Goal: Task Accomplishment & Management: Manage account settings

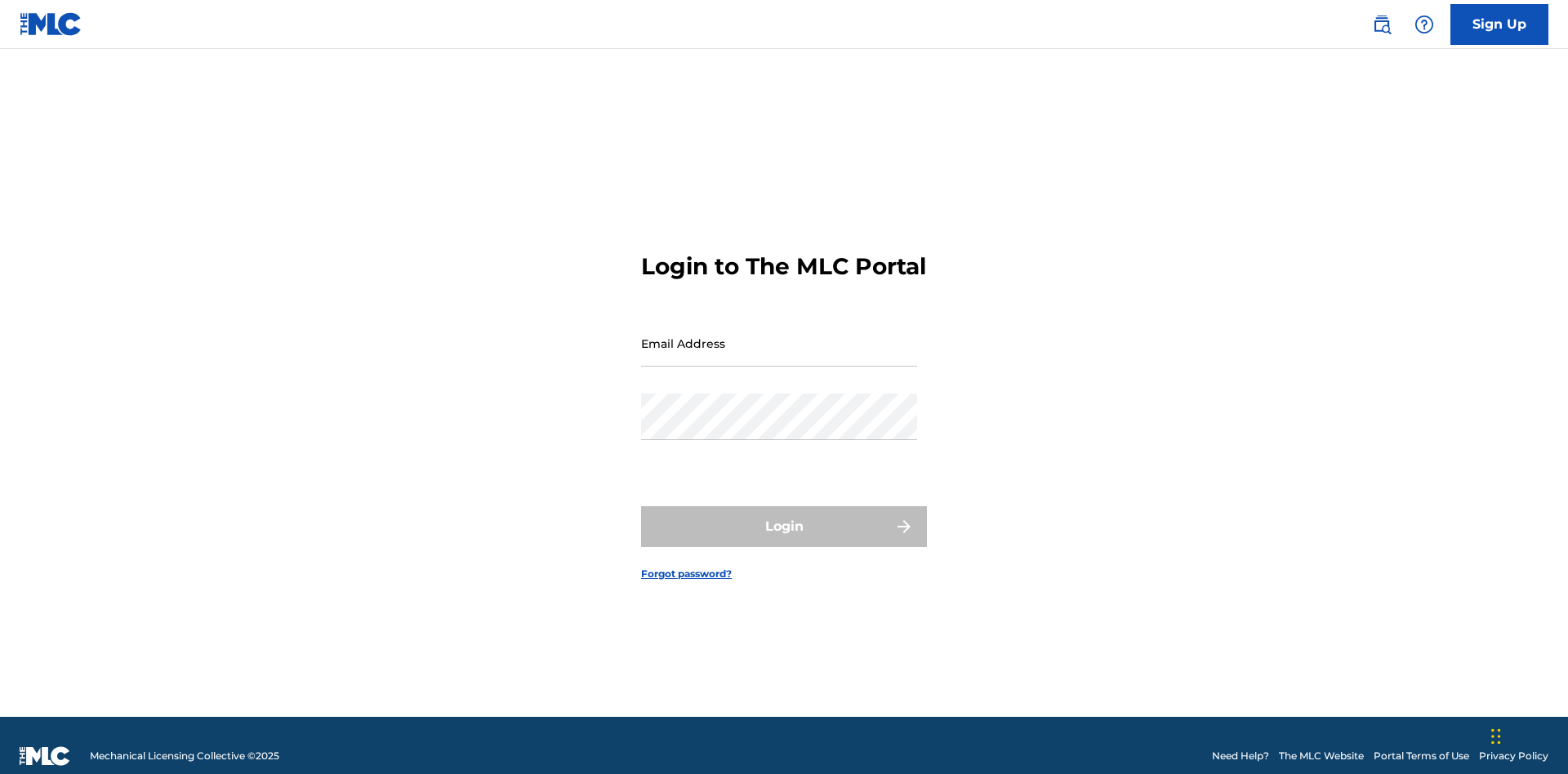
scroll to position [21, 0]
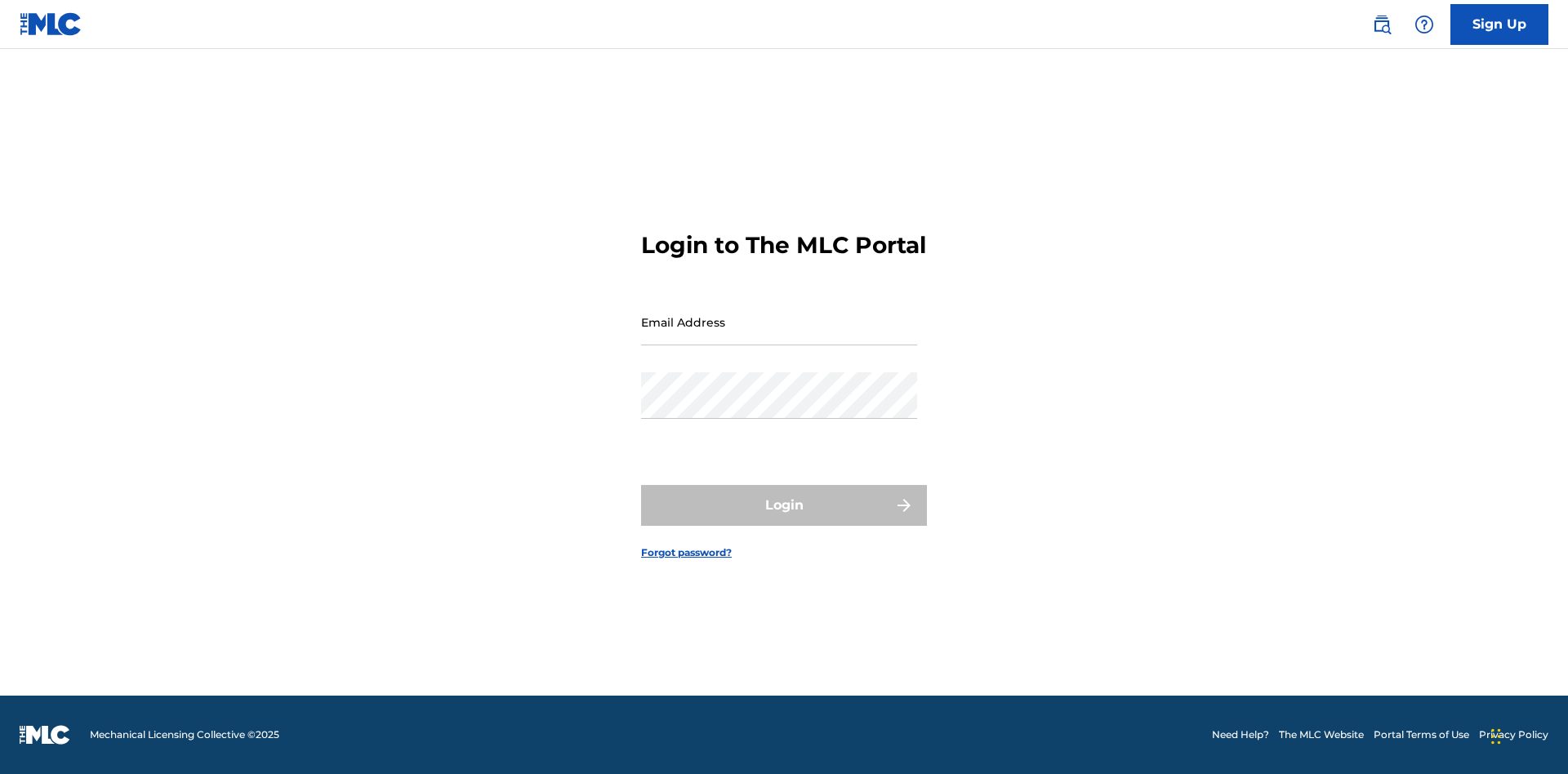
click at [779, 336] on input "Email Address" at bounding box center [779, 322] width 276 height 47
type input "Duke.McTesterson@gmail.com"
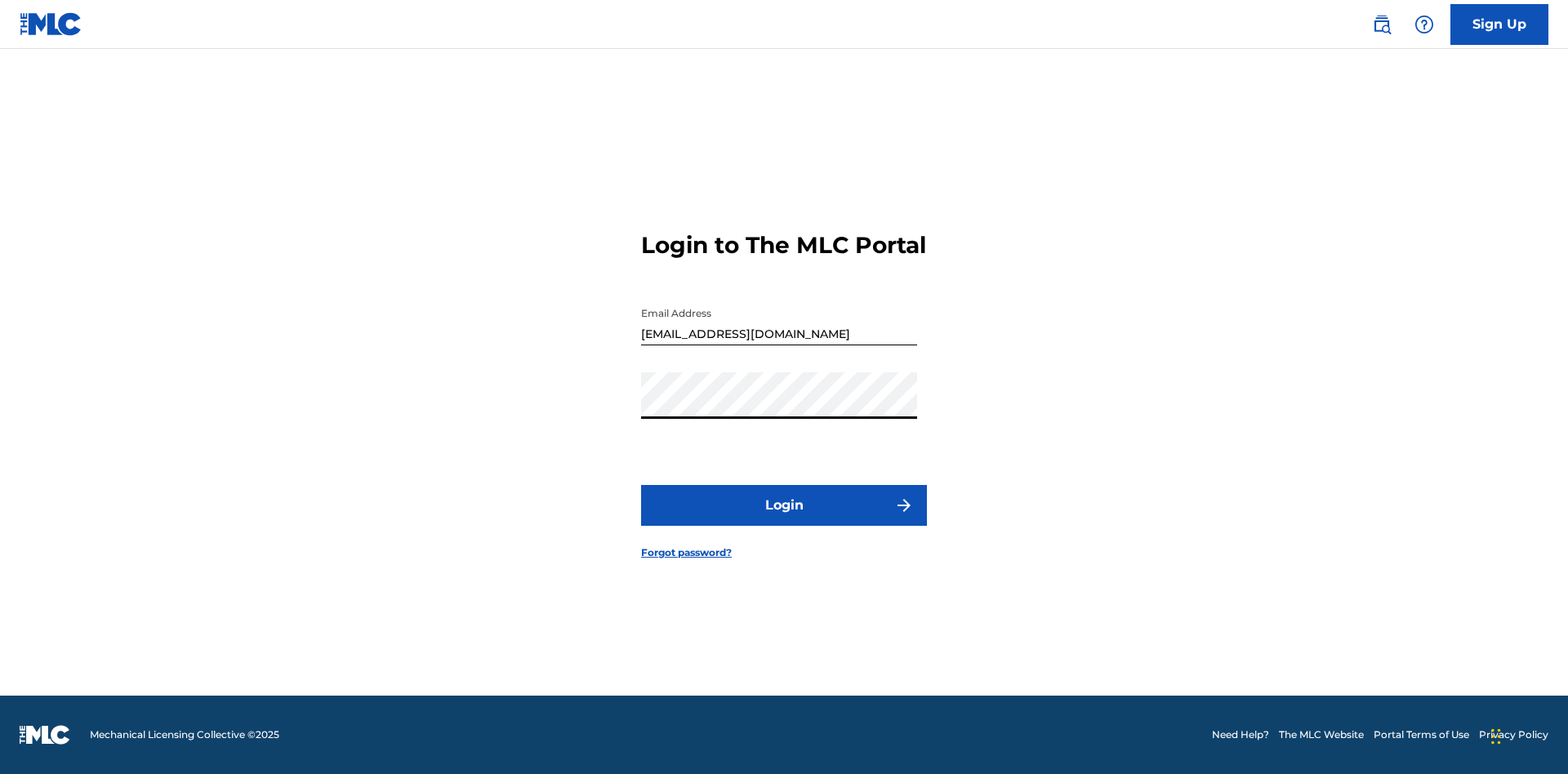
click at [784, 520] on button "Login" at bounding box center [784, 505] width 286 height 41
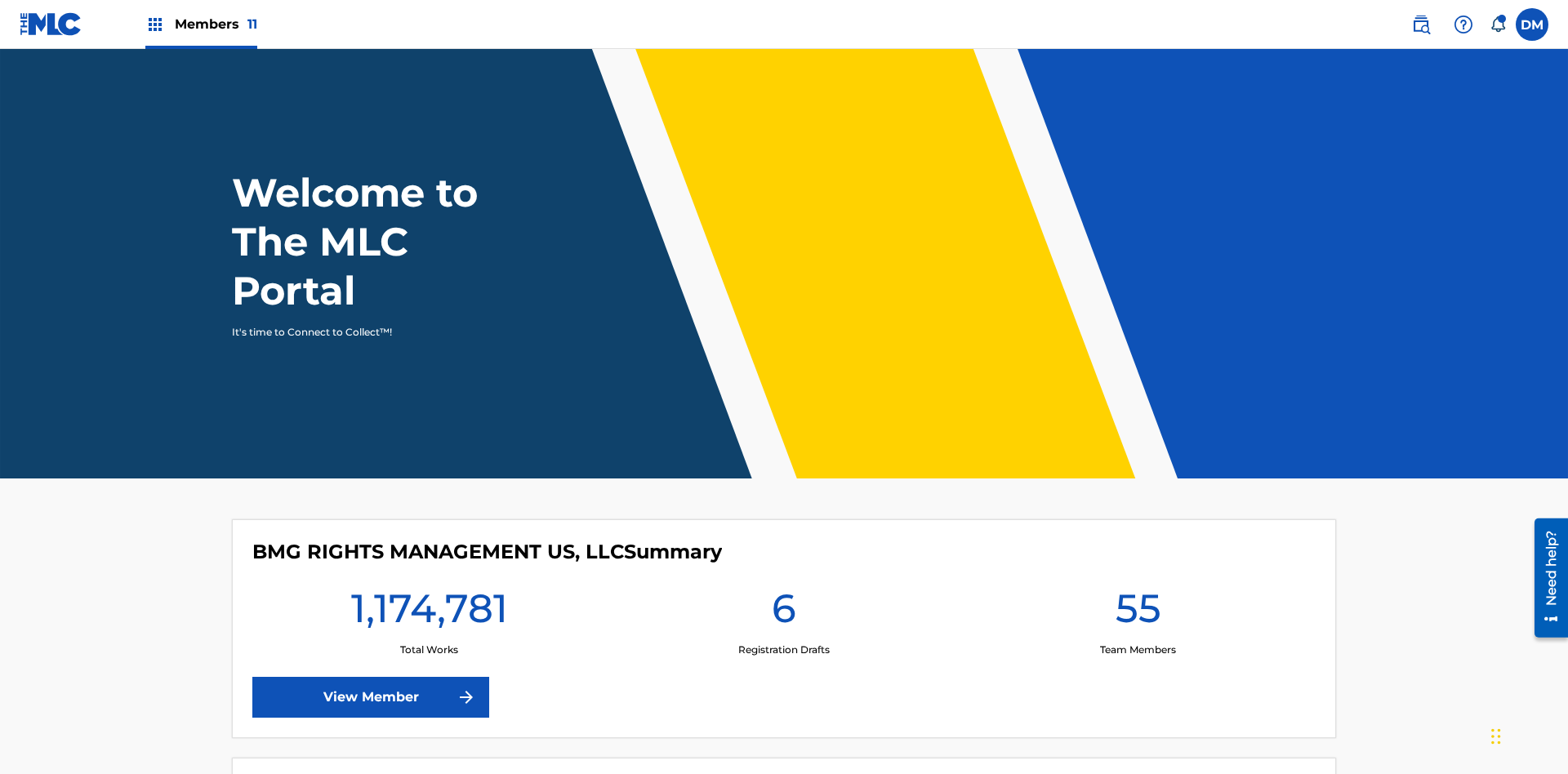
click at [201, 24] on span "Members 11" at bounding box center [216, 24] width 82 height 18
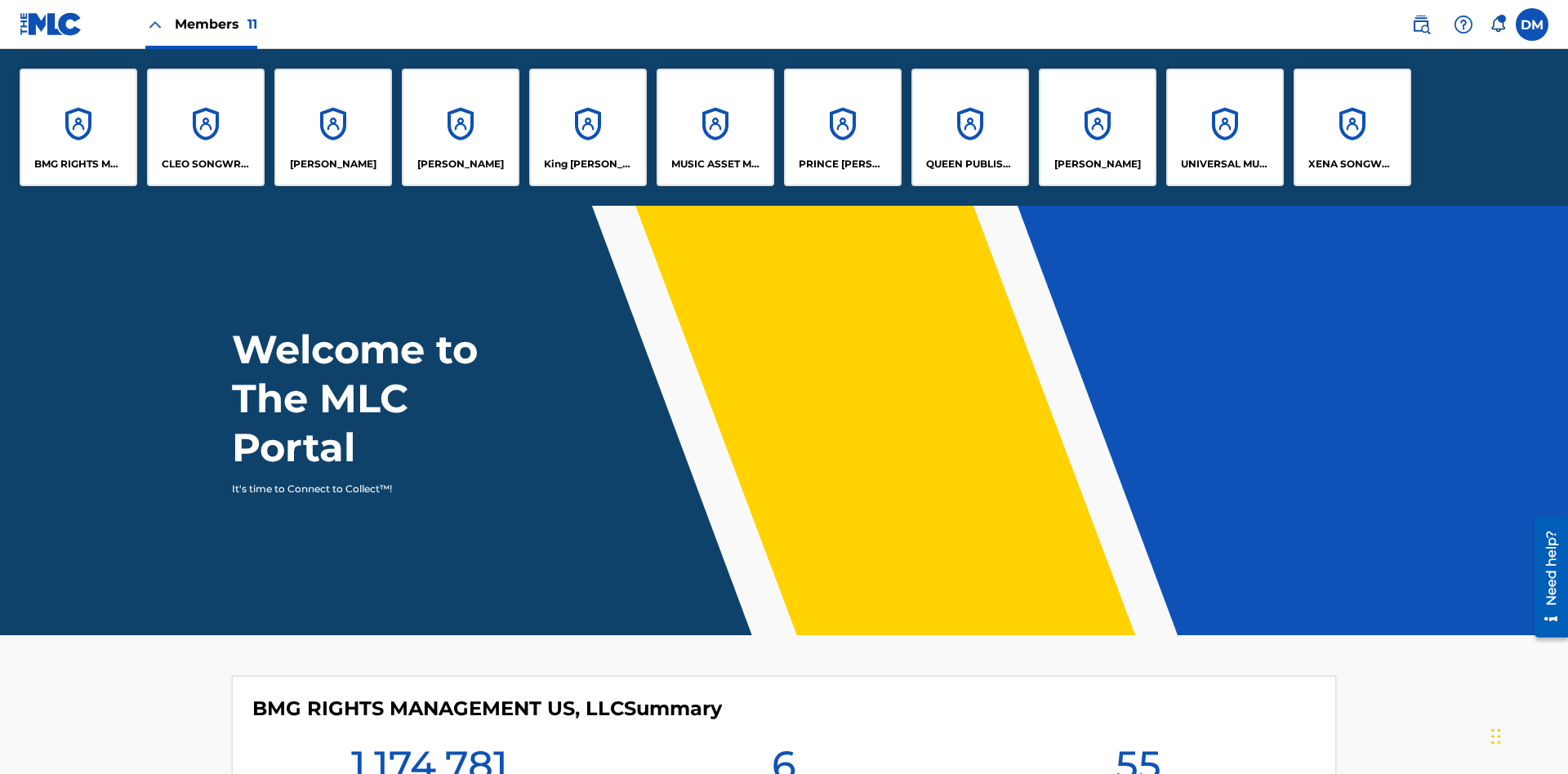
scroll to position [59, 0]
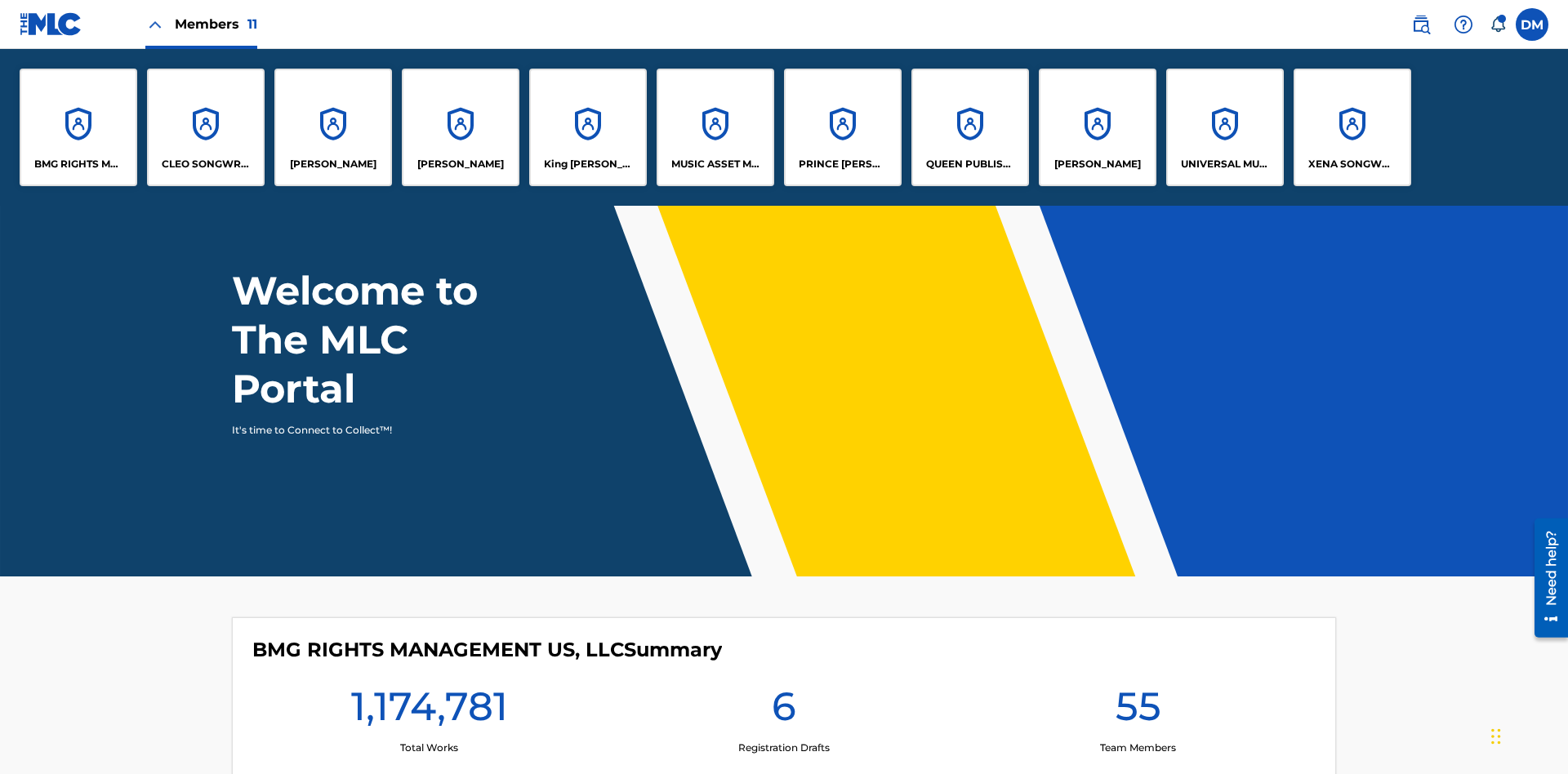
click at [1224, 164] on p "UNIVERSAL MUSIC PUB GROUP" at bounding box center [1225, 164] width 89 height 15
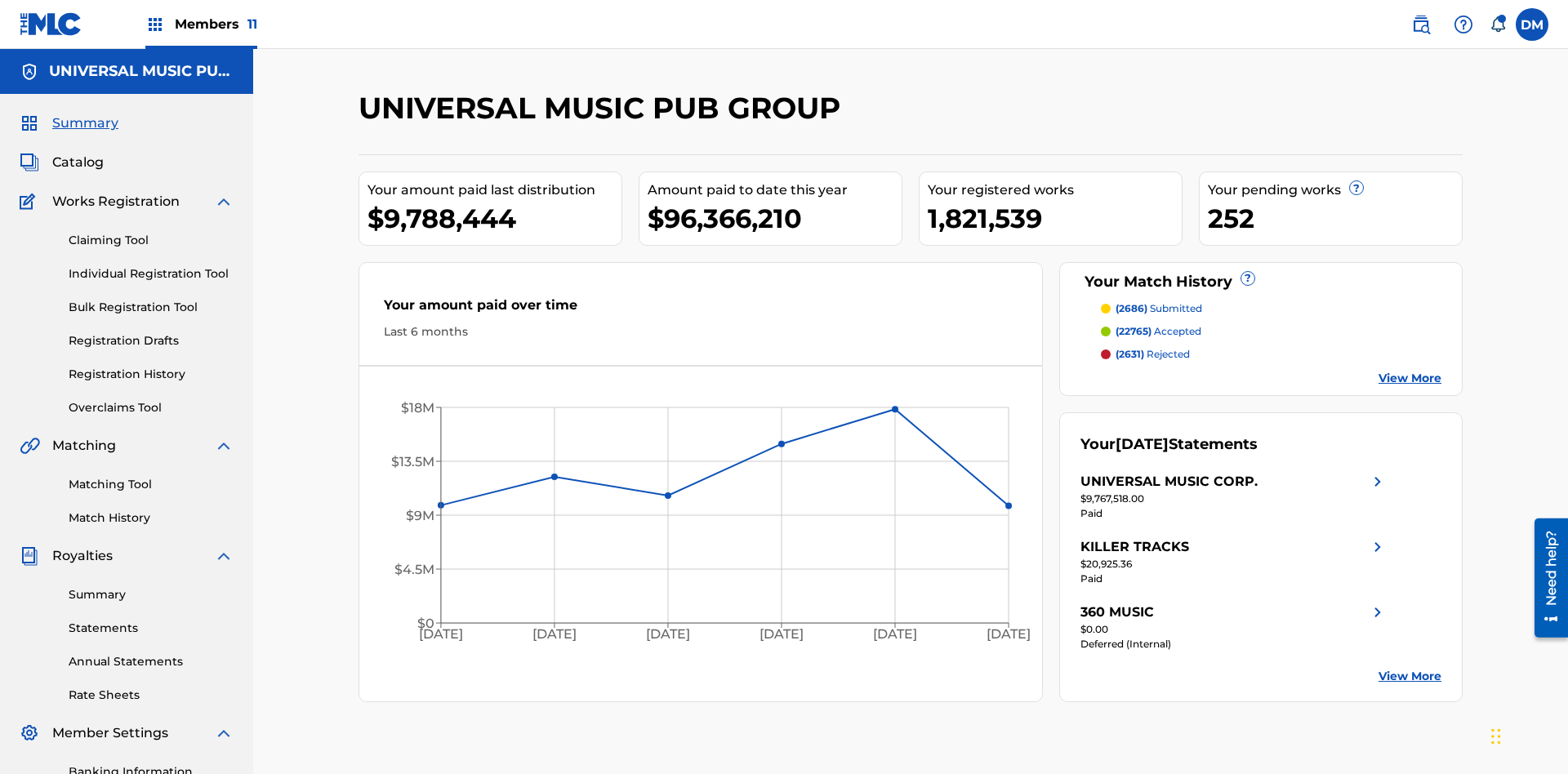
scroll to position [239, 0]
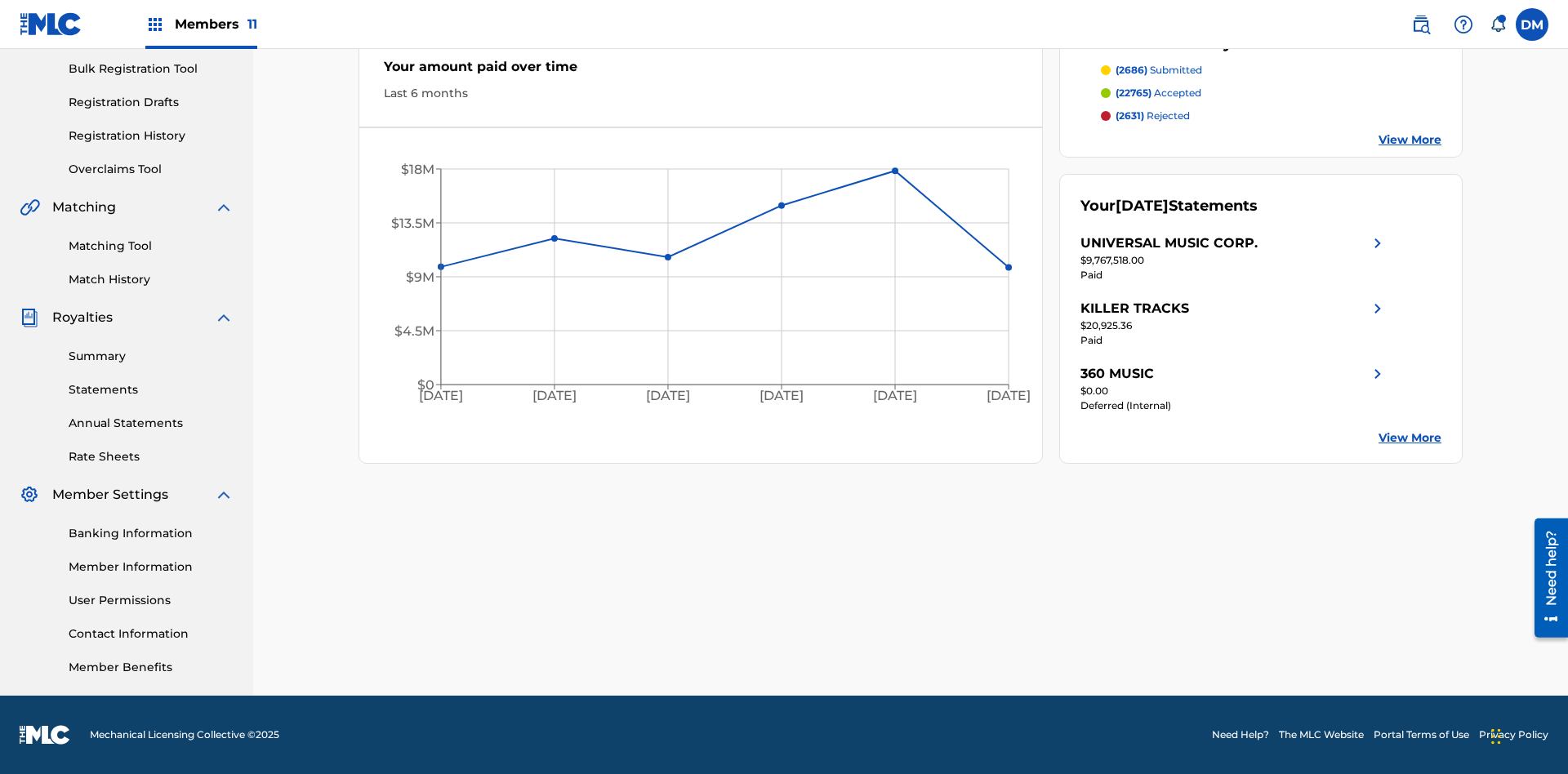
click at [151, 600] on link "User Permissions" at bounding box center [151, 601] width 165 height 18
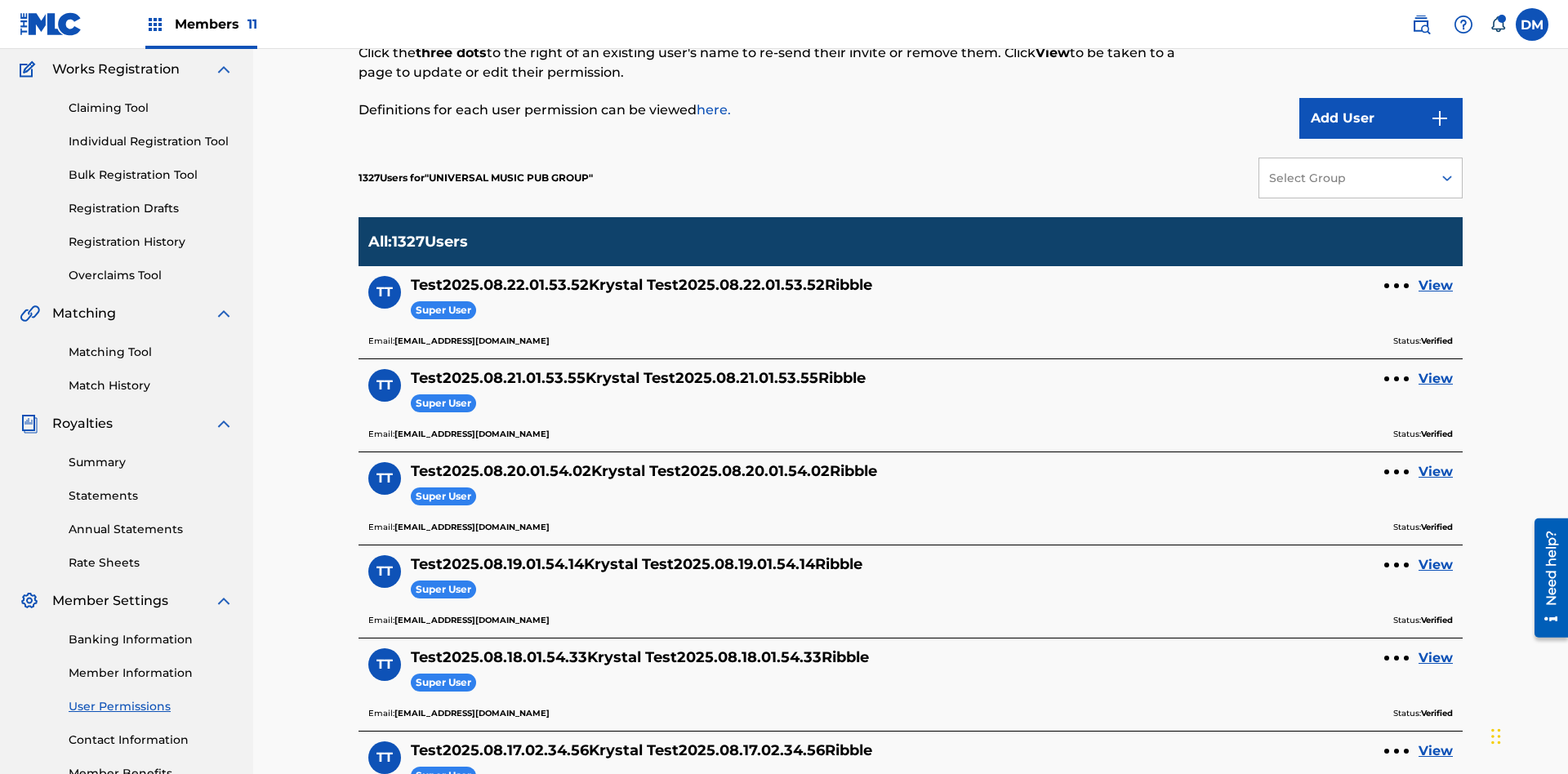
click at [1381, 118] on button "Add User" at bounding box center [1381, 118] width 163 height 41
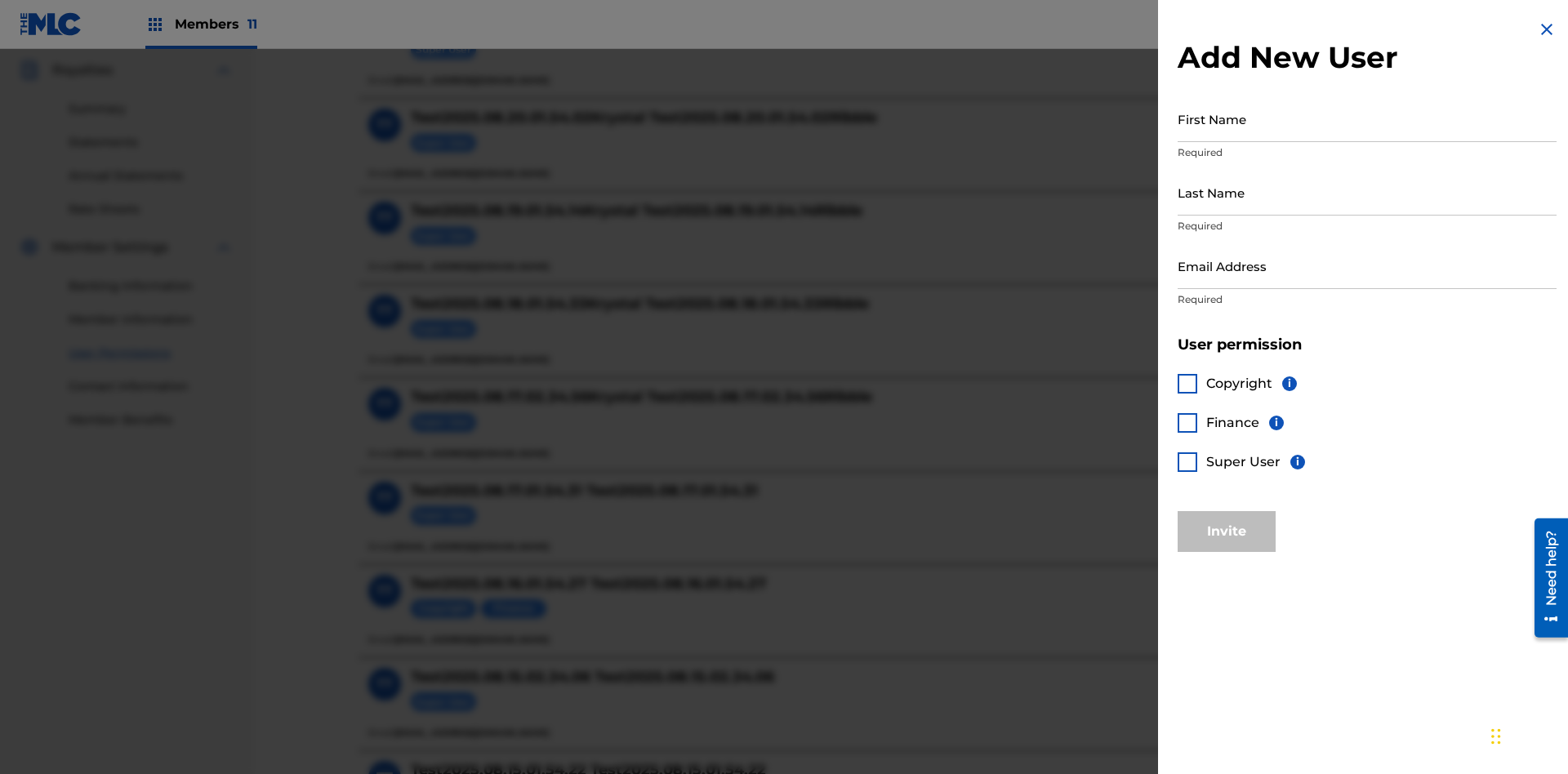
scroll to position [484, 0]
click at [1367, 118] on input "First Name" at bounding box center [1367, 118] width 379 height 47
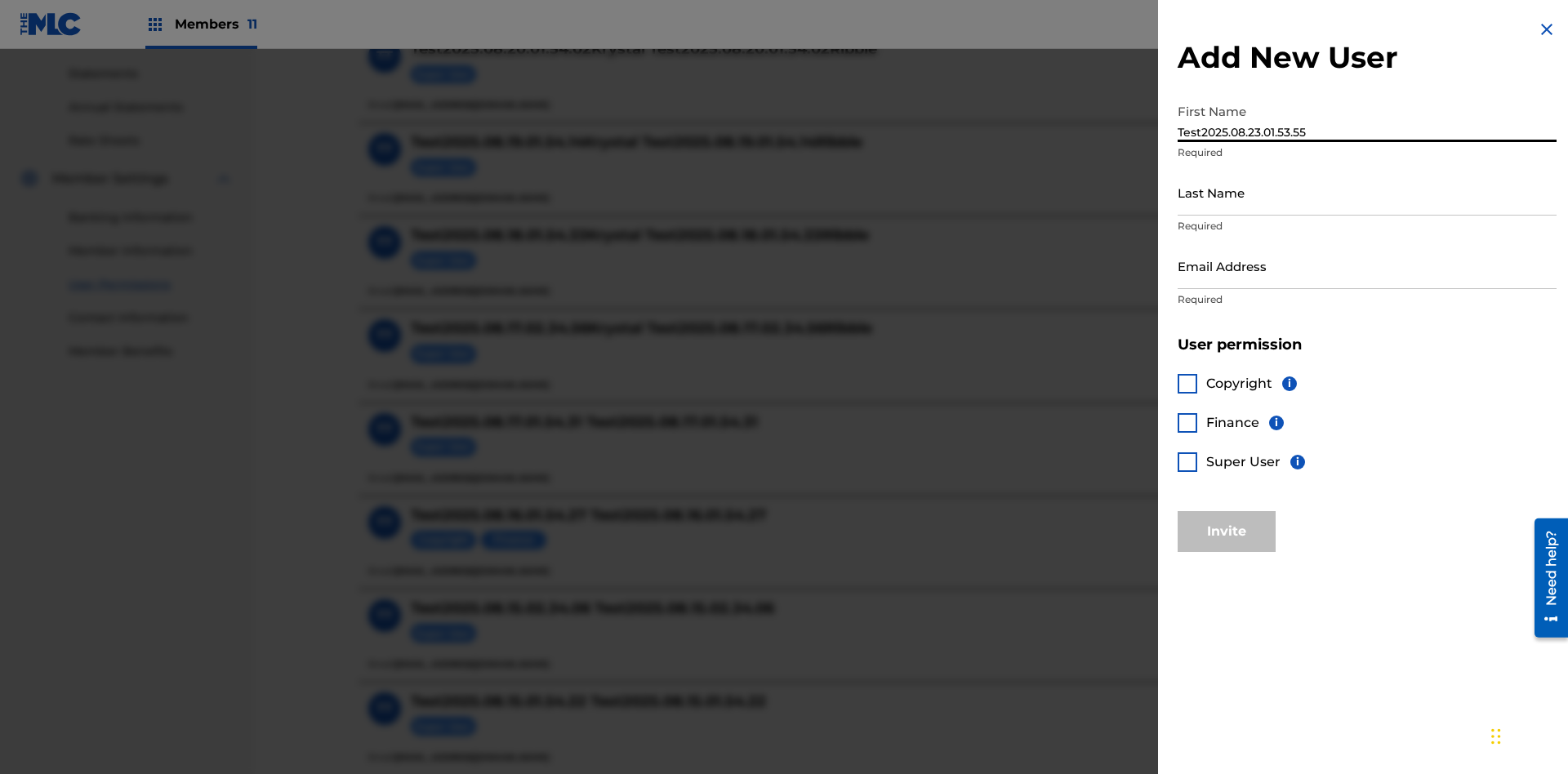
type input "Test2025.08.23.01.53.55"
click at [1367, 192] on input "Last Name" at bounding box center [1367, 192] width 379 height 47
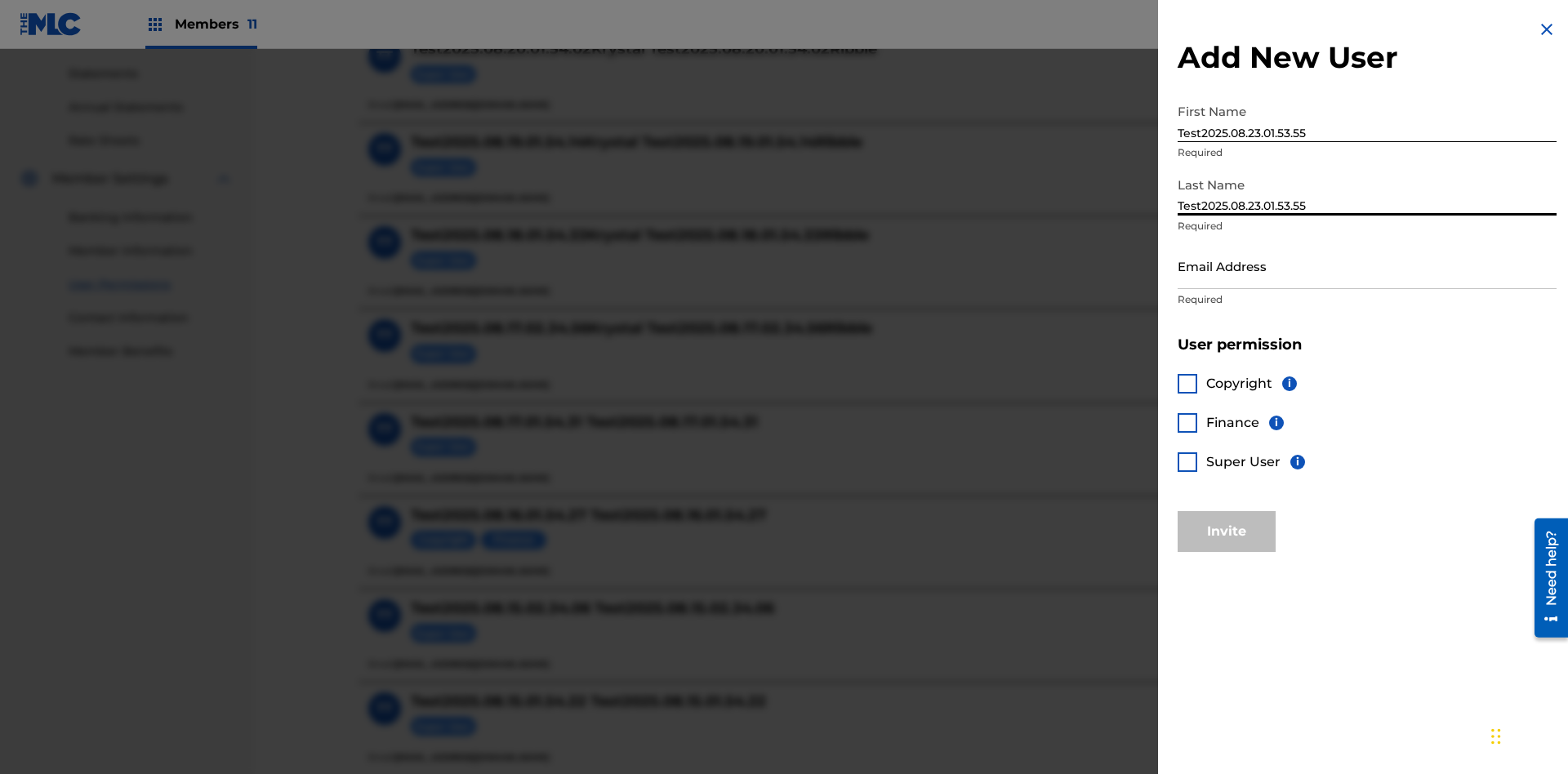
scroll to position [699, 0]
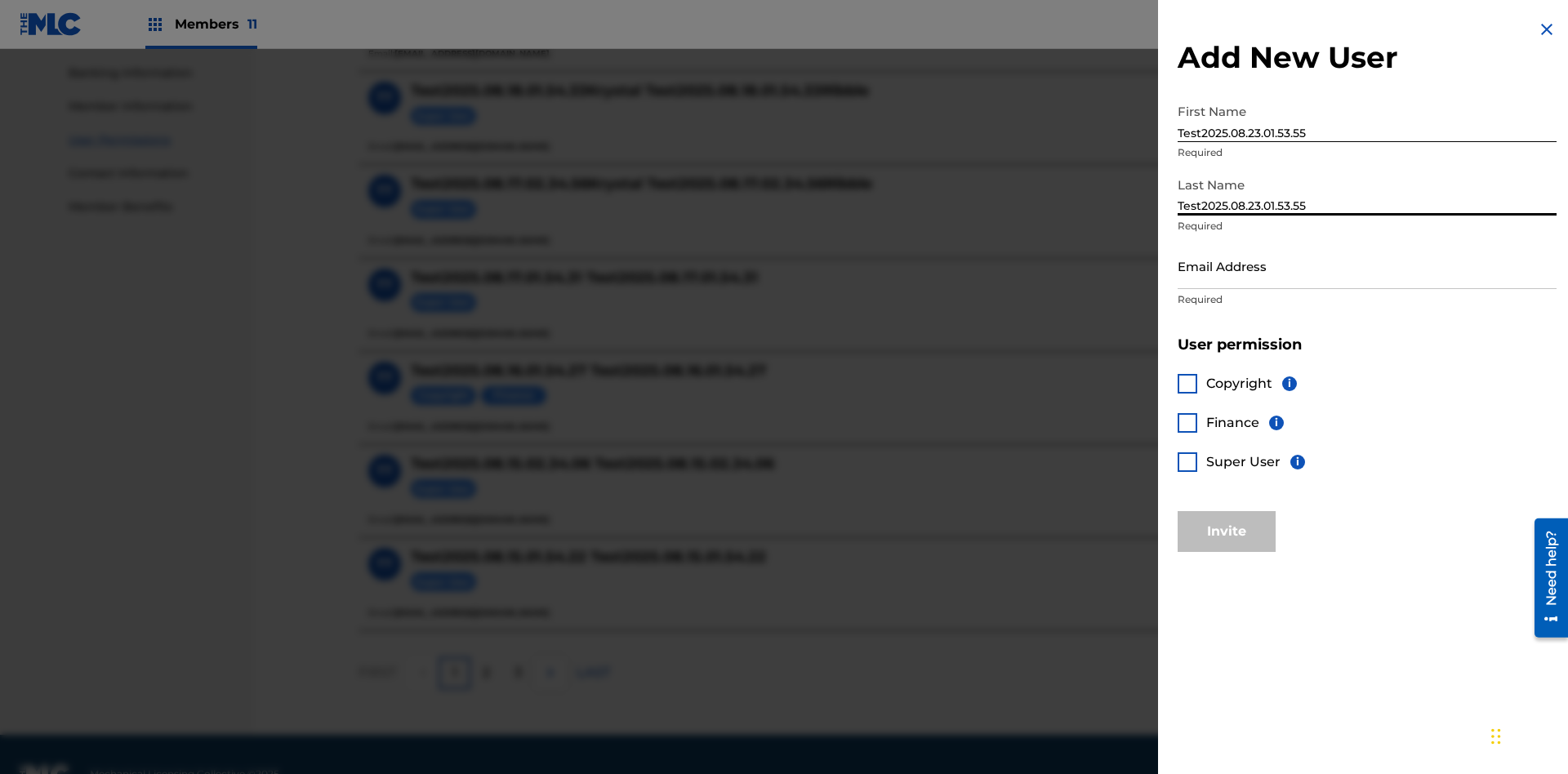
type input "Test2025.08.23.01.53.55"
click at [1367, 266] on input "Email Address" at bounding box center [1367, 265] width 379 height 47
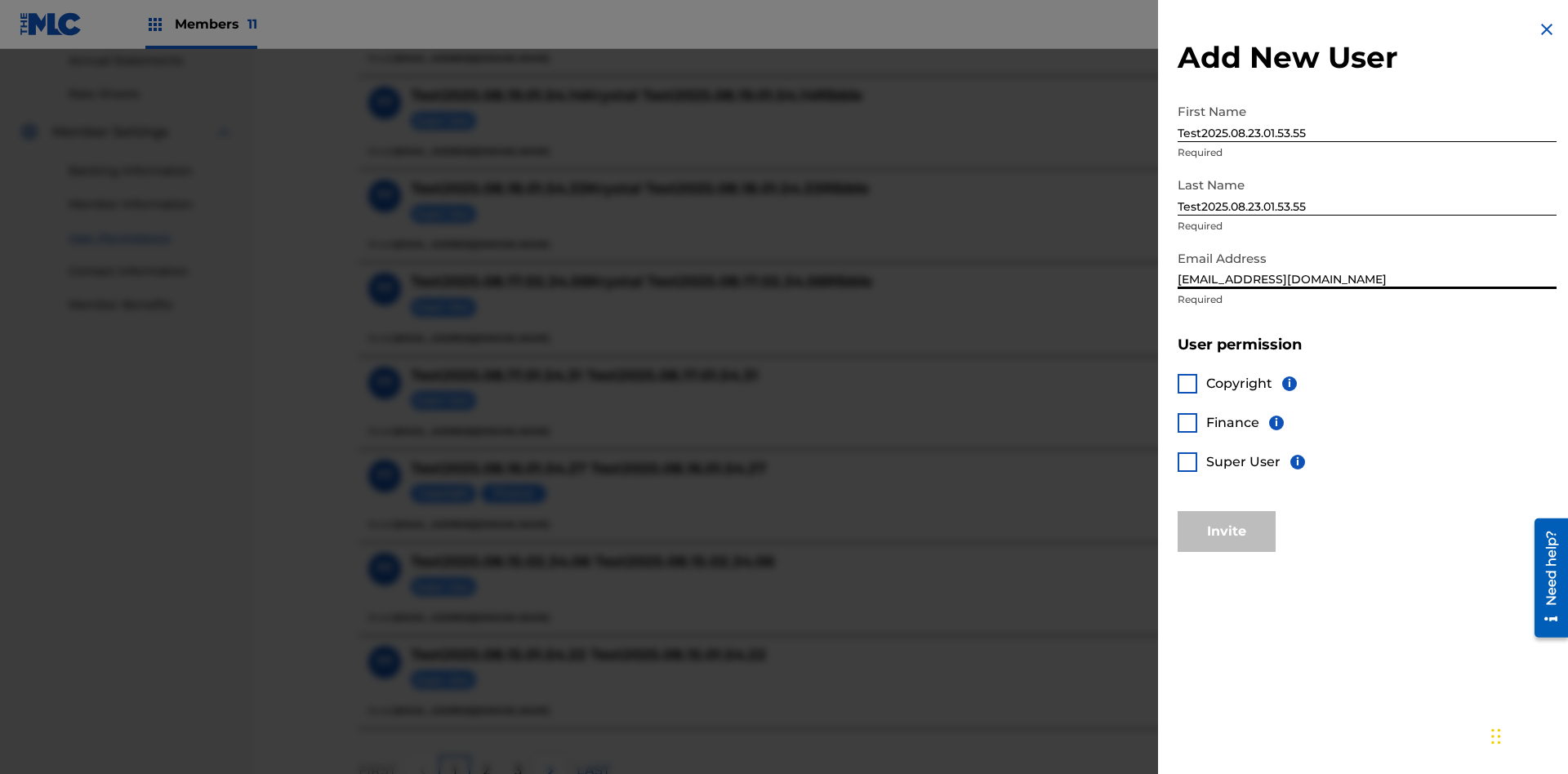
scroll to position [739, 0]
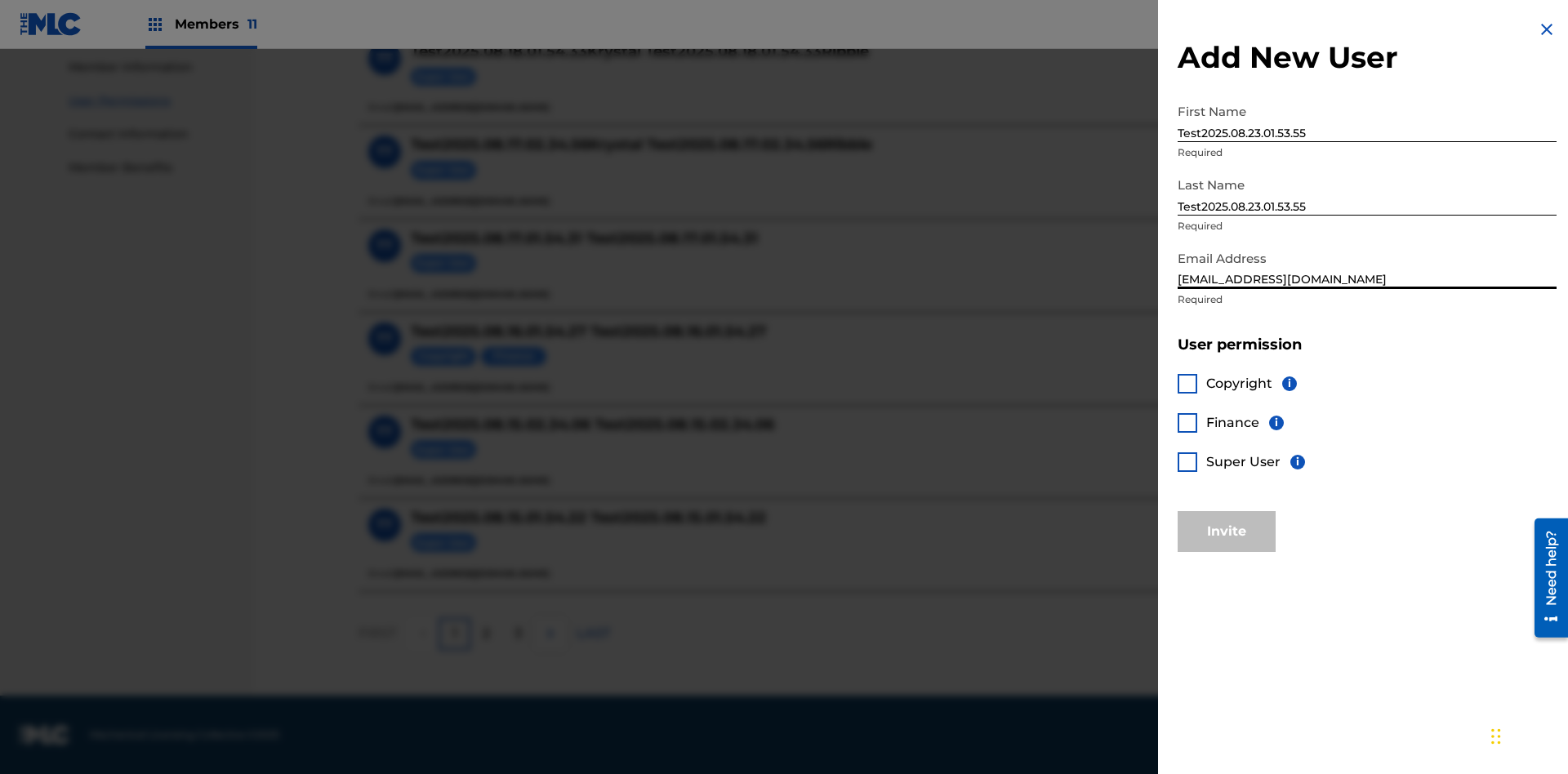
type input "[EMAIL_ADDRESS][DOMAIN_NAME]"
click at [1187, 462] on div at bounding box center [1187, 462] width 19 height 19
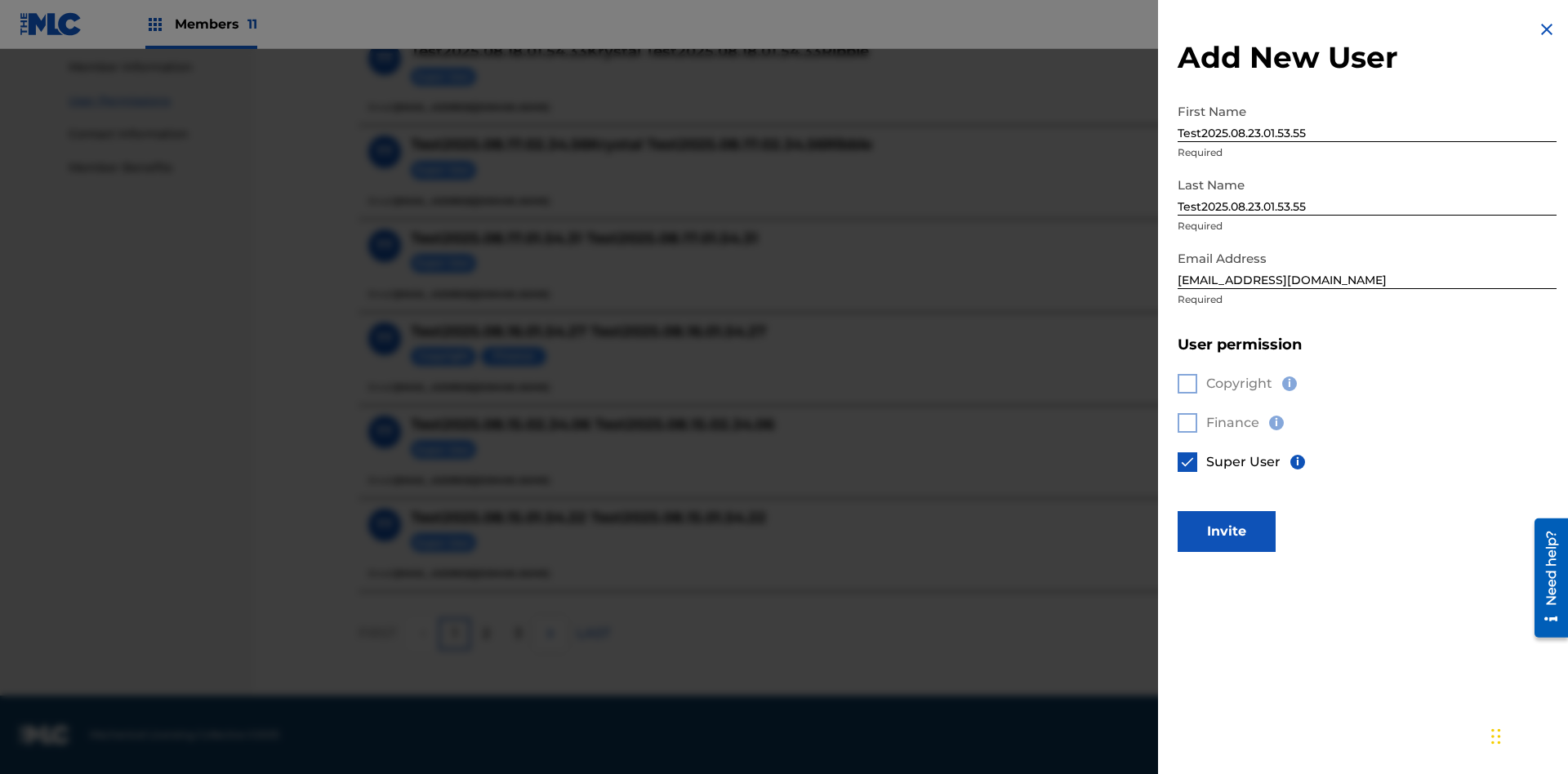
click at [1227, 531] on button "Invite" at bounding box center [1227, 532] width 98 height 41
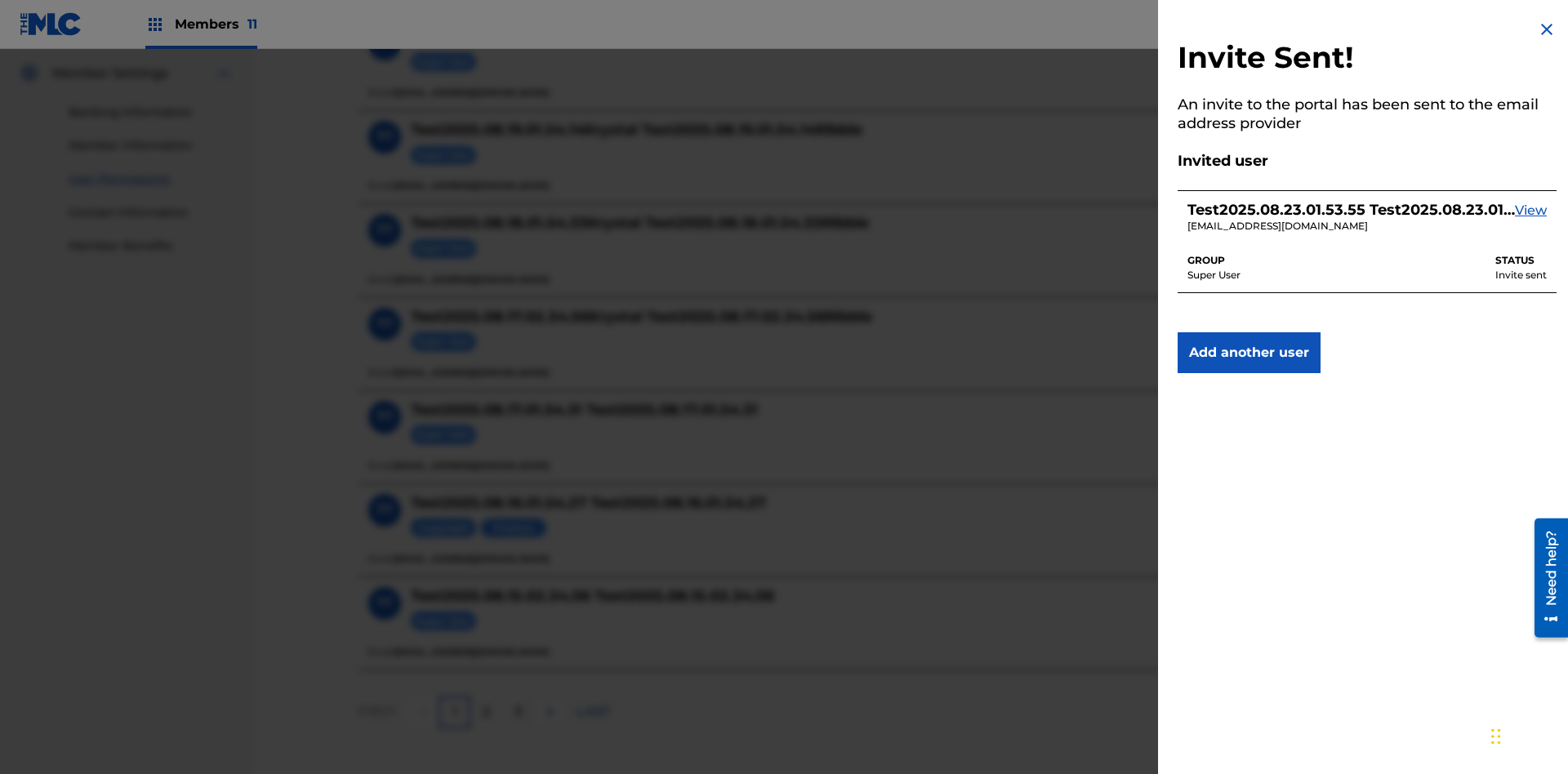
click at [1547, 30] on img at bounding box center [1547, 29] width 19 height 19
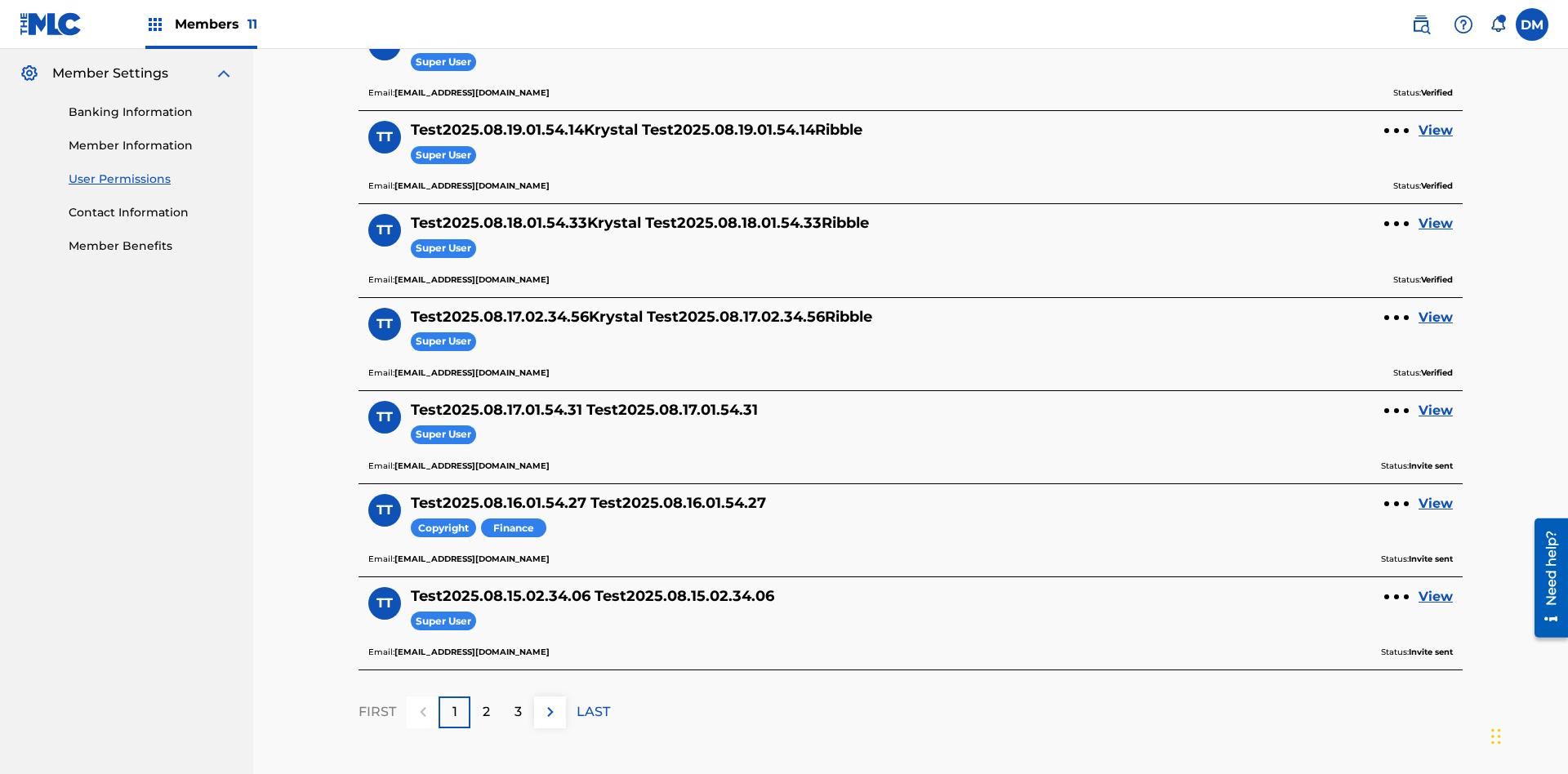
scroll to position [570, 0]
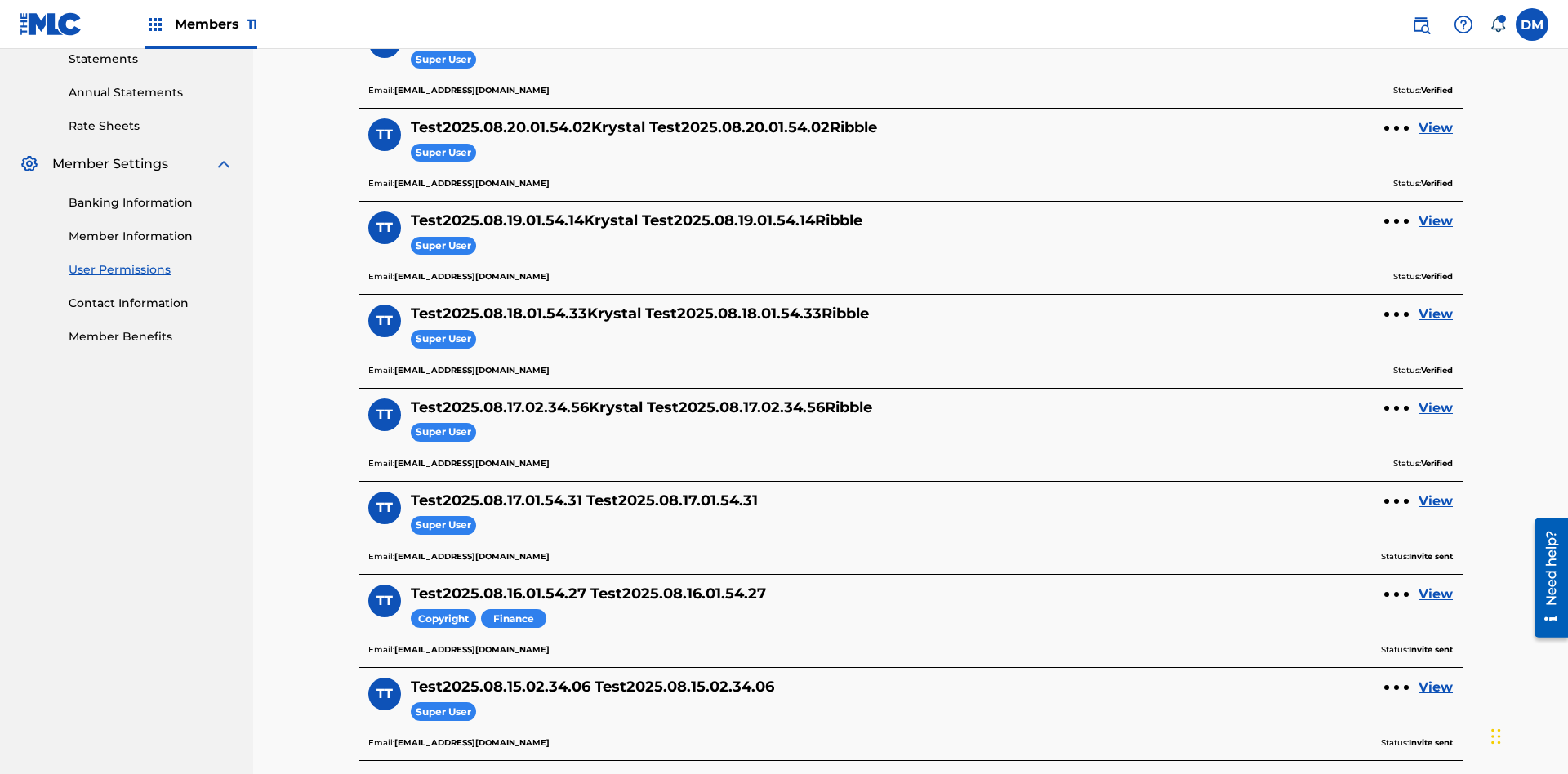
click at [1532, 24] on label at bounding box center [1532, 24] width 32 height 32
click at [1532, 25] on input "DM Duke McTesterson duke.mctesterson@gmail.com Notification Preferences Profile…" at bounding box center [1532, 25] width 0 height 0
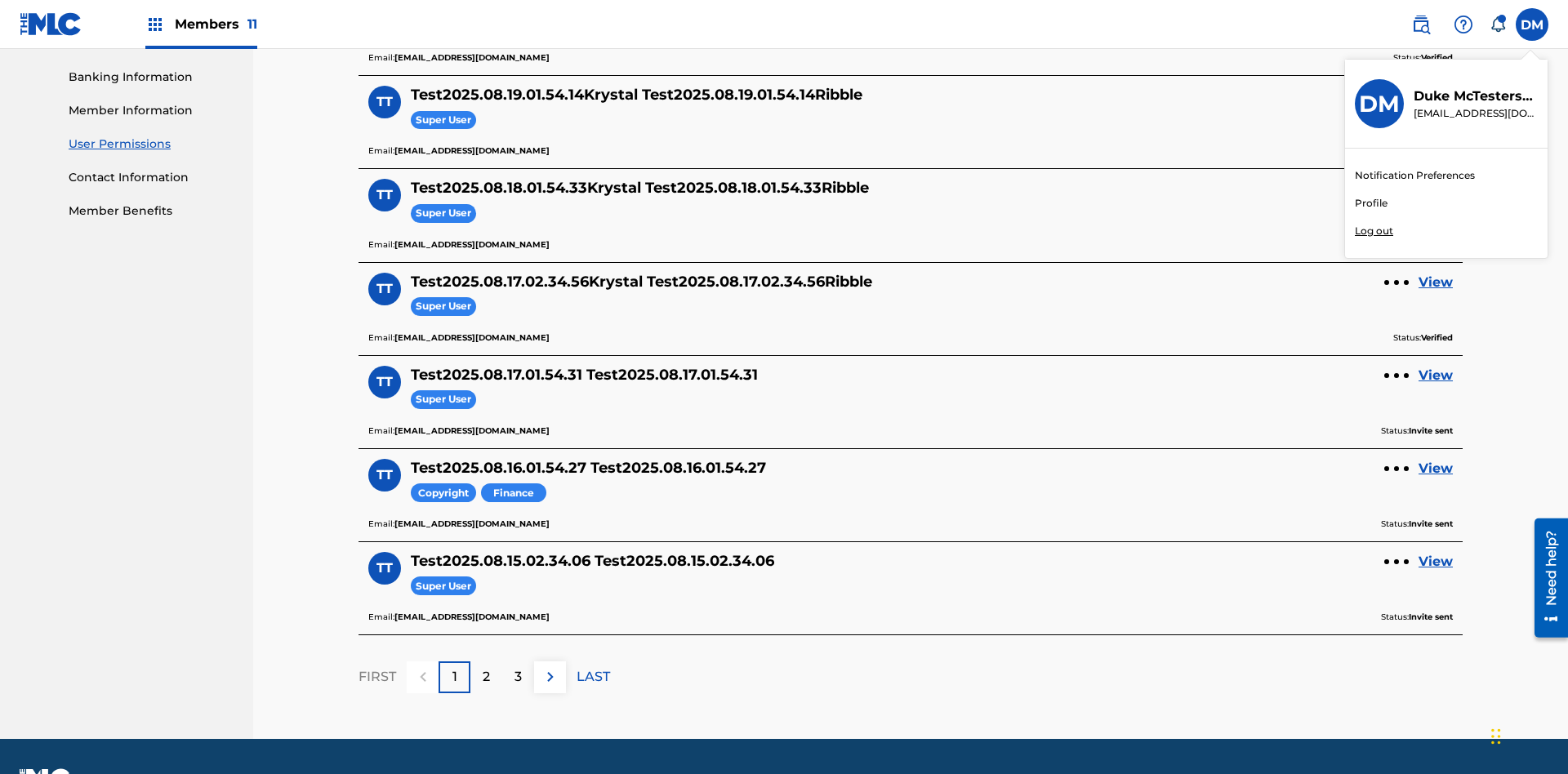
click at [1374, 231] on p "Log out" at bounding box center [1374, 231] width 39 height 15
click at [1532, 25] on input "DM Duke McTesterson duke.mctesterson@gmail.com Notification Preferences Profile…" at bounding box center [1532, 25] width 0 height 0
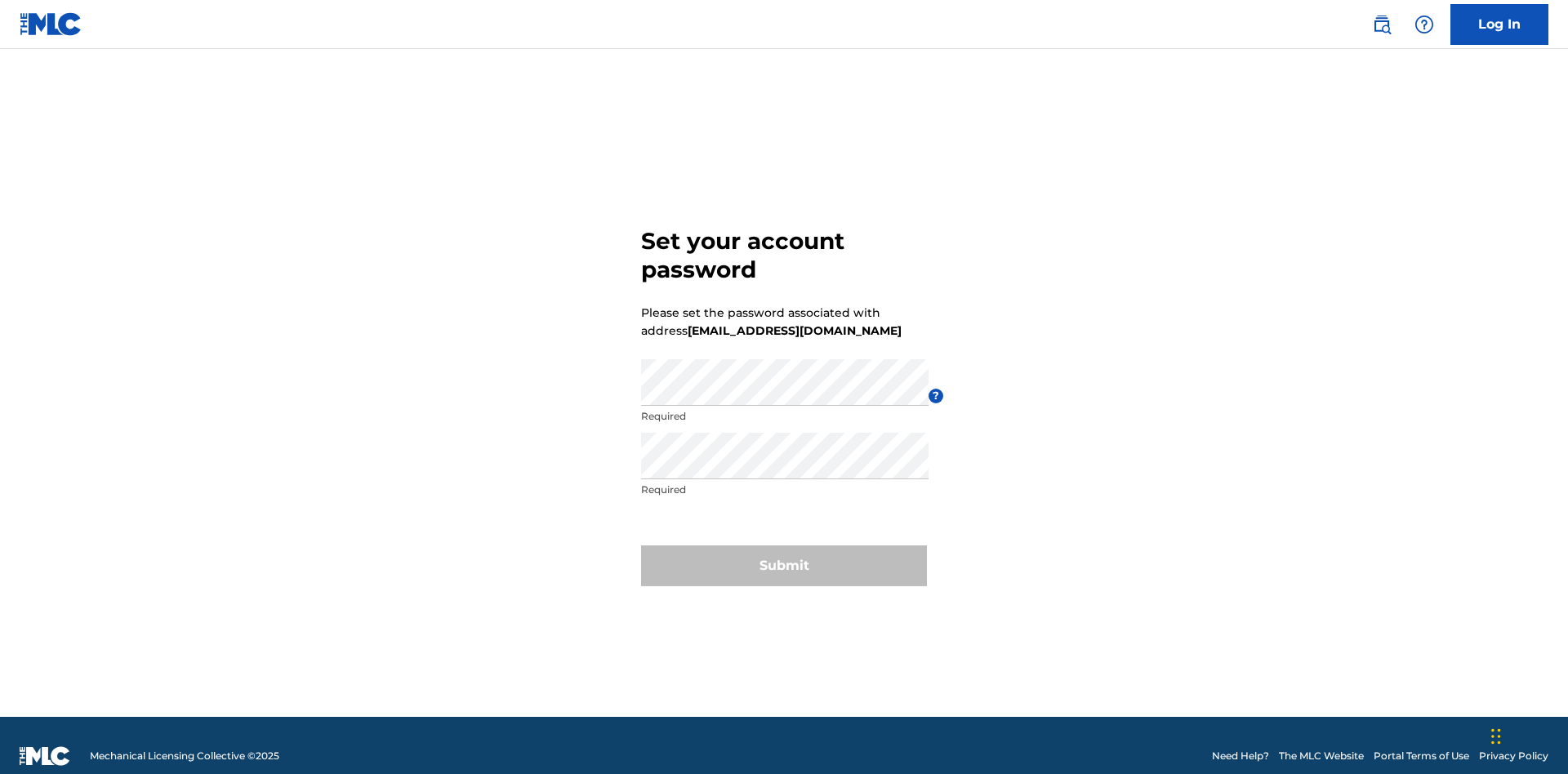
scroll to position [21, 0]
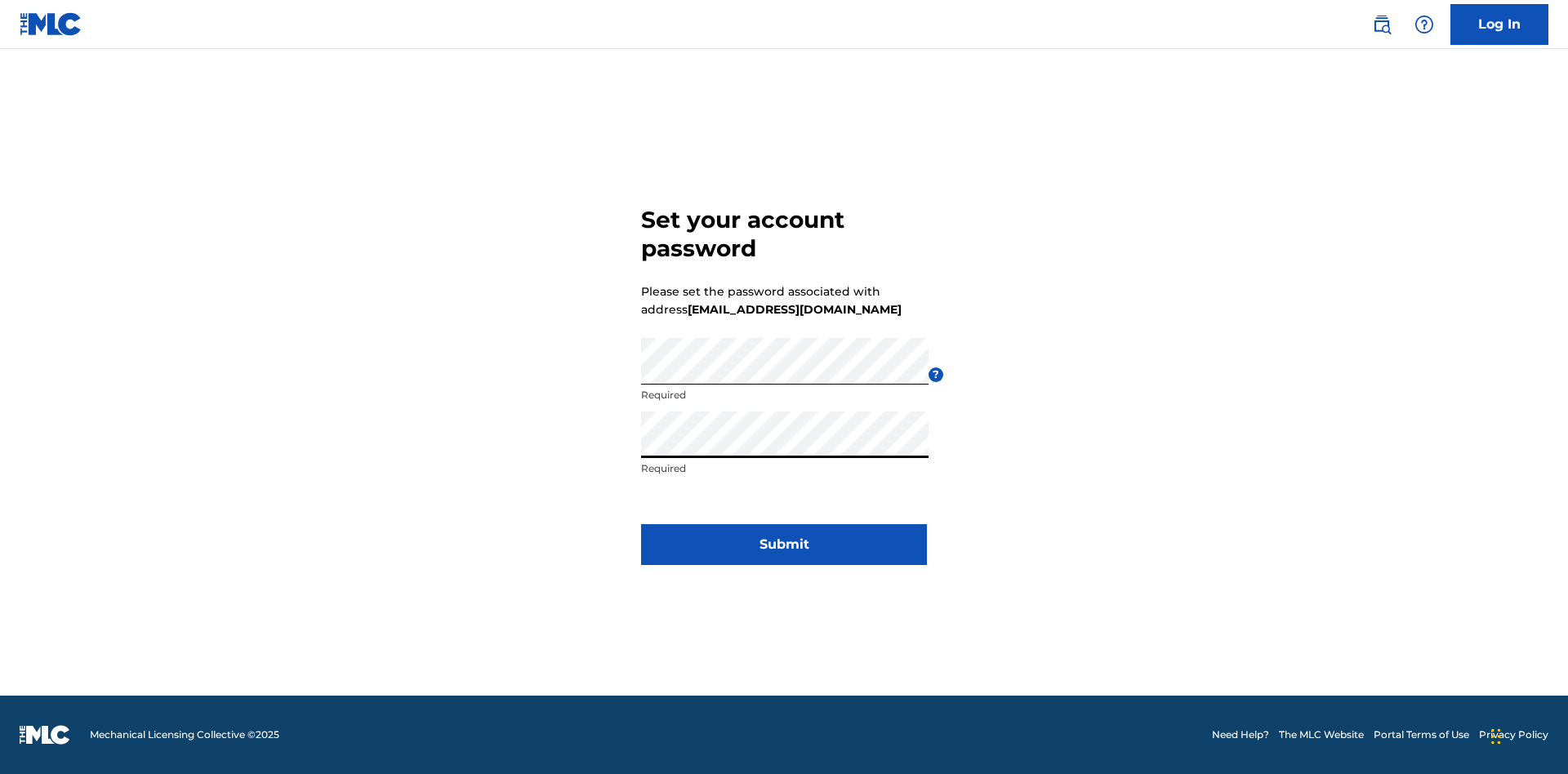
click at [784, 555] on button "Submit" at bounding box center [784, 545] width 286 height 41
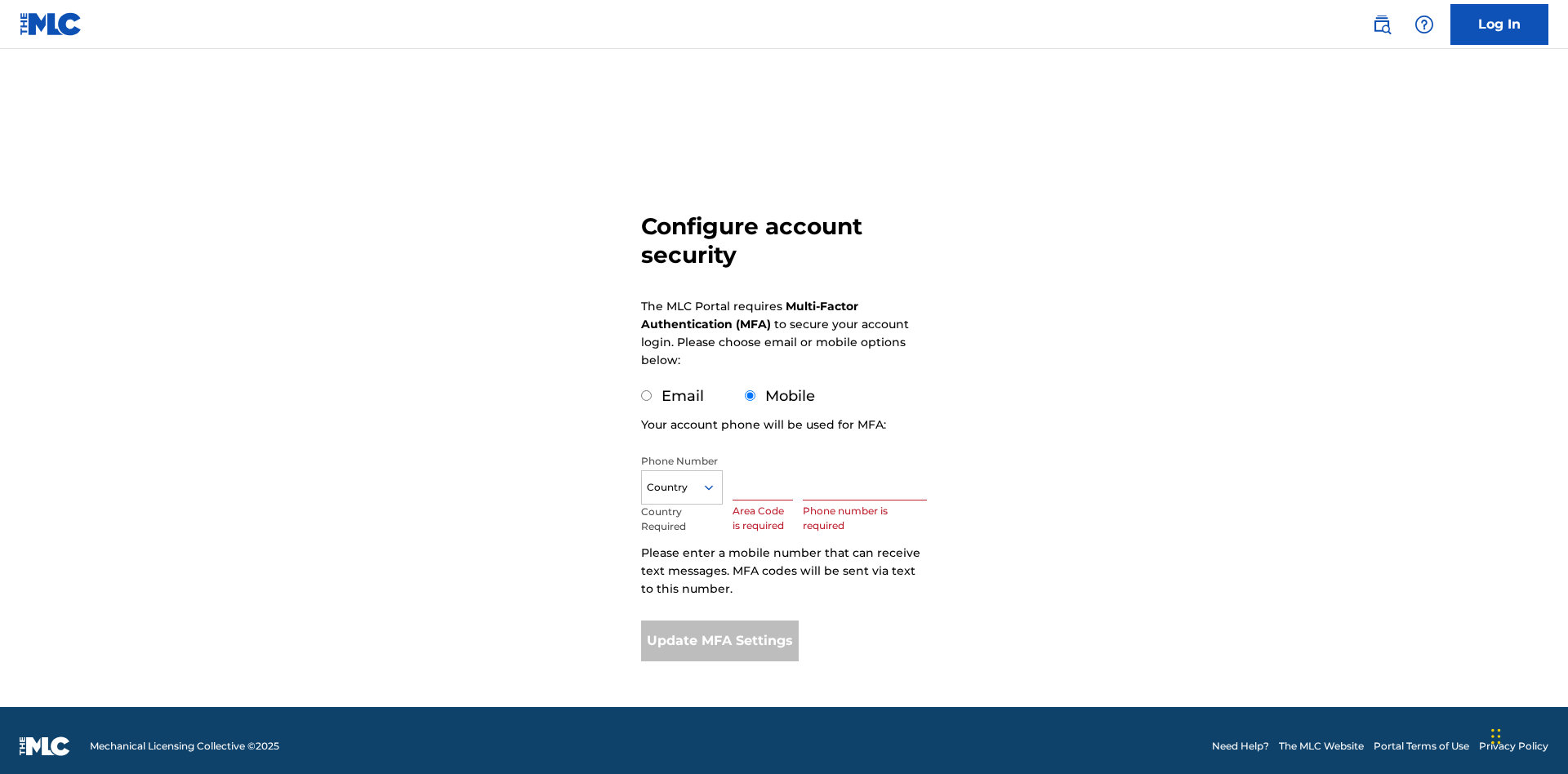
scroll to position [17, 0]
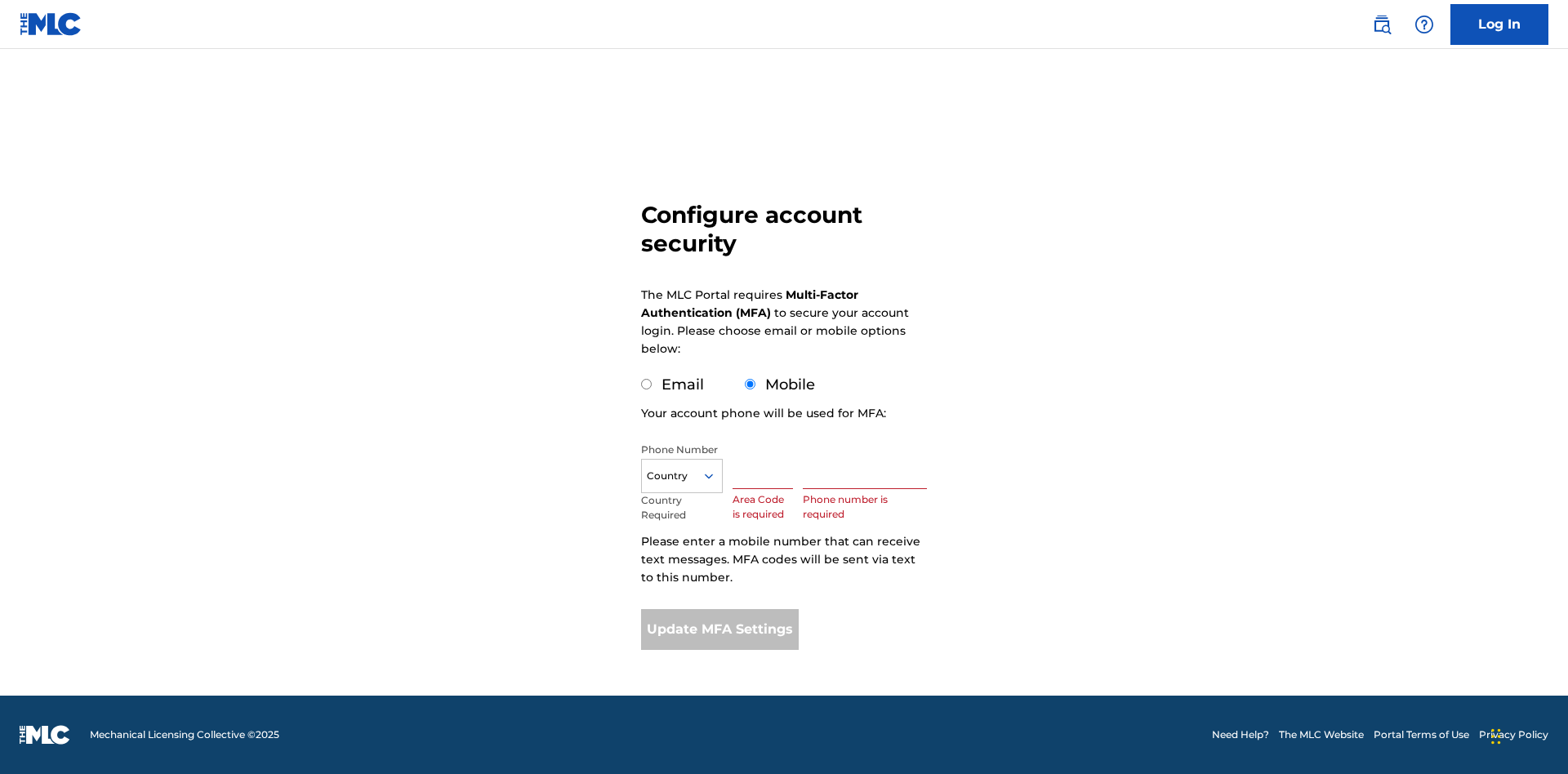
click at [750, 384] on input "Mobile" at bounding box center [750, 384] width 11 height 11
click at [715, 477] on icon at bounding box center [709, 476] width 15 height 15
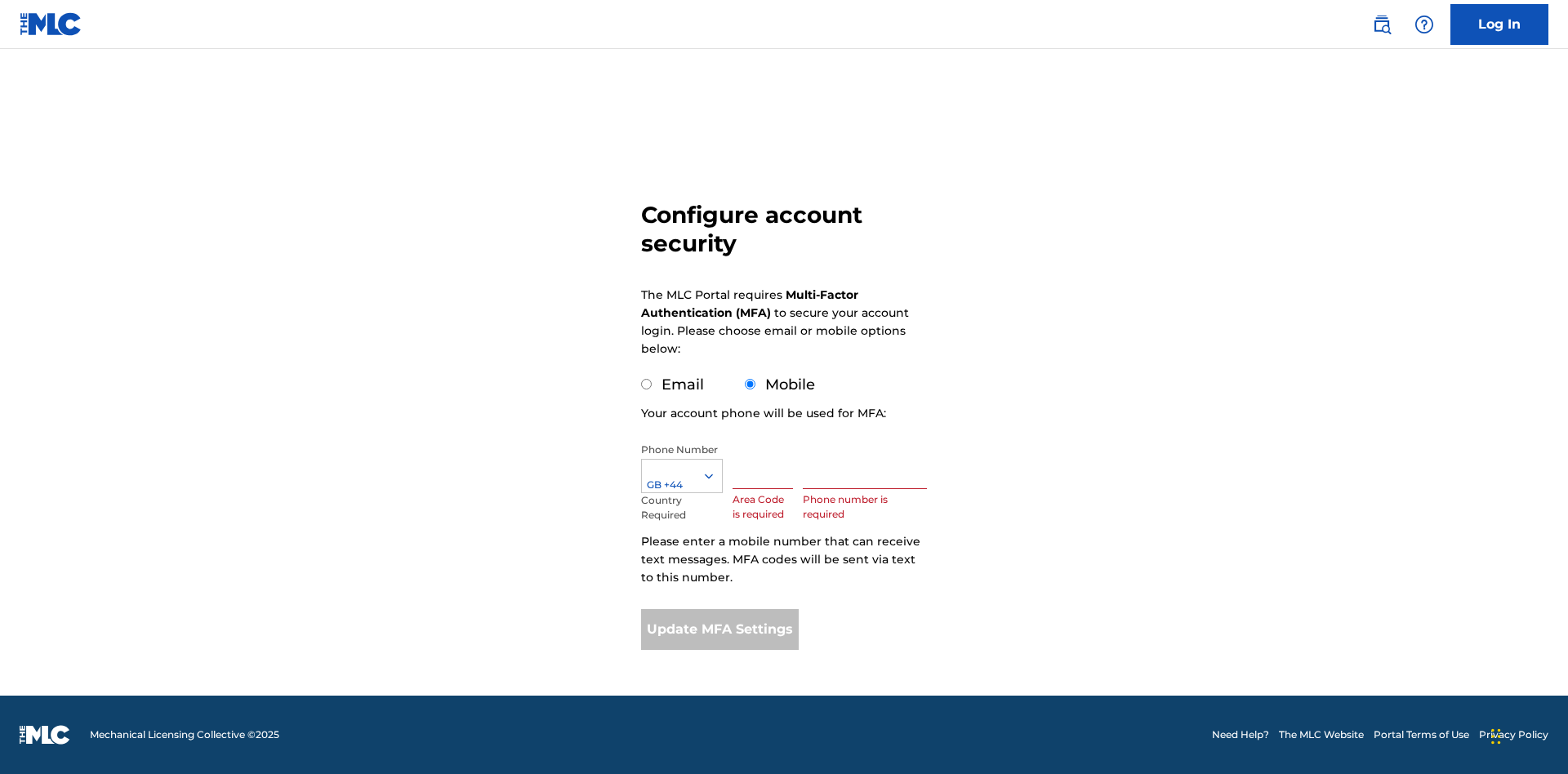
click at [766, 466] on input "text" at bounding box center [763, 466] width 61 height 47
type input "740"
click at [869, 466] on input "text" at bounding box center [864, 466] width 124 height 47
type input "1252166"
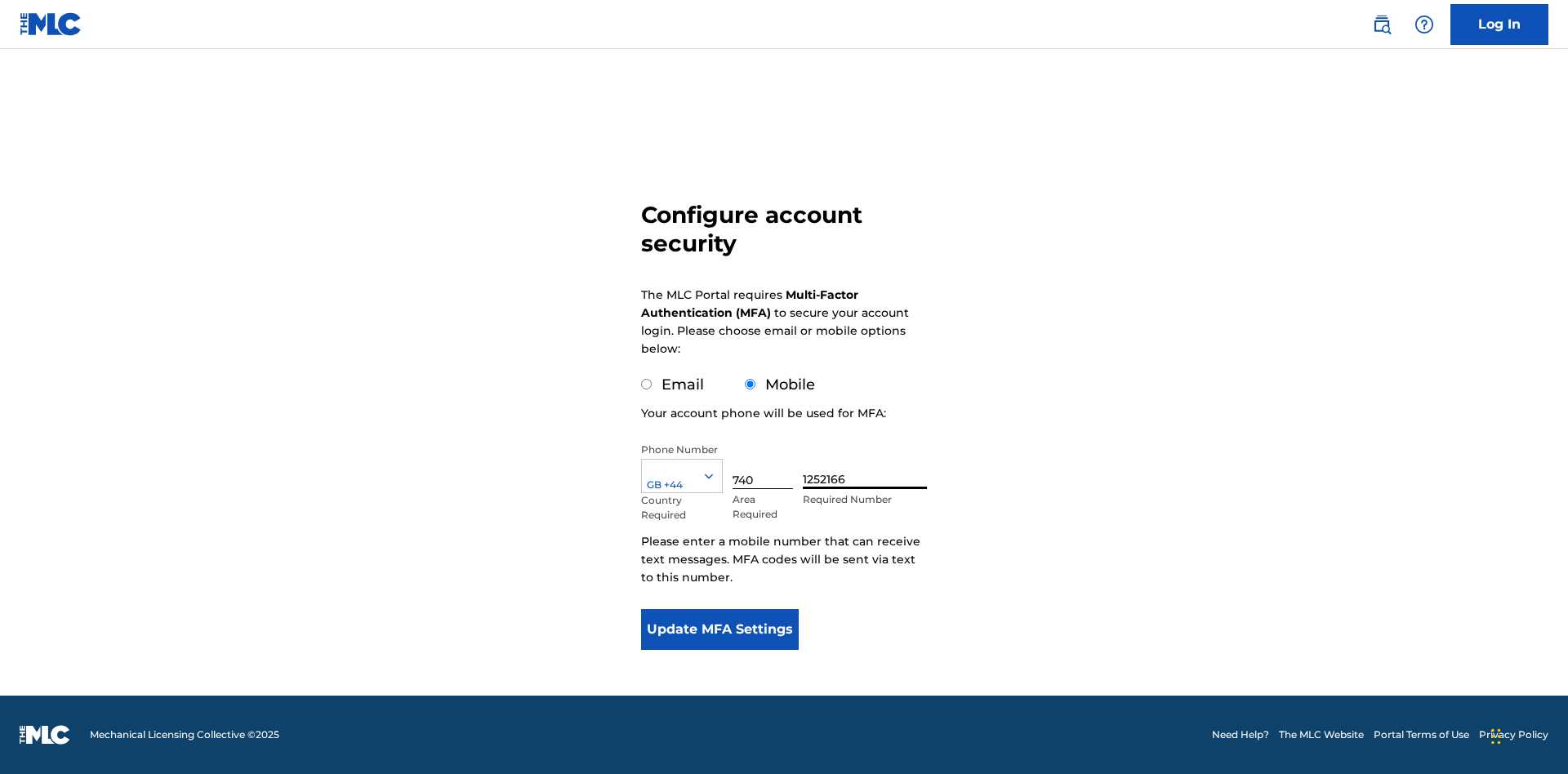
click at [720, 630] on button "Update MFA Settings" at bounding box center [720, 629] width 158 height 41
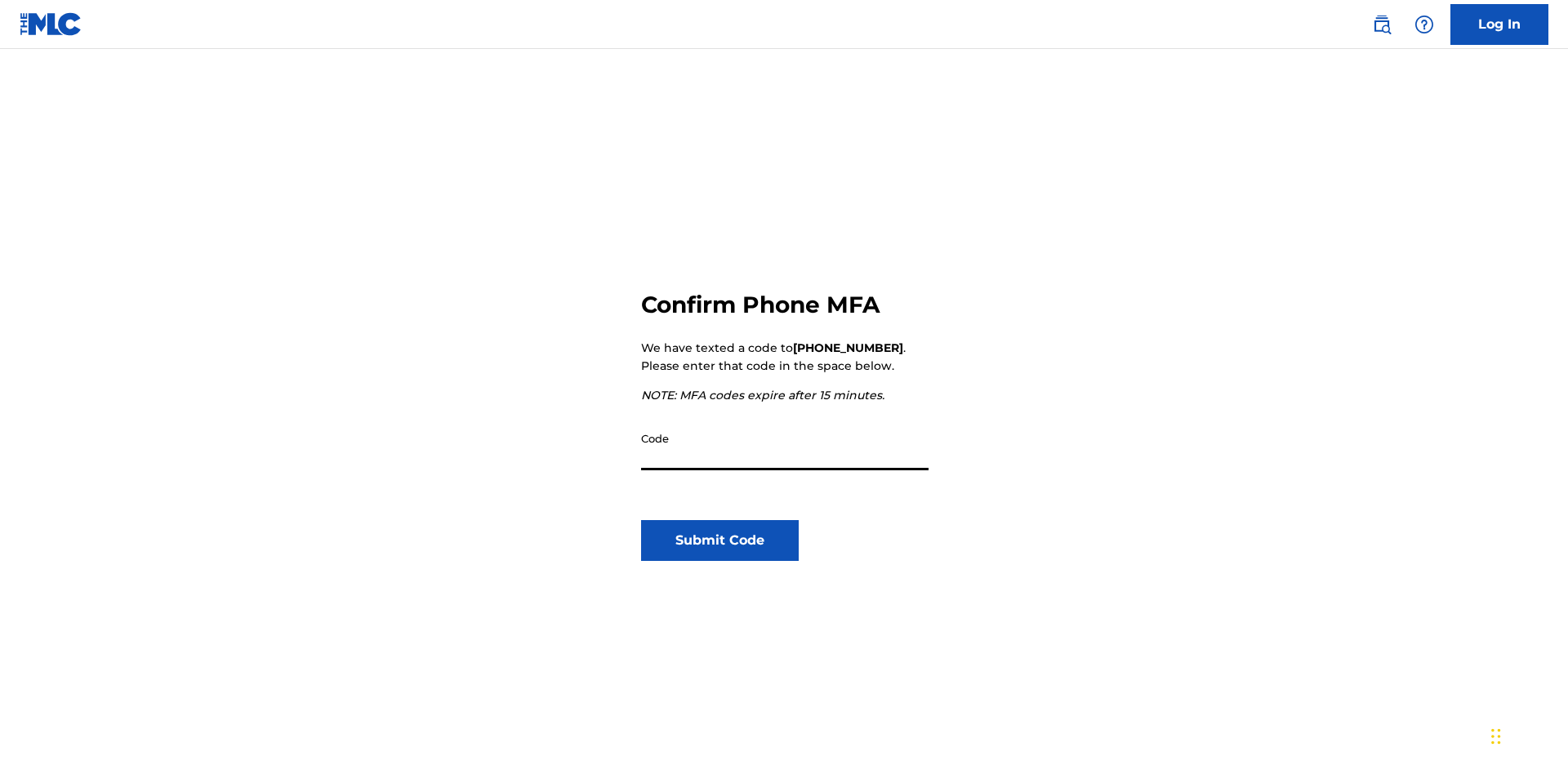
scroll to position [170, 0]
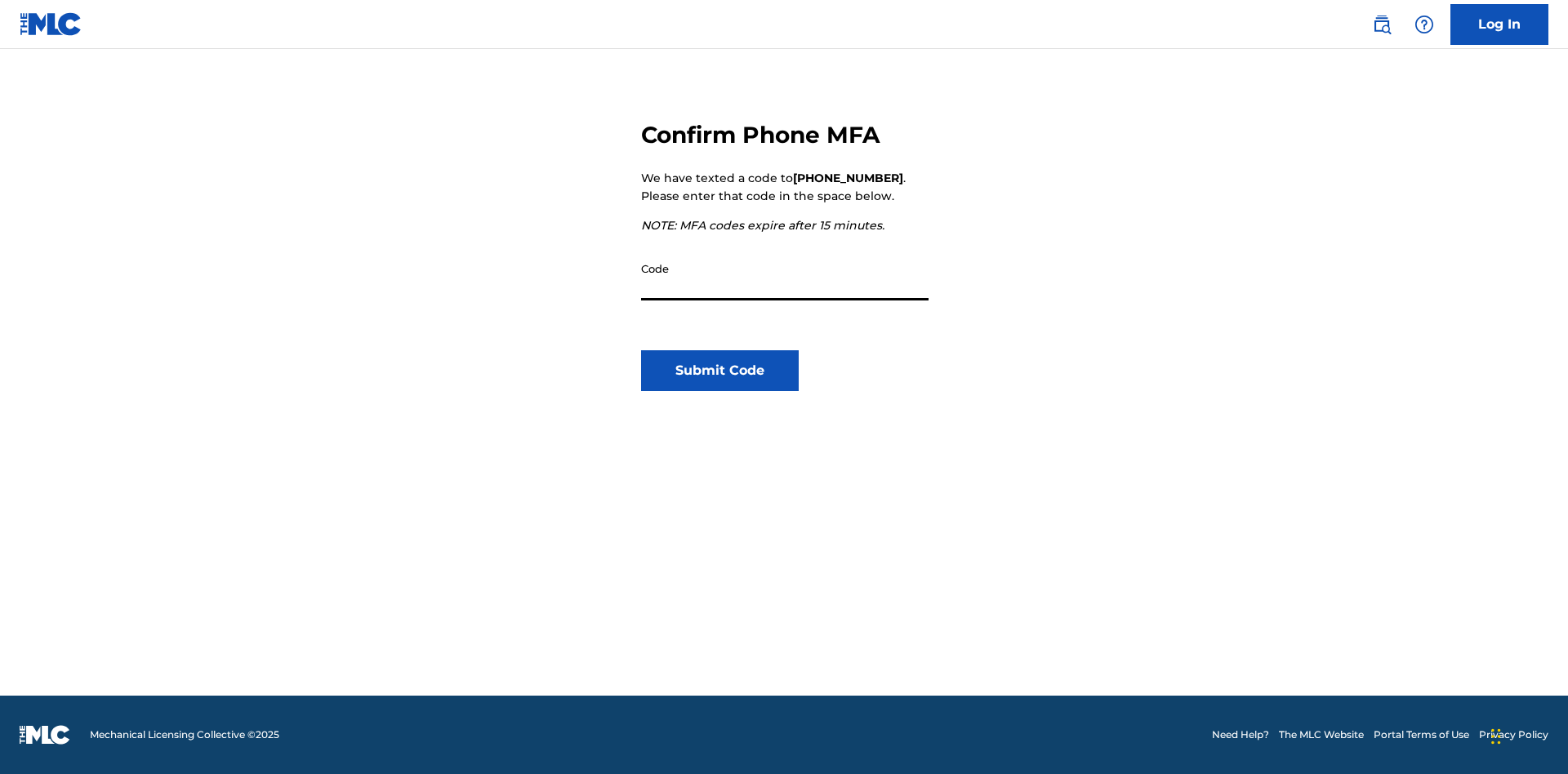
click at [785, 277] on input "Code" at bounding box center [785, 277] width 288 height 47
type input "819254"
click at [720, 371] on button "Submit Code" at bounding box center [720, 370] width 158 height 41
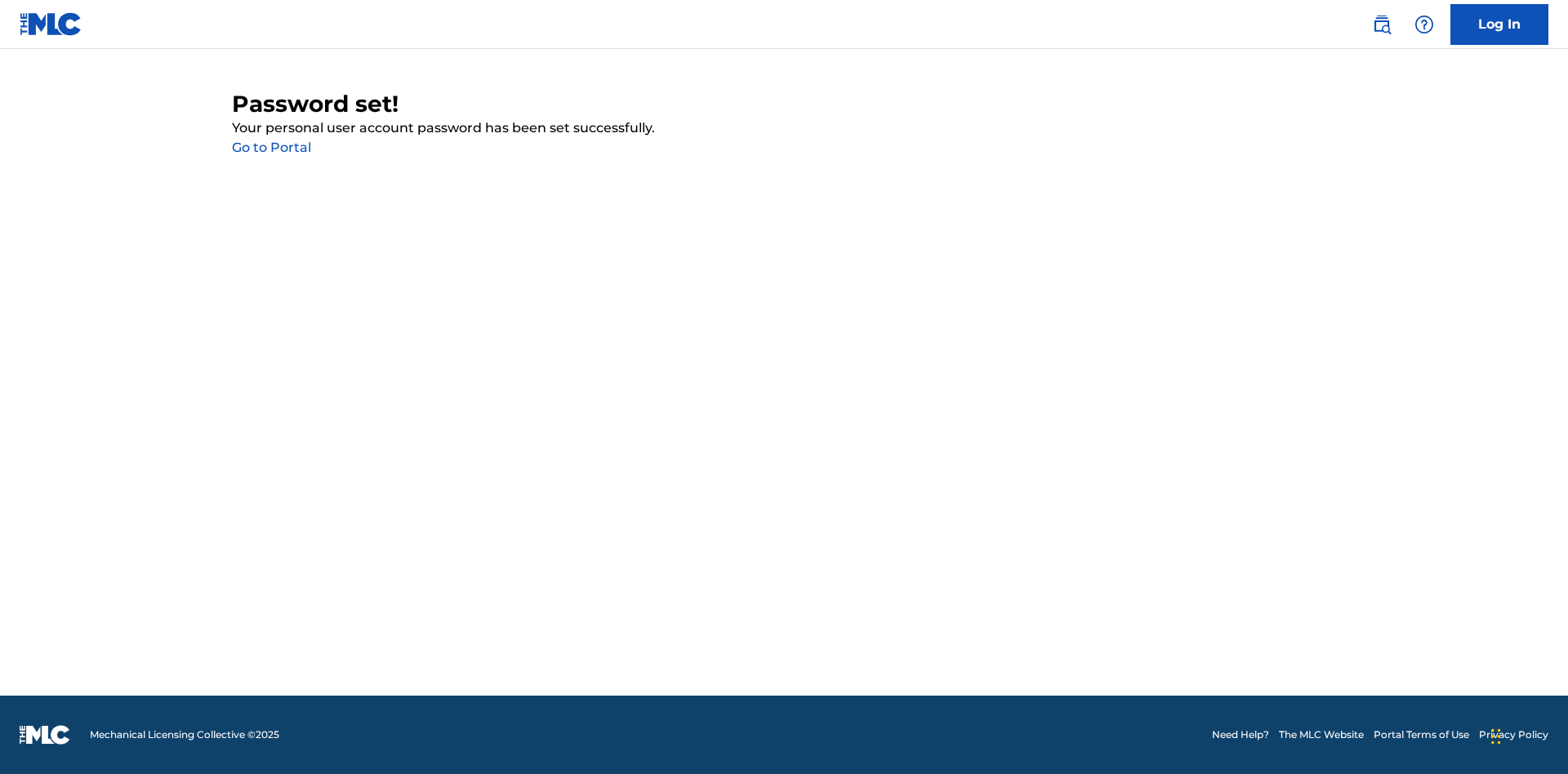
click at [271, 147] on link "Go to Portal" at bounding box center [271, 147] width 79 height 16
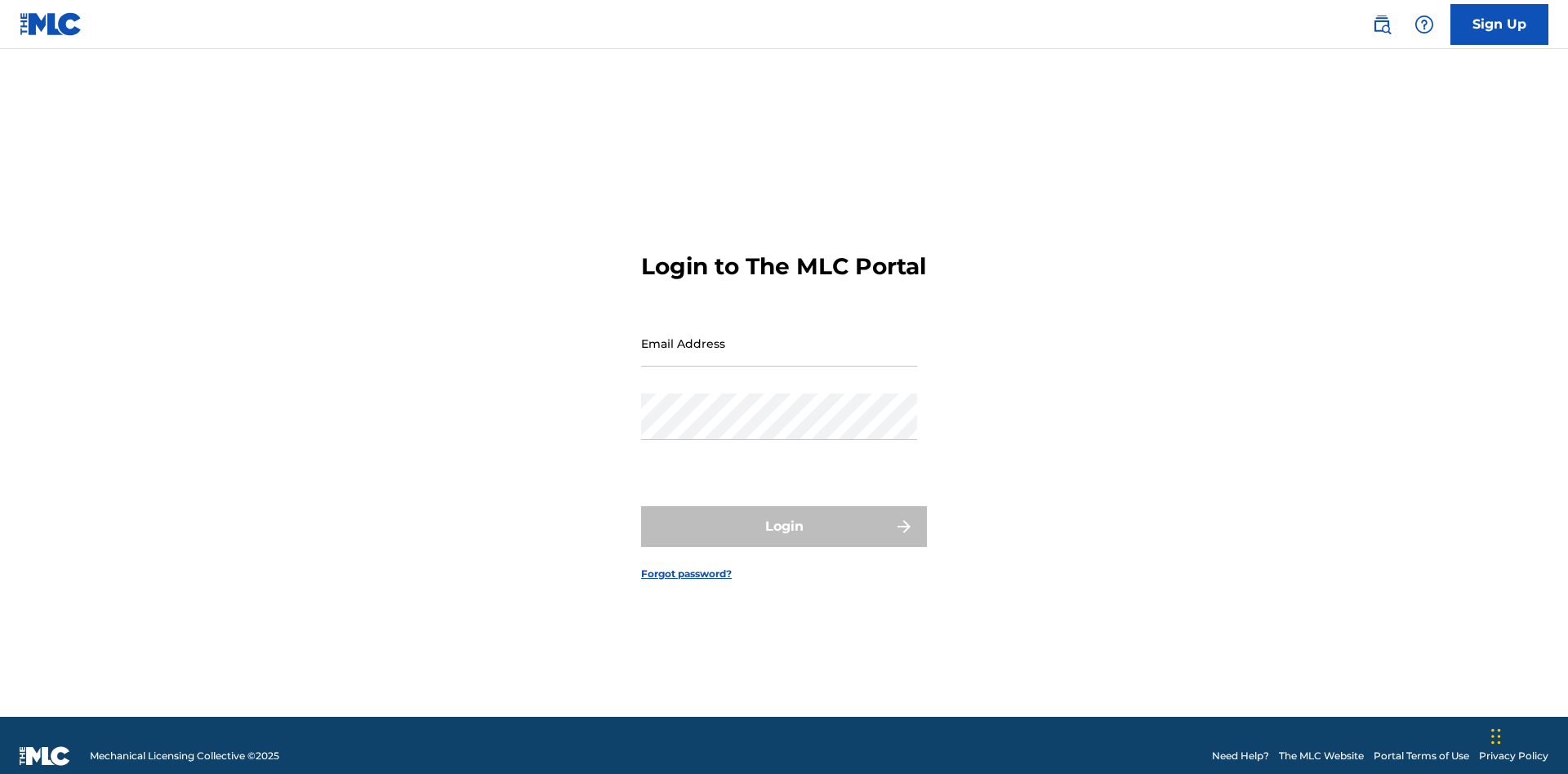
scroll to position [21, 0]
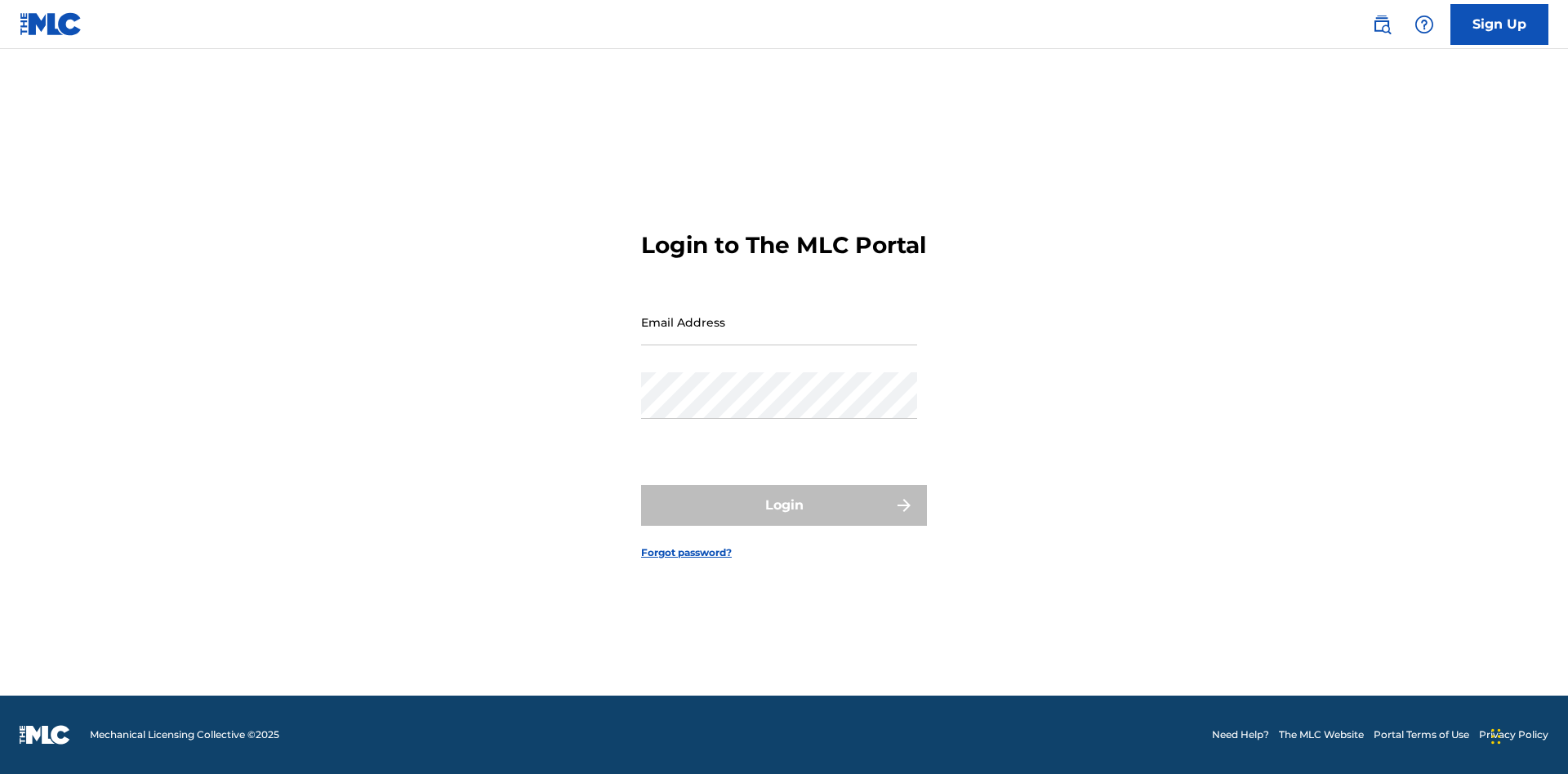
click at [779, 336] on input "Email Address" at bounding box center [779, 322] width 276 height 47
type input "[EMAIL_ADDRESS][DOMAIN_NAME]"
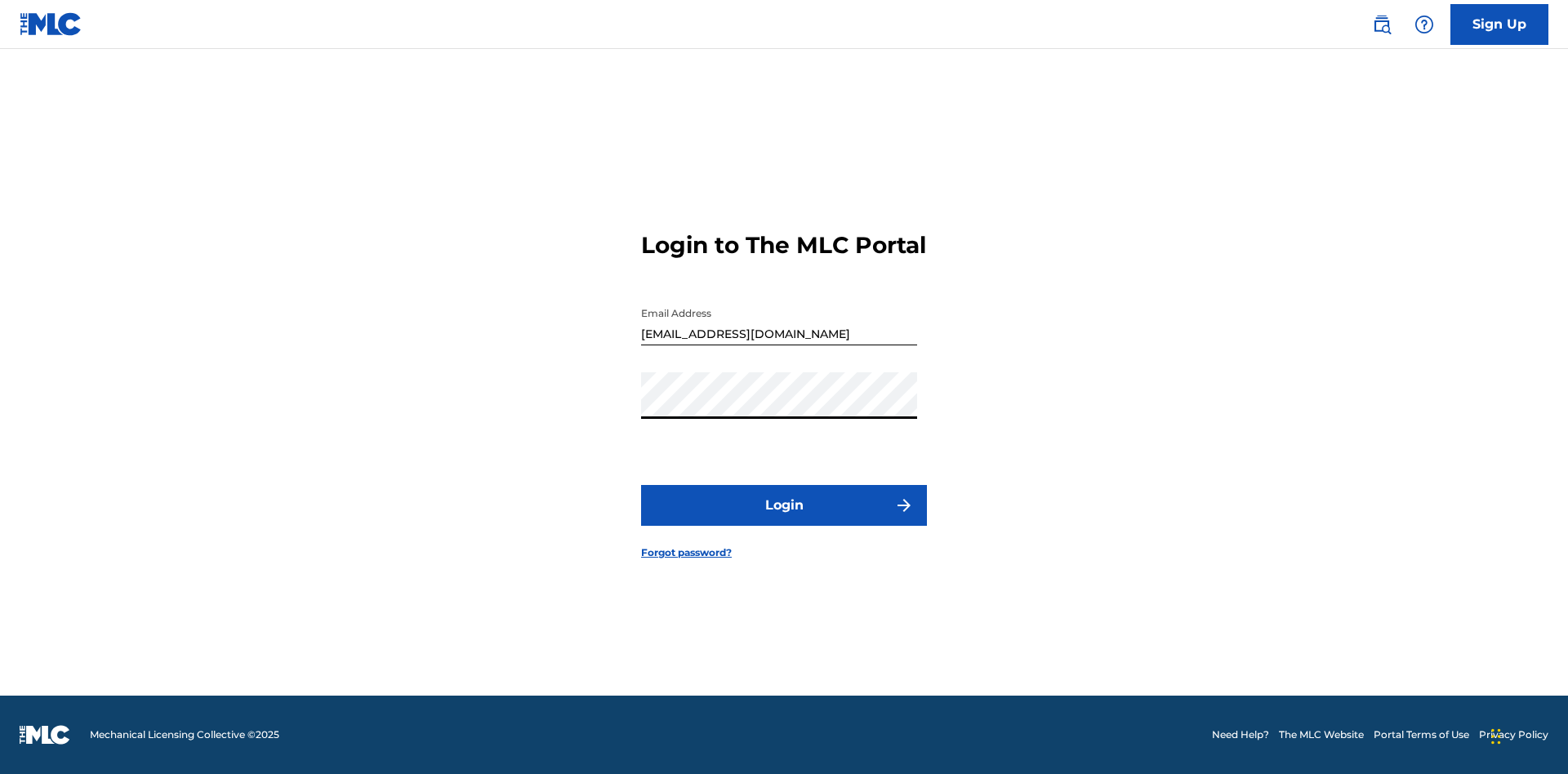
click at [784, 520] on button "Login" at bounding box center [784, 505] width 286 height 41
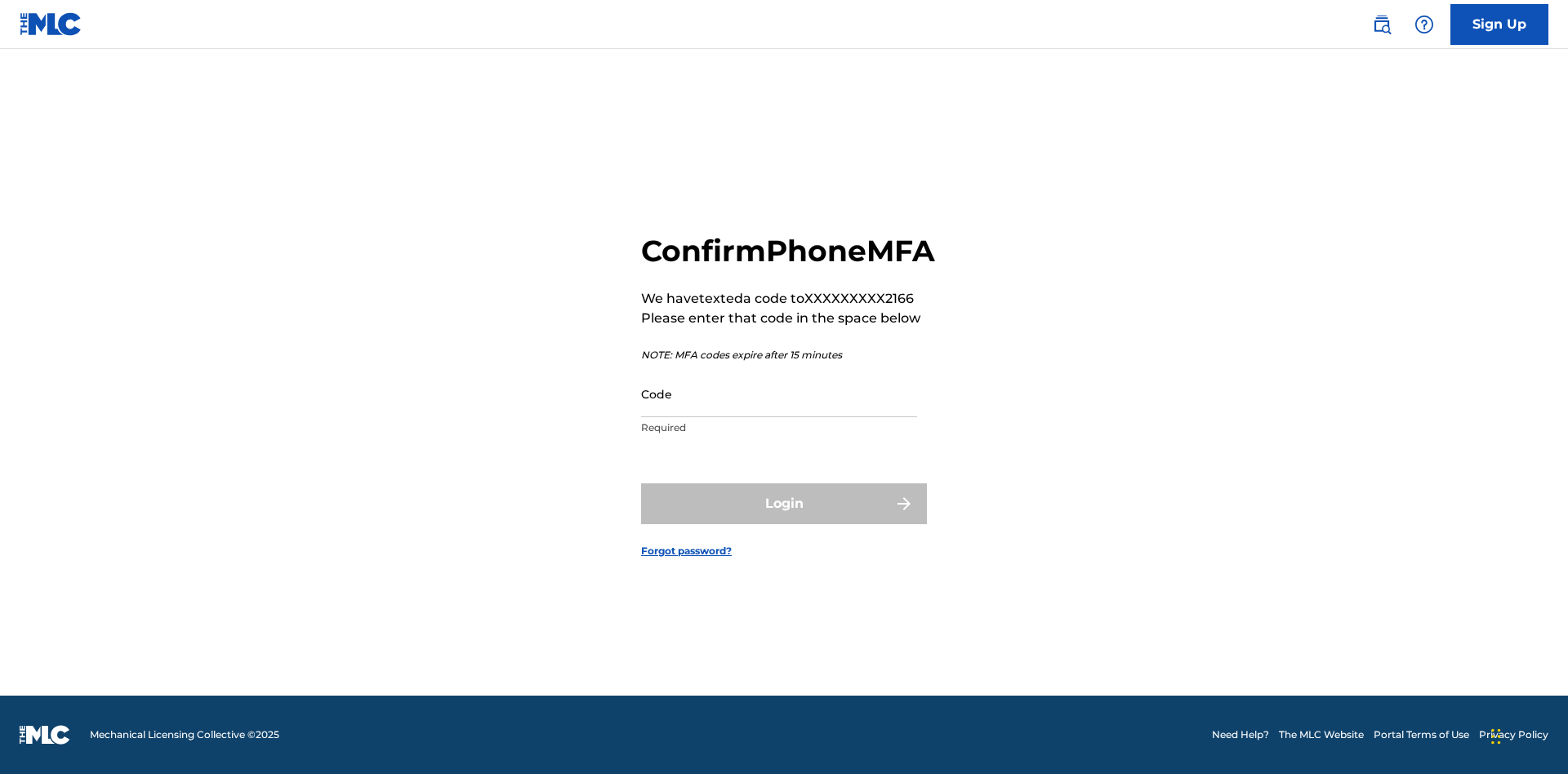
click at [779, 412] on input "Code" at bounding box center [779, 394] width 276 height 47
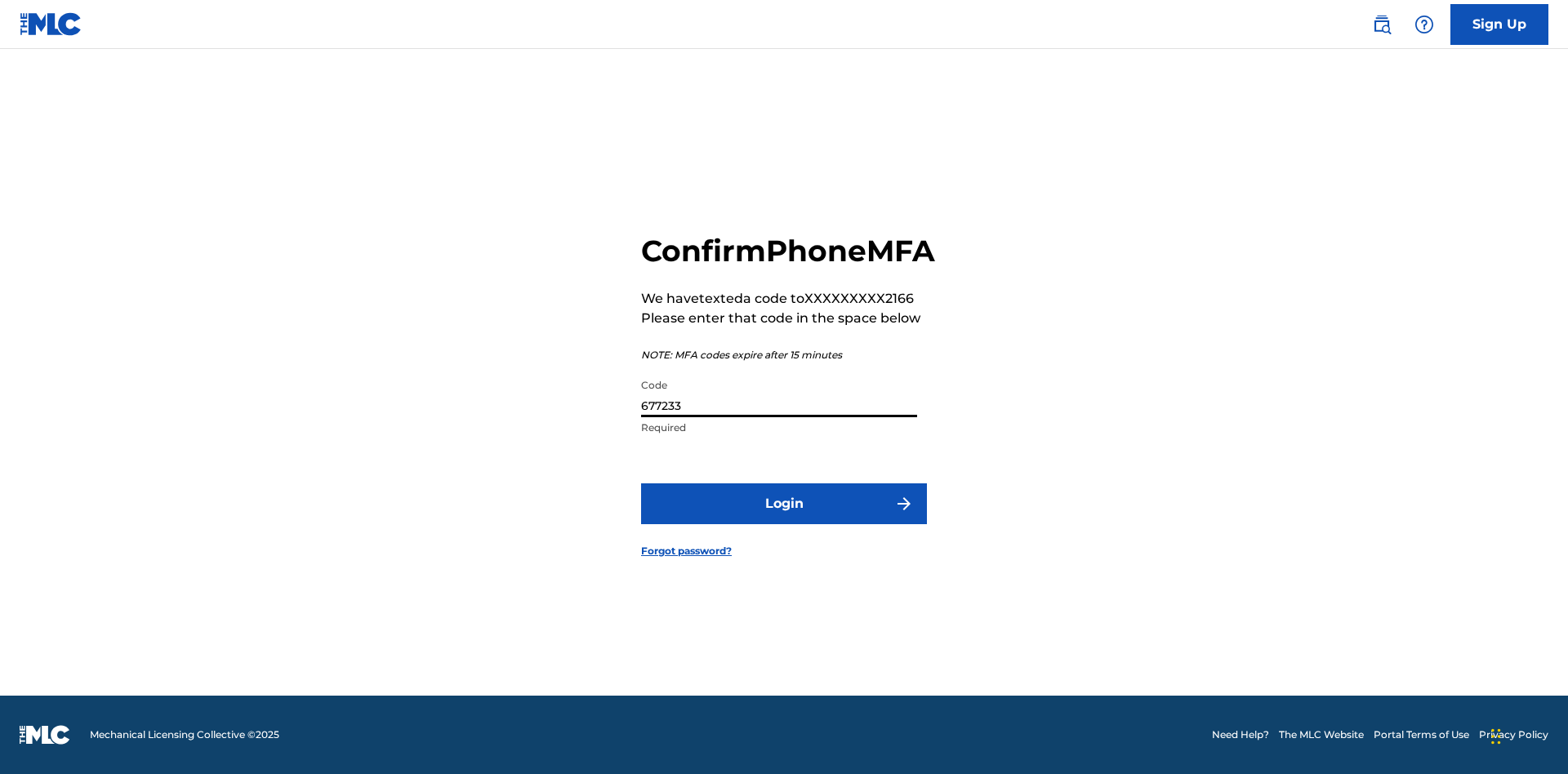
type input "677233"
click at [784, 522] on button "Login" at bounding box center [784, 504] width 286 height 41
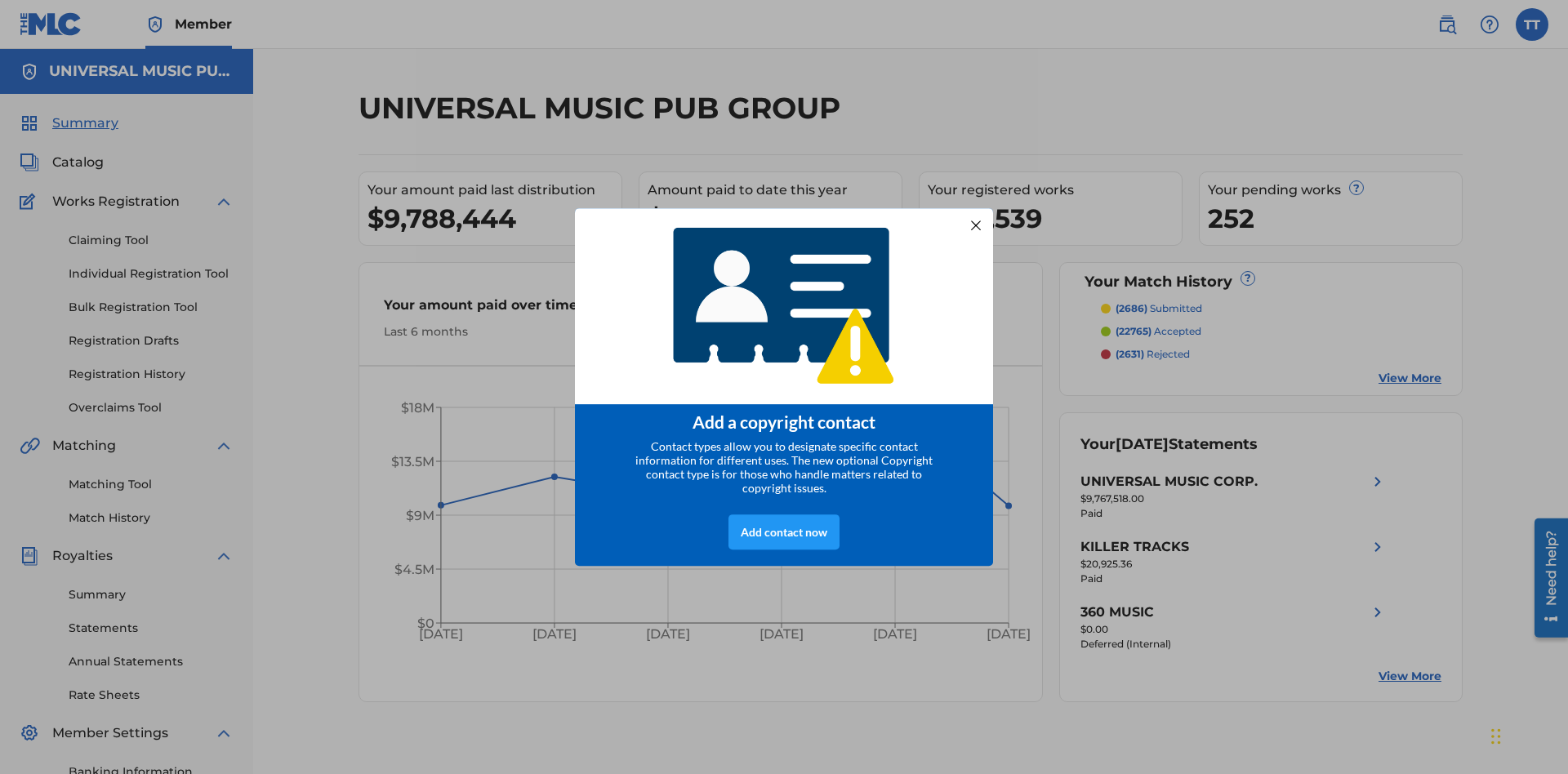
click at [976, 219] on div at bounding box center [976, 226] width 21 height 21
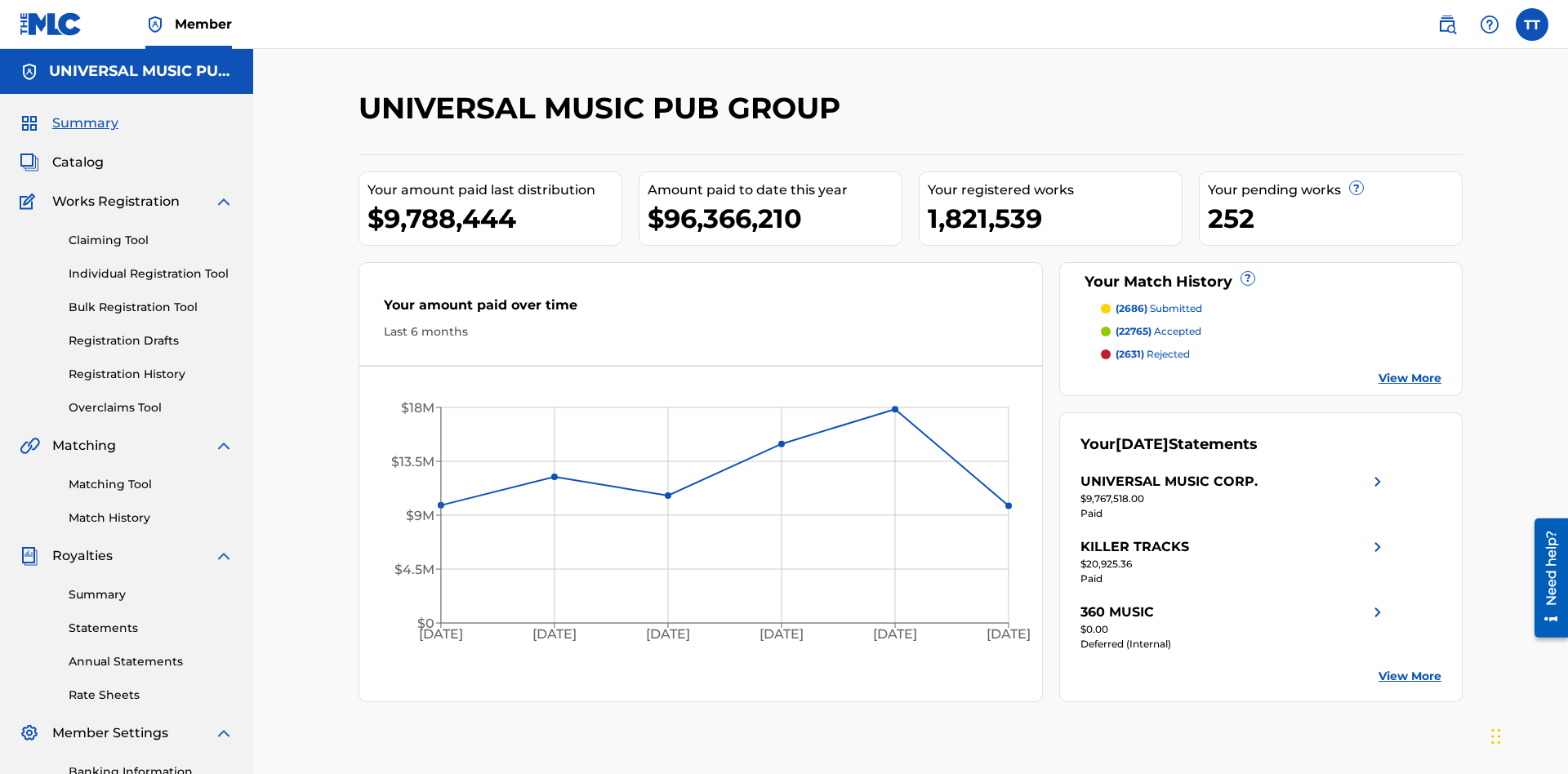
click at [1532, 24] on label at bounding box center [1532, 24] width 32 height 32
click at [1532, 25] on input "TT Test2025.08.23.01.53.55 Test2025.08.23.01.53.55 4d65291c-fd2c-4824-adc4-5439…" at bounding box center [1532, 25] width 0 height 0
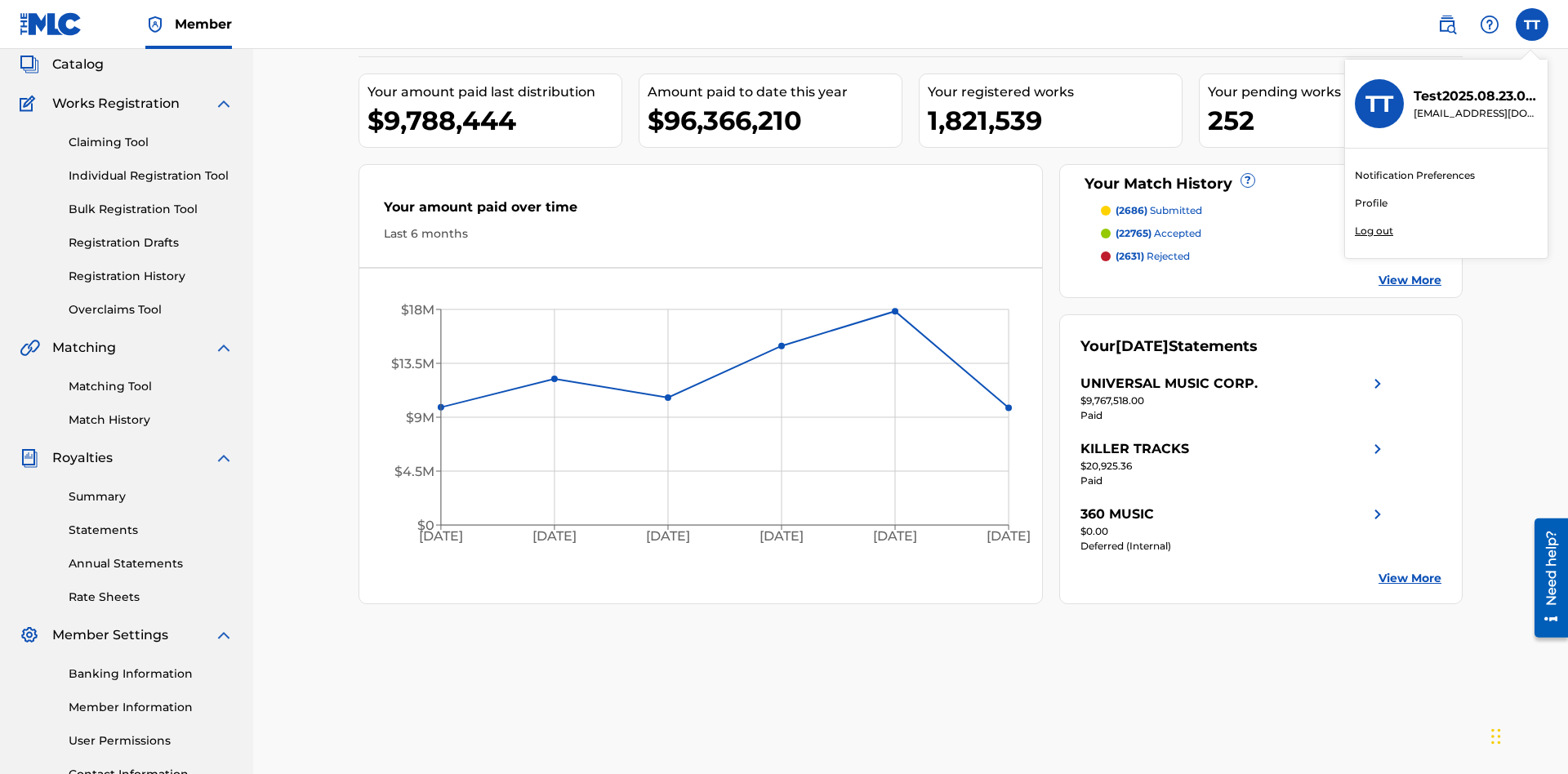
click at [1371, 204] on link "Profile" at bounding box center [1371, 203] width 32 height 15
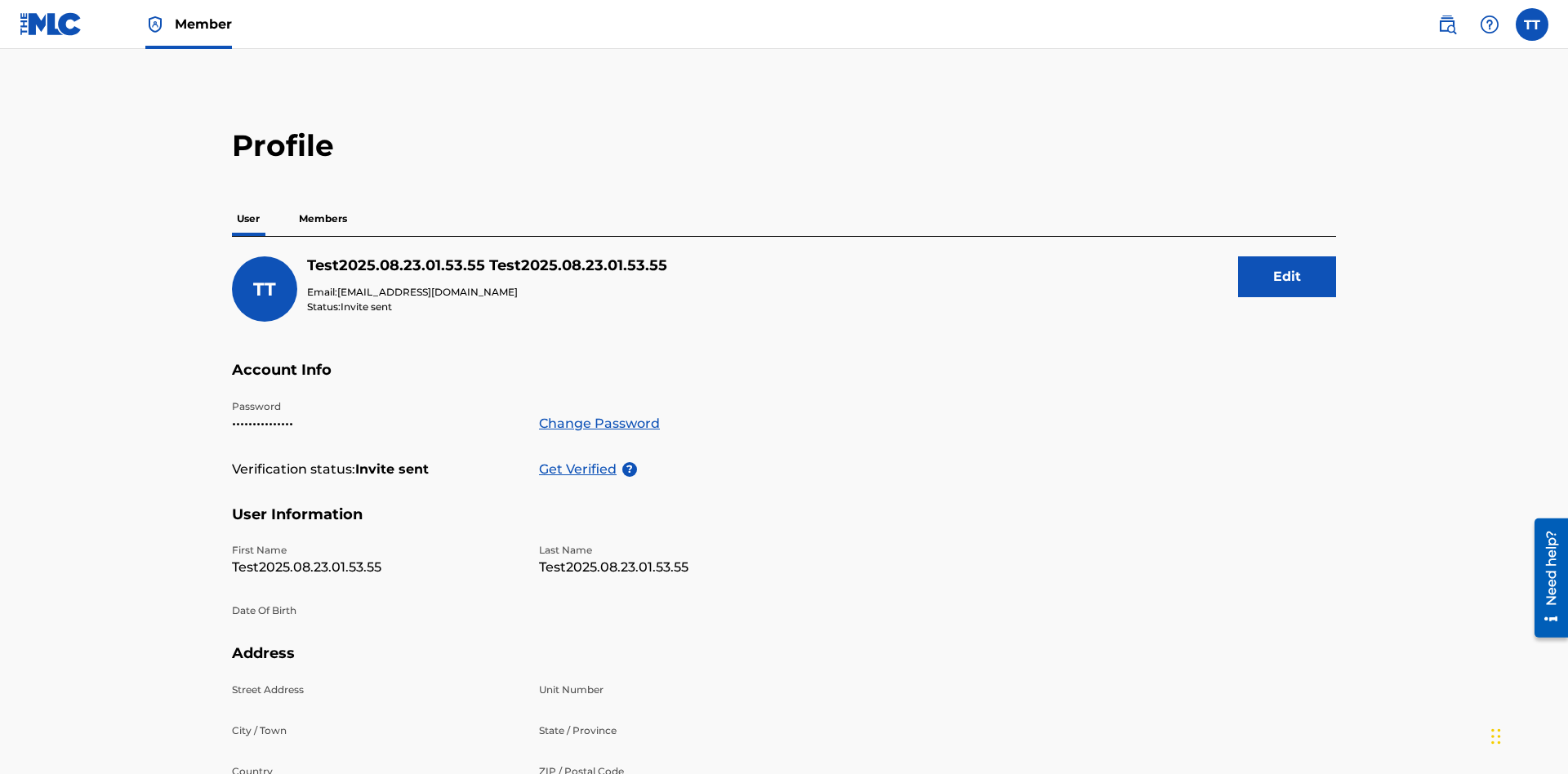
scroll to position [104, 0]
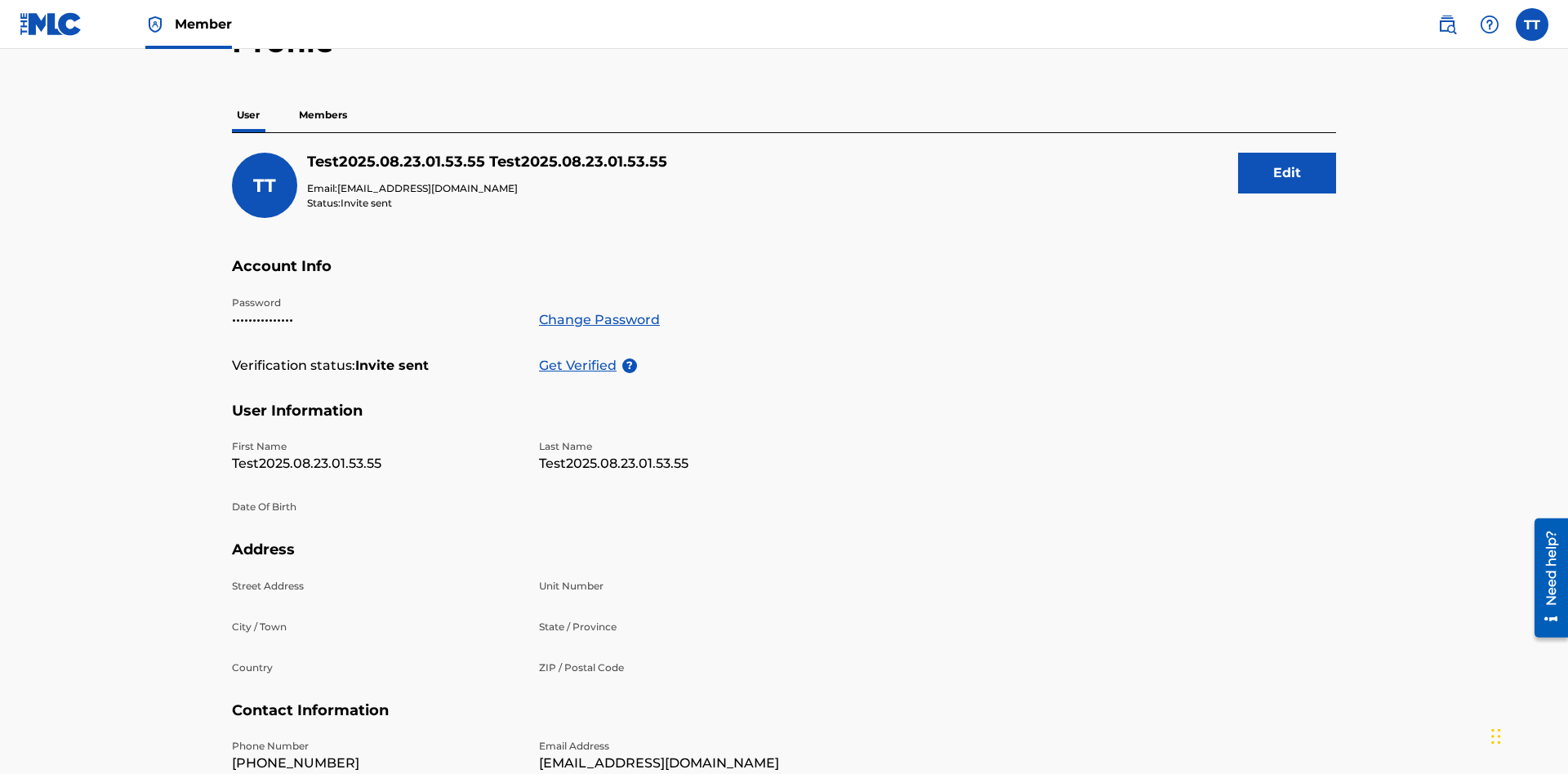
click at [324, 115] on p "Members" at bounding box center [323, 115] width 58 height 34
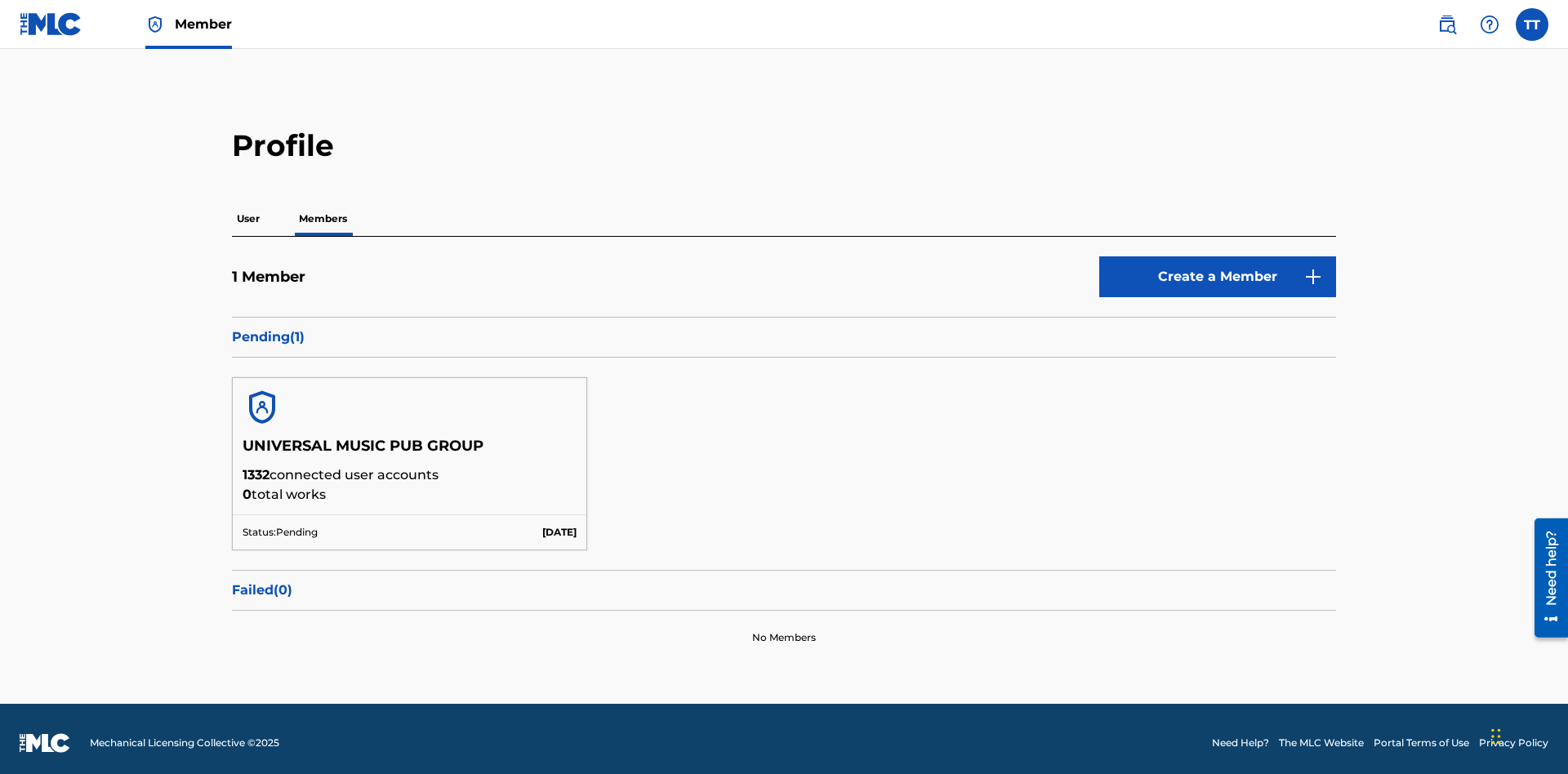
scroll to position [8, 0]
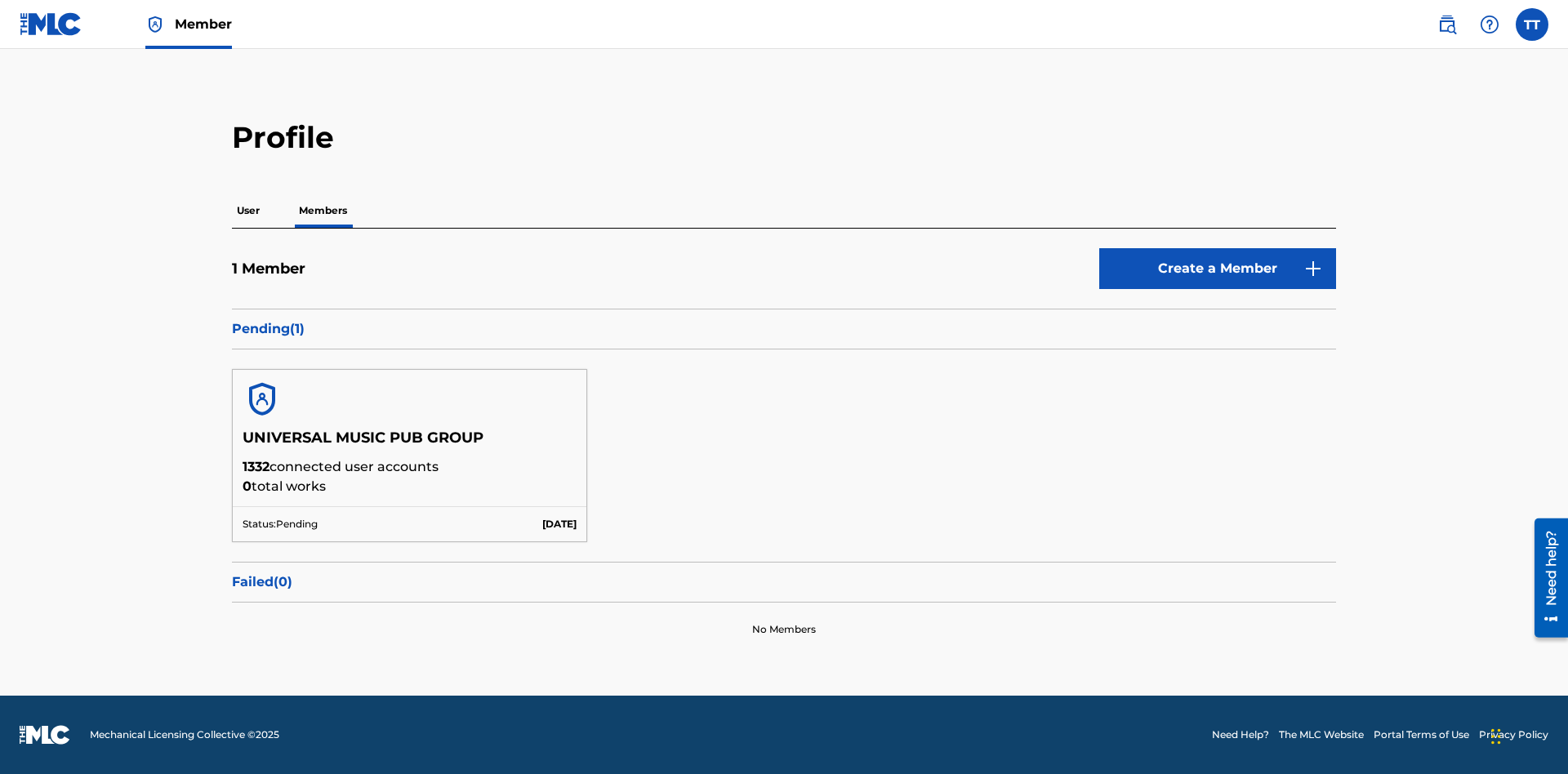
click at [1218, 269] on button "Create a Member" at bounding box center [1218, 269] width 237 height 41
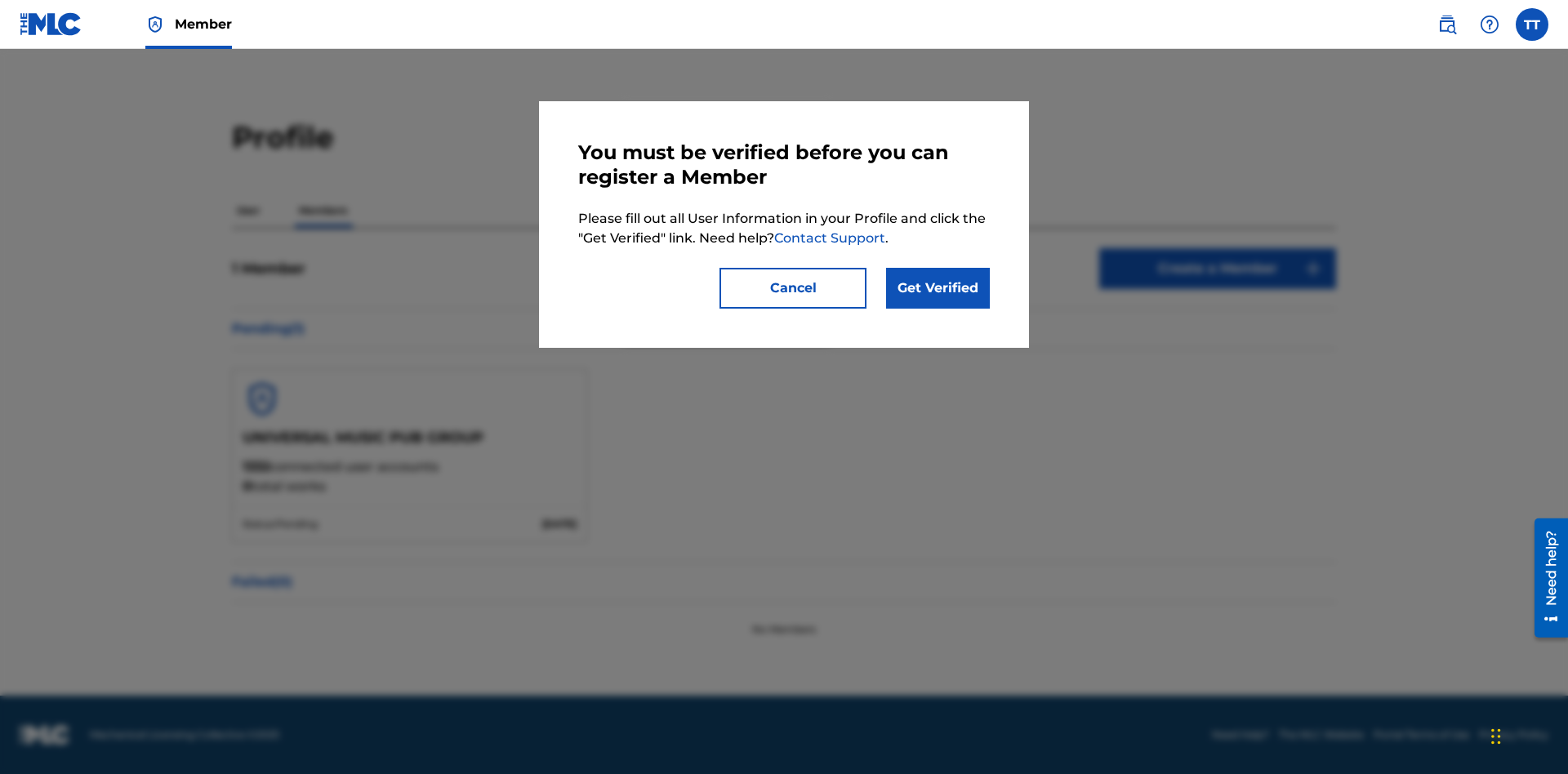
click at [938, 289] on link "Get Verified" at bounding box center [938, 288] width 104 height 41
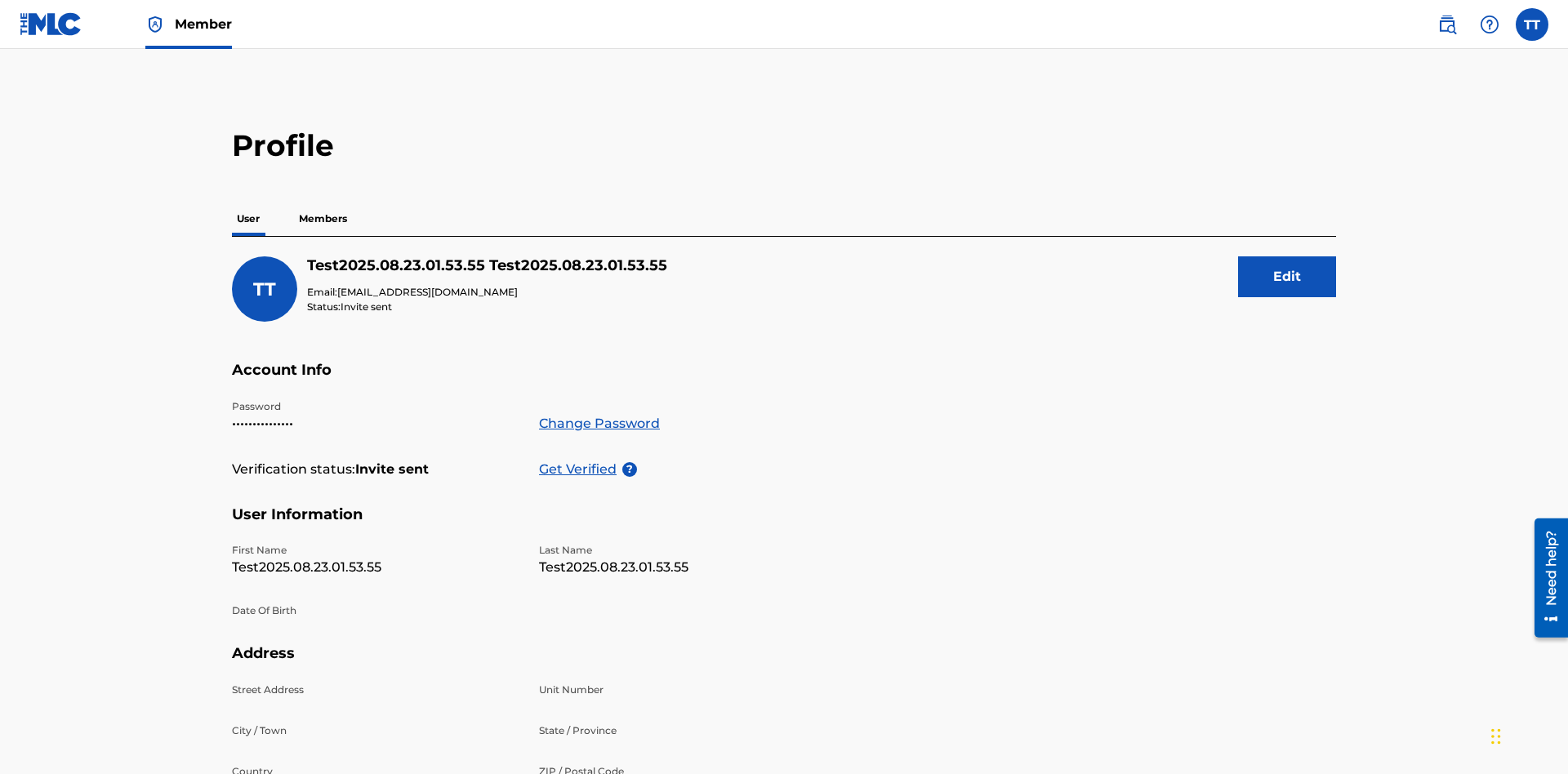
scroll to position [266, 0]
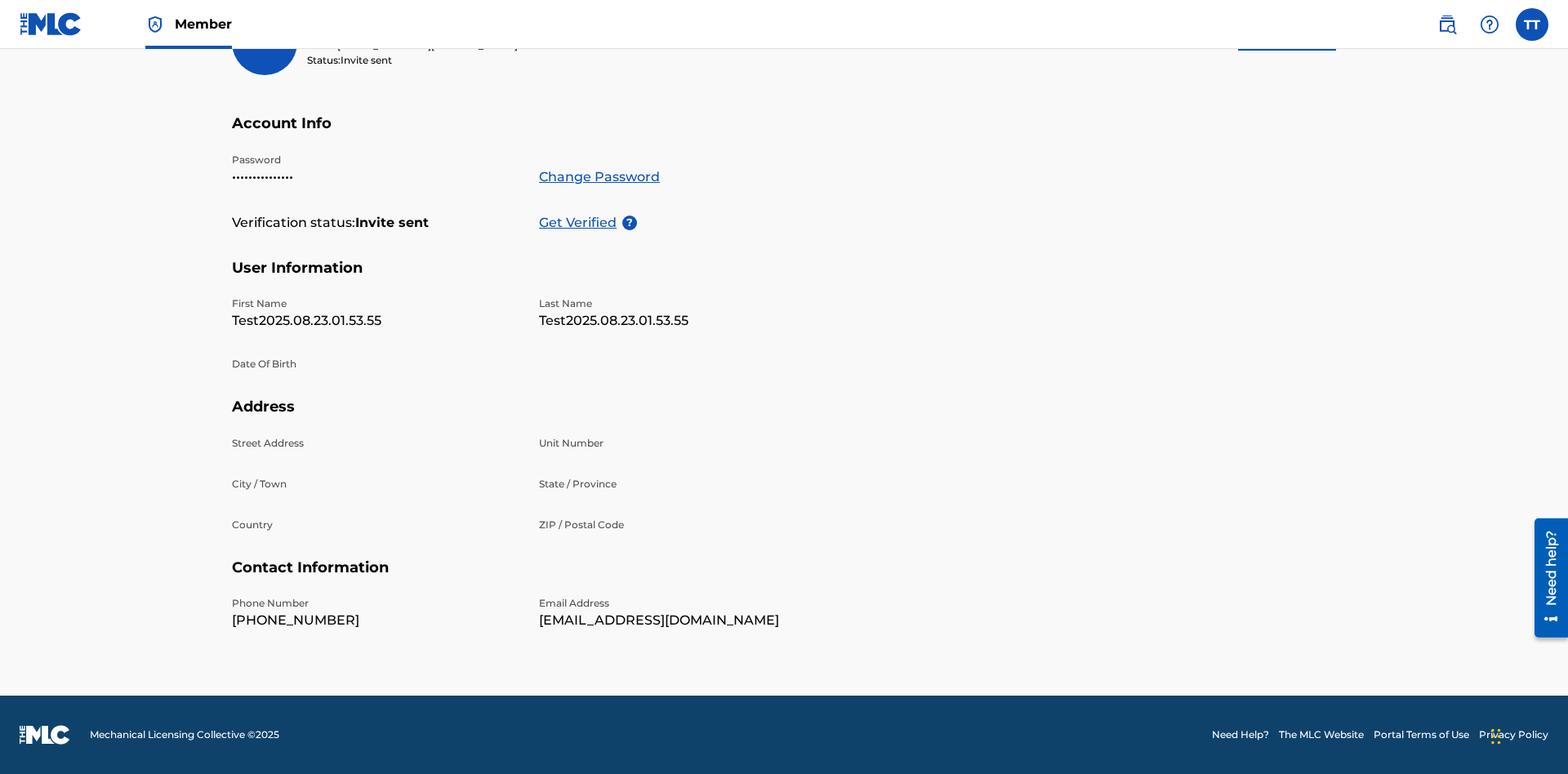
click at [581, 213] on p "Get Verified" at bounding box center [580, 223] width 83 height 19
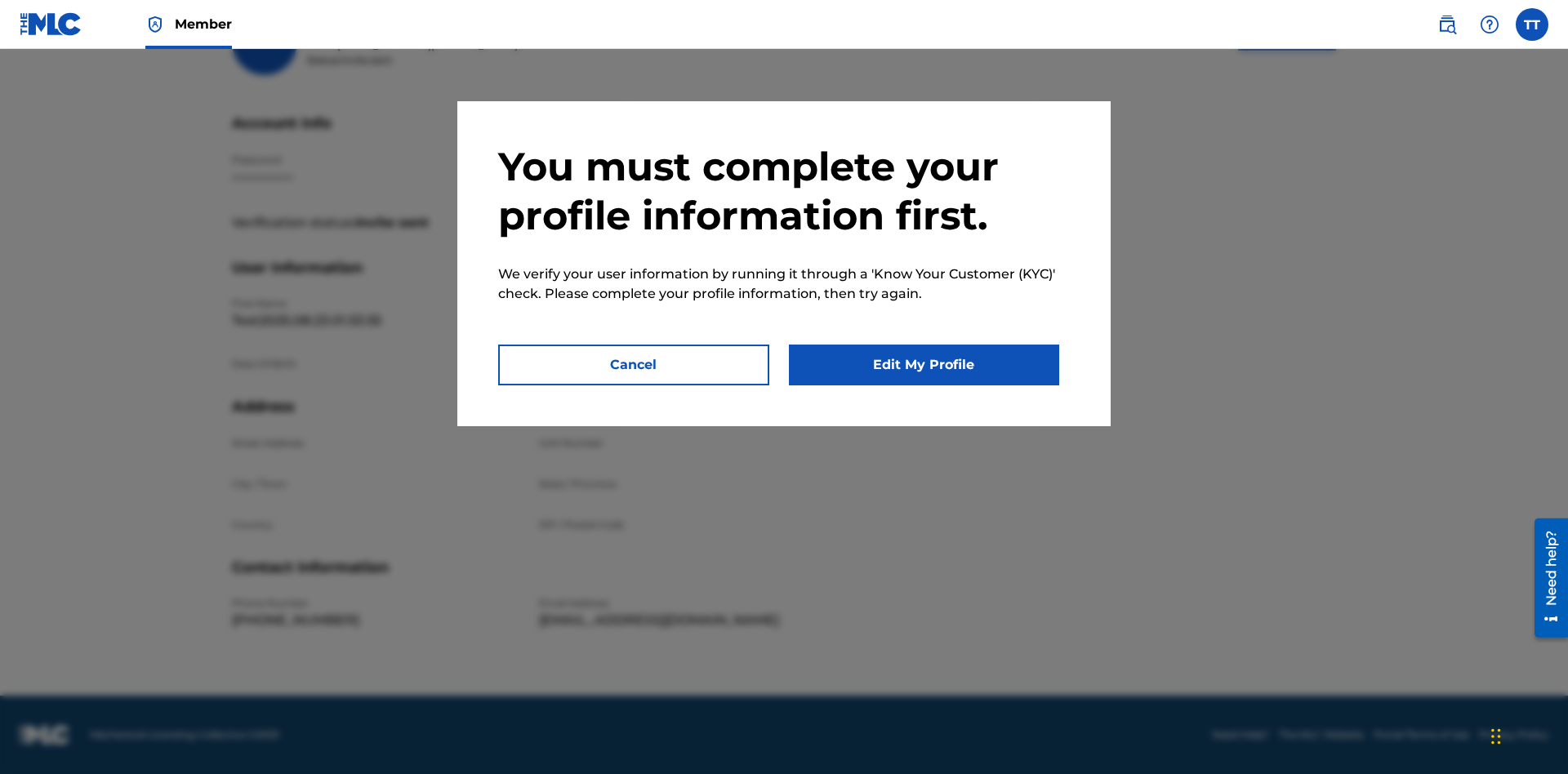
click at [924, 365] on button "Edit My Profile" at bounding box center [924, 365] width 271 height 41
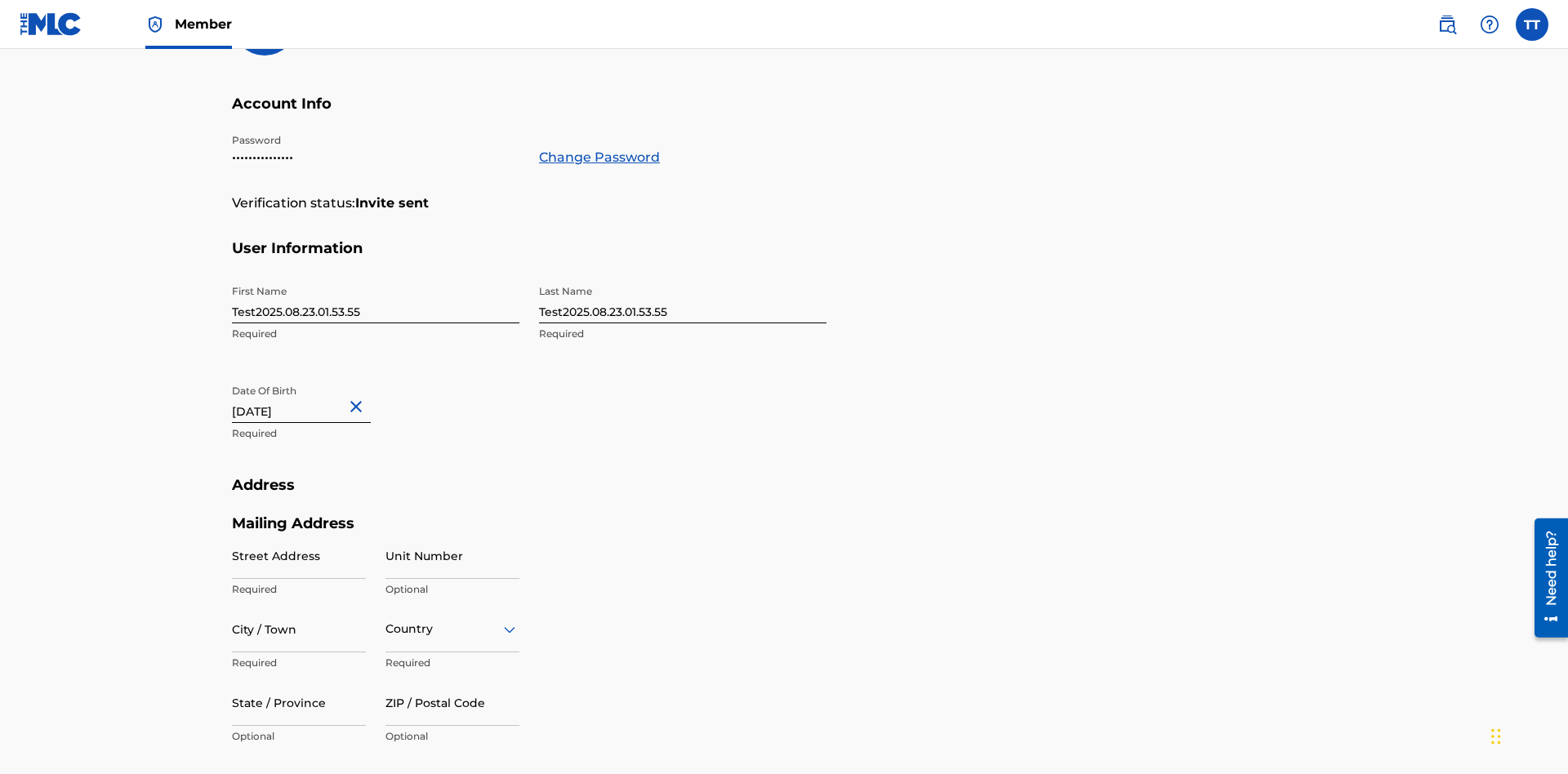
scroll to position [445, 0]
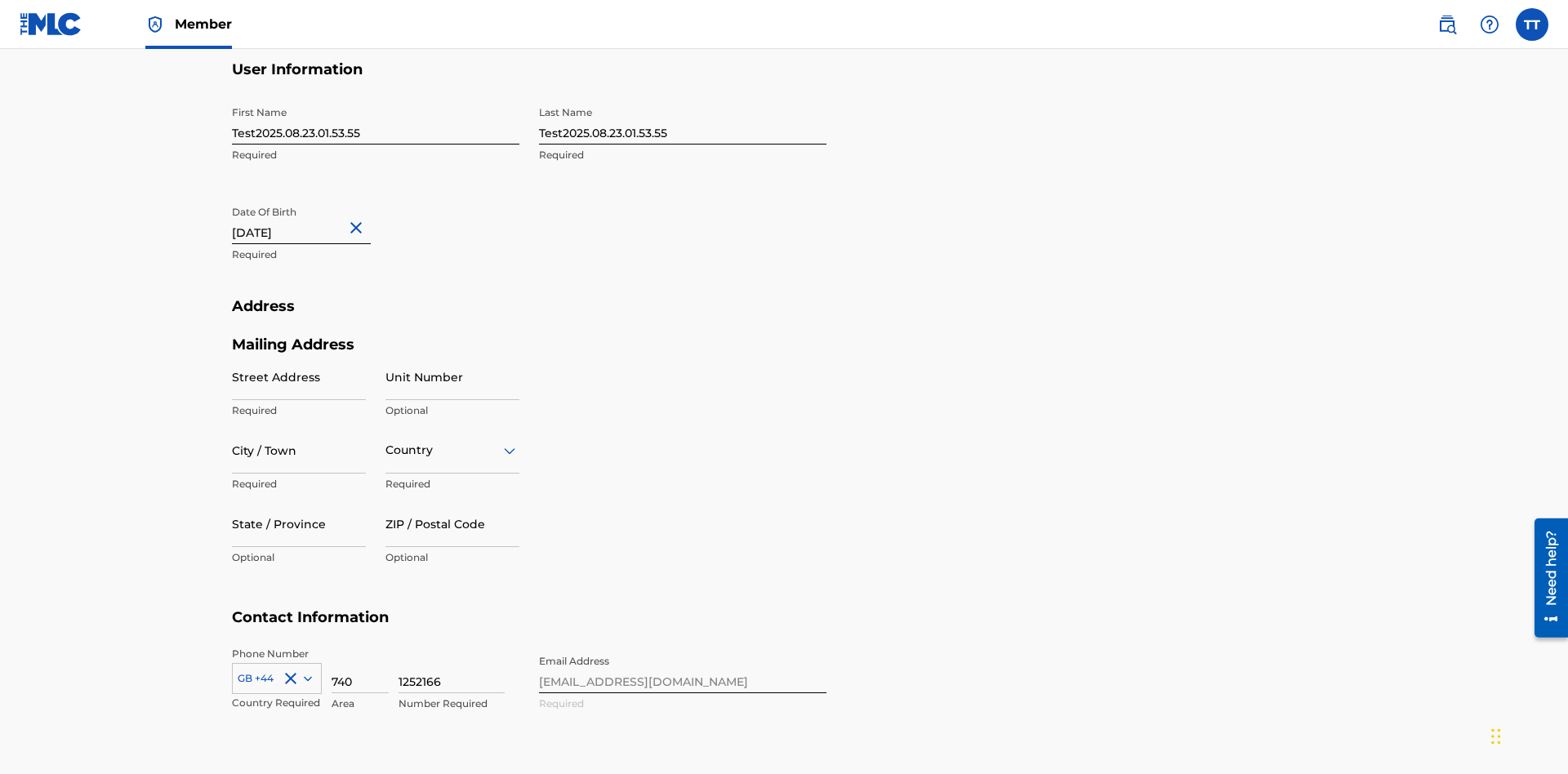
click at [376, 121] on input "Test2025.08.23.01.53.55" at bounding box center [376, 121] width 288 height 47
type input "Test2025.08.23.01.53.55Krystal"
click at [683, 121] on input "Test2025.08.23.01.53.55" at bounding box center [683, 121] width 288 height 47
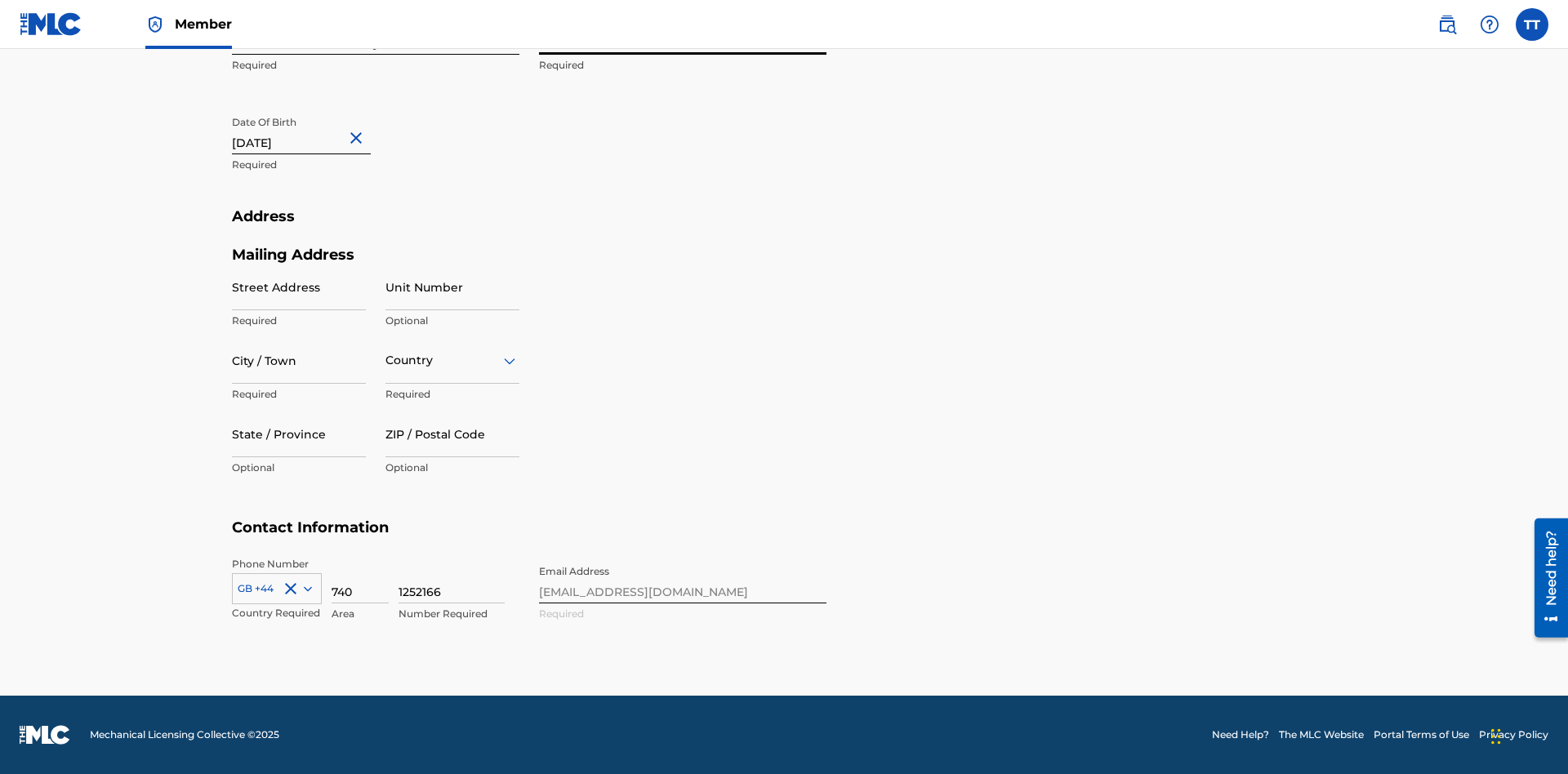
type input "Test2025.08.23.01.53.55Ribble"
click at [314, 133] on input "August 23 2012" at bounding box center [301, 131] width 139 height 47
select select "7"
select select "2012"
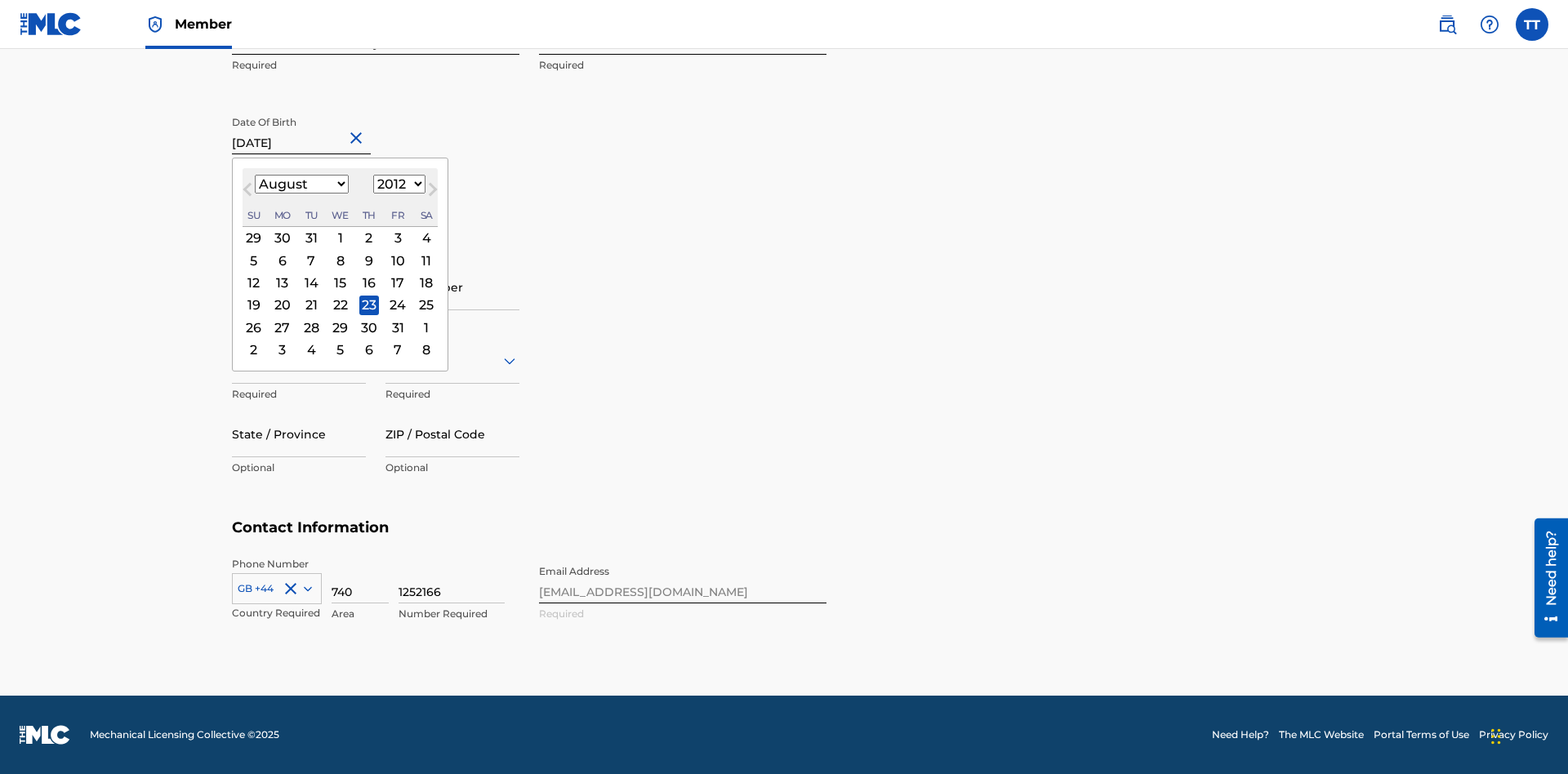
click at [301, 184] on select "January February March April May June July August September October November De…" at bounding box center [301, 183] width 94 height 18
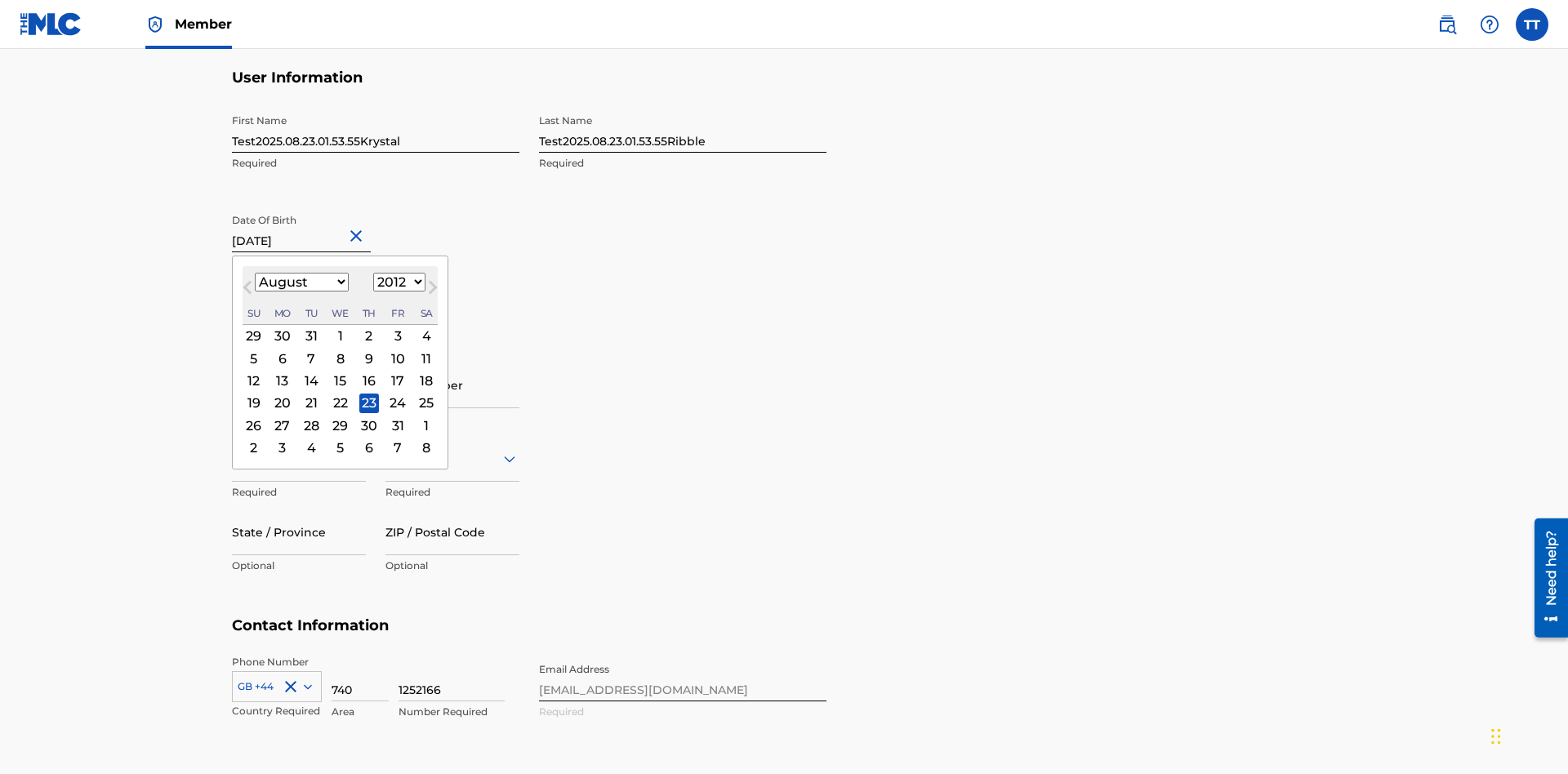
select select "0"
click at [397, 283] on select "1900 1901 1902 1903 1904 1905 1906 1907 1908 1909 1910 1911 1912 1913 1914 1915…" at bounding box center [399, 282] width 53 height 18
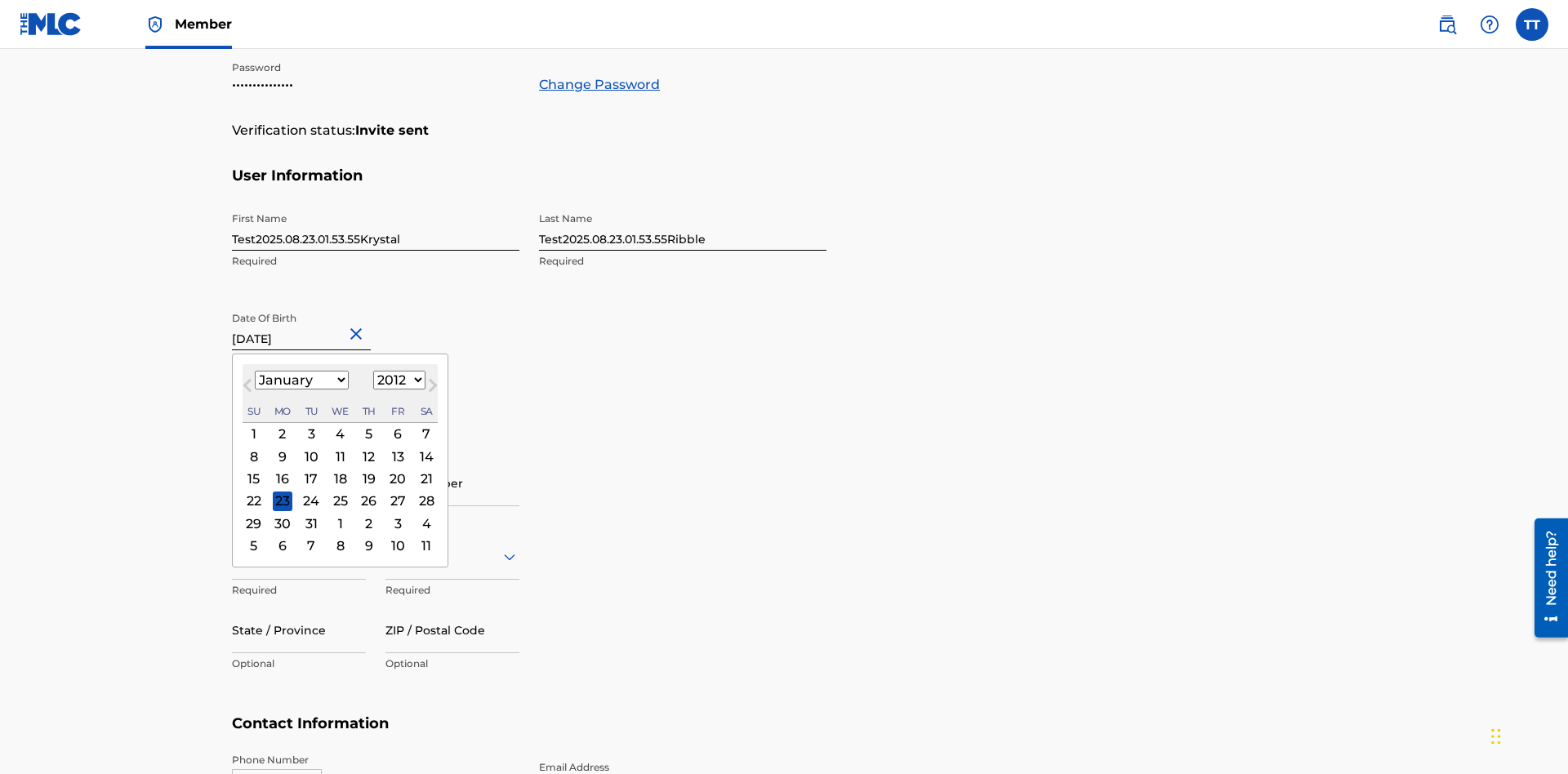
select select "1985"
click at [397, 381] on select "1900 1901 1902 1903 1904 1905 1906 1907 1908 1909 1910 1911 1912 1913 1914 1915…" at bounding box center [399, 380] width 53 height 18
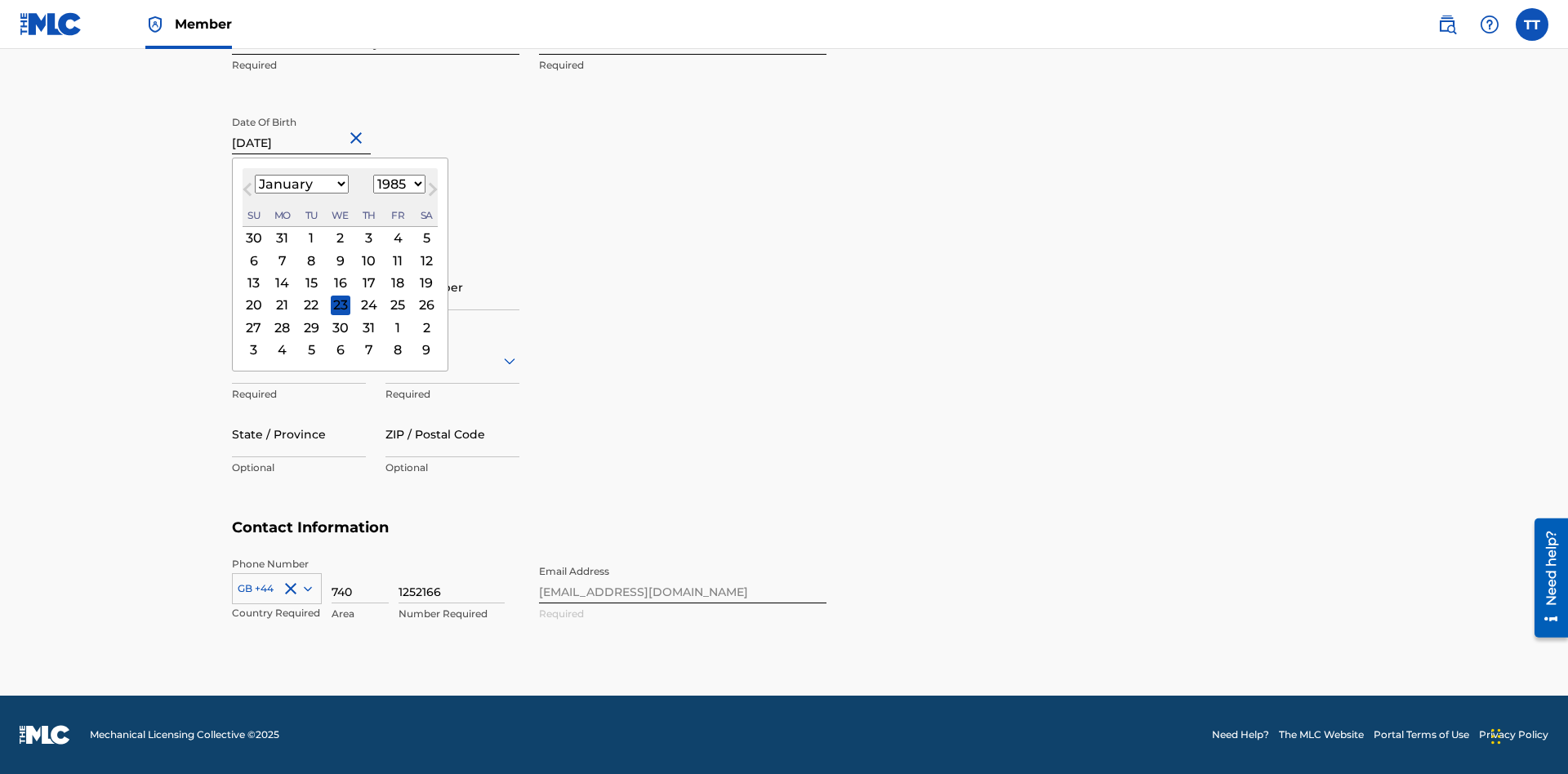
click at [311, 261] on div "8" at bounding box center [311, 261] width 19 height 19
type input "January 8 1985"
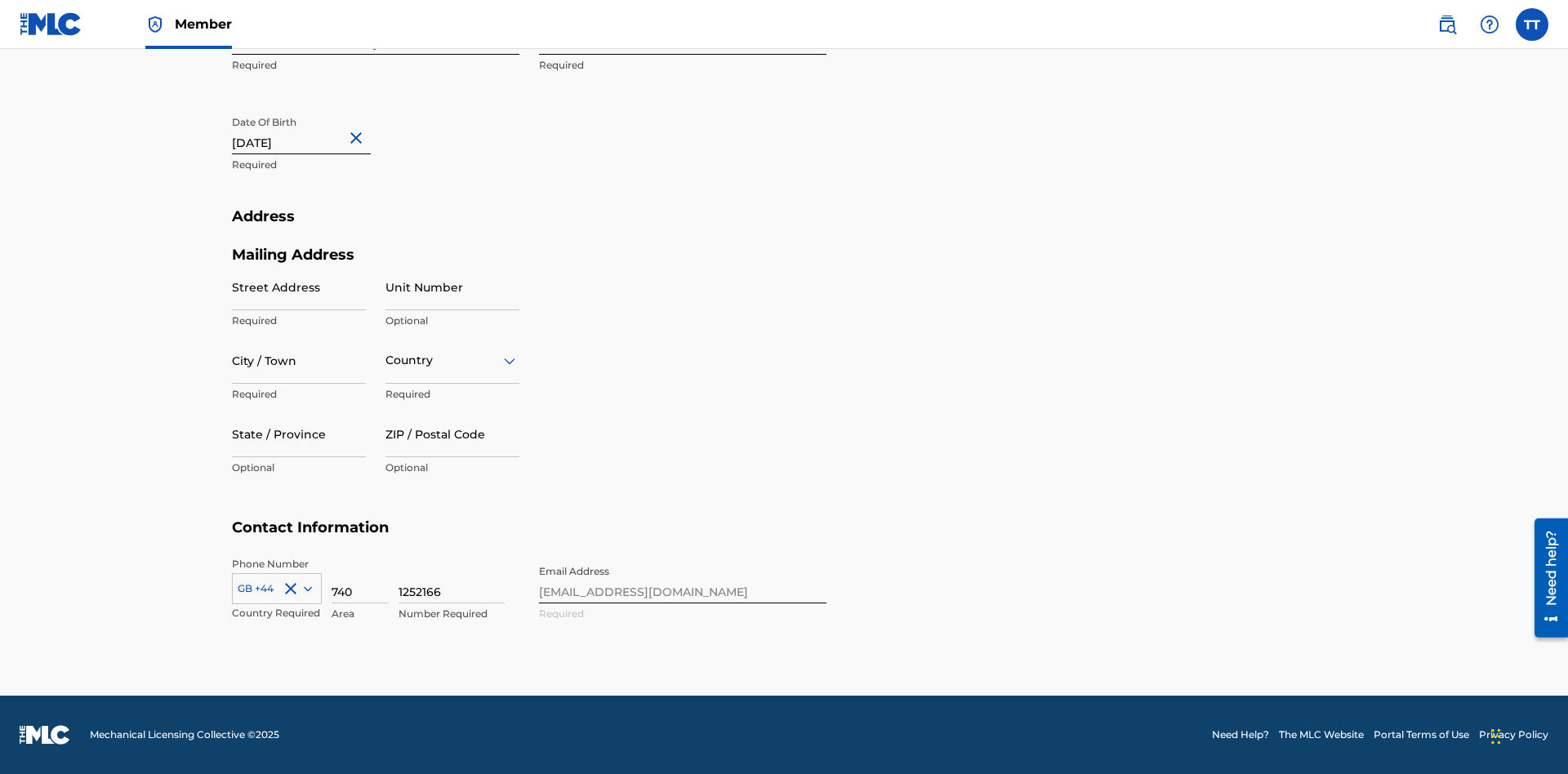
click at [299, 287] on input "Street Address" at bounding box center [298, 287] width 134 height 47
type input "9909 Elks Run Rd"
click at [299, 361] on input "City / Town" at bounding box center [298, 360] width 134 height 47
type input "Roseville"
click at [386, 361] on input "text" at bounding box center [387, 361] width 4 height 18
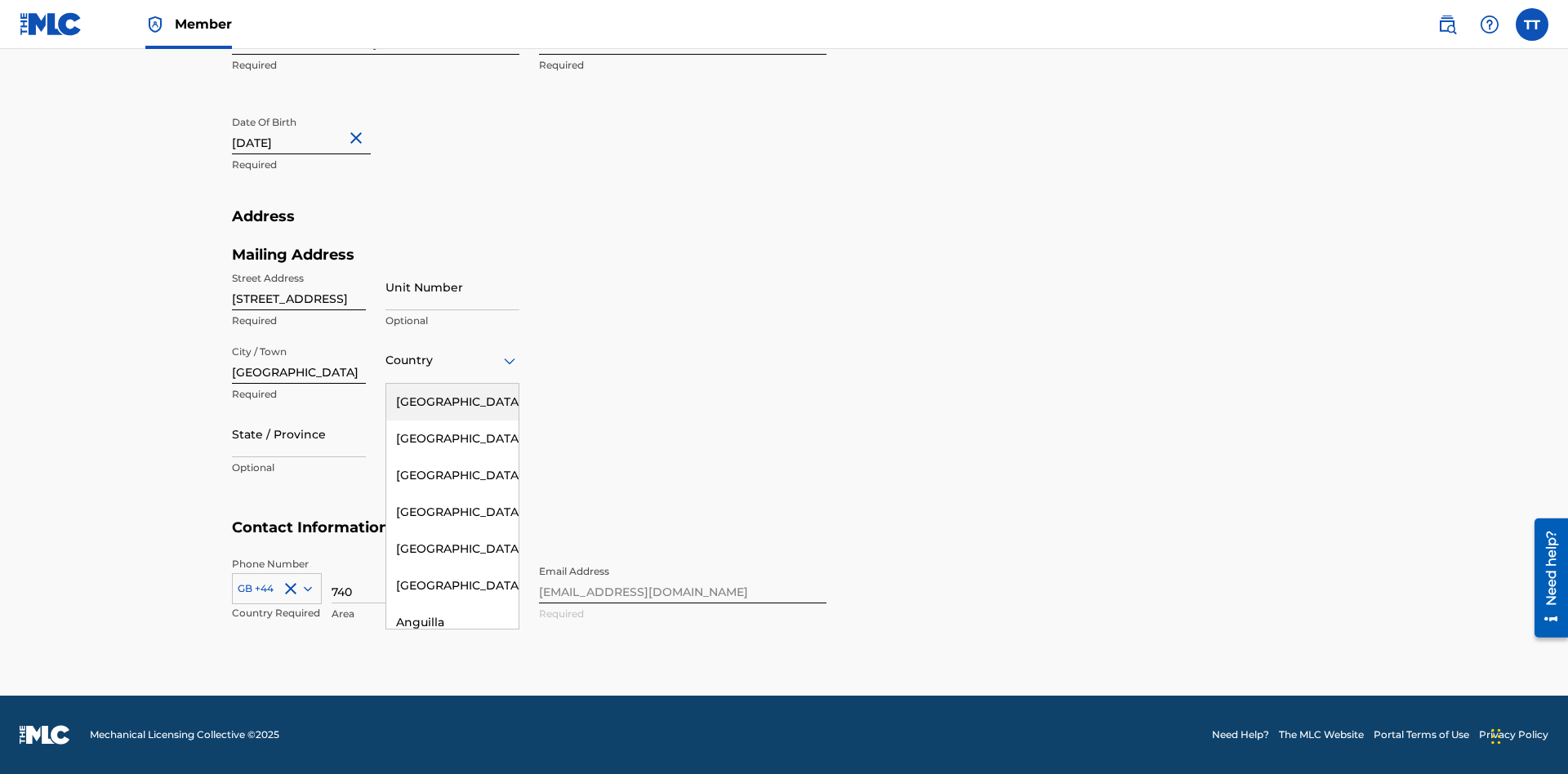
click at [453, 402] on div "United States" at bounding box center [452, 403] width 132 height 37
click at [299, 434] on div at bounding box center [298, 434] width 134 height 20
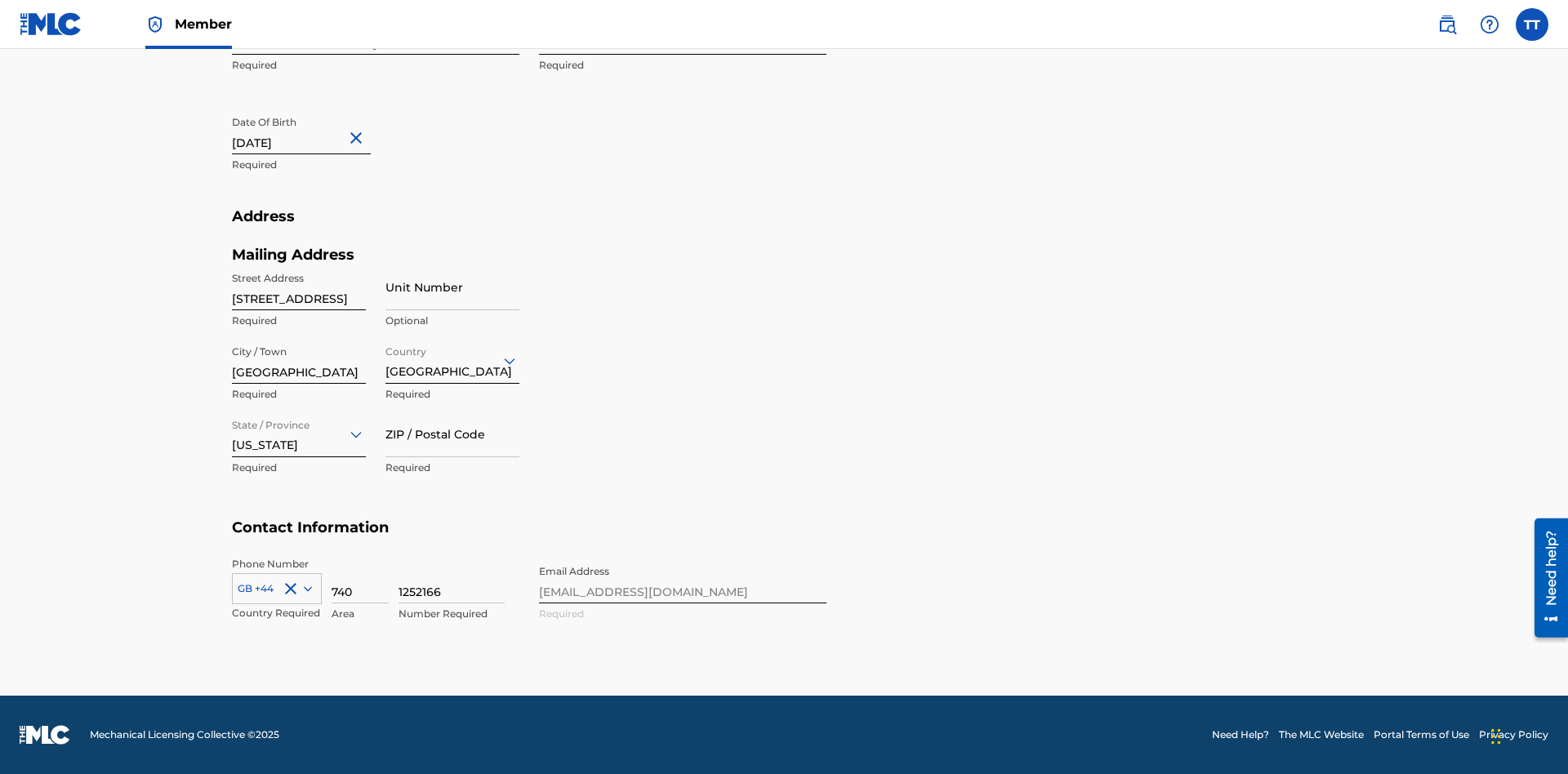
click at [453, 434] on input "ZIP / Postal Code" at bounding box center [452, 434] width 134 height 47
type input "43777"
click at [304, 588] on icon at bounding box center [307, 589] width 8 height 5
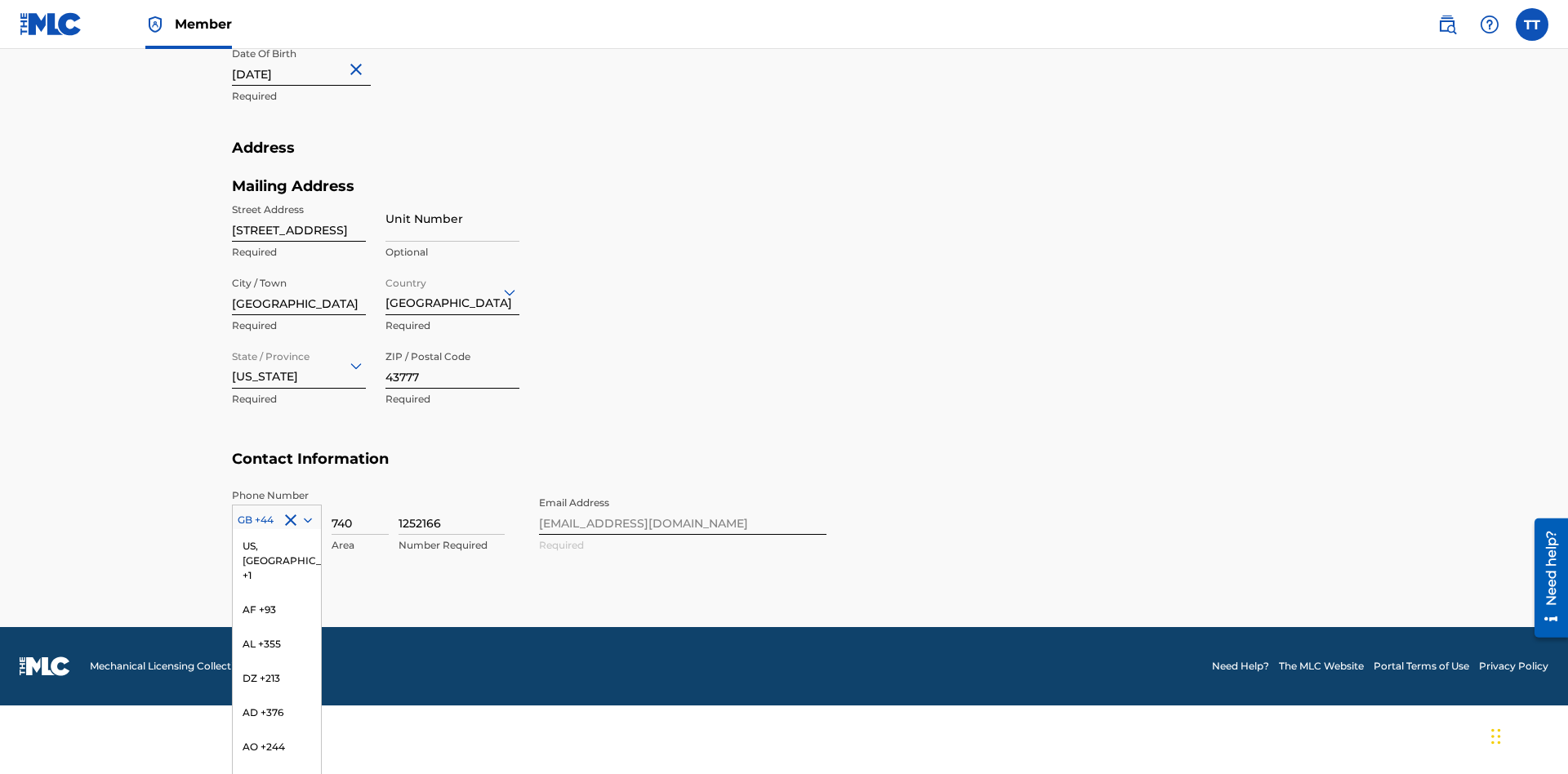
scroll to position [6834, 0]
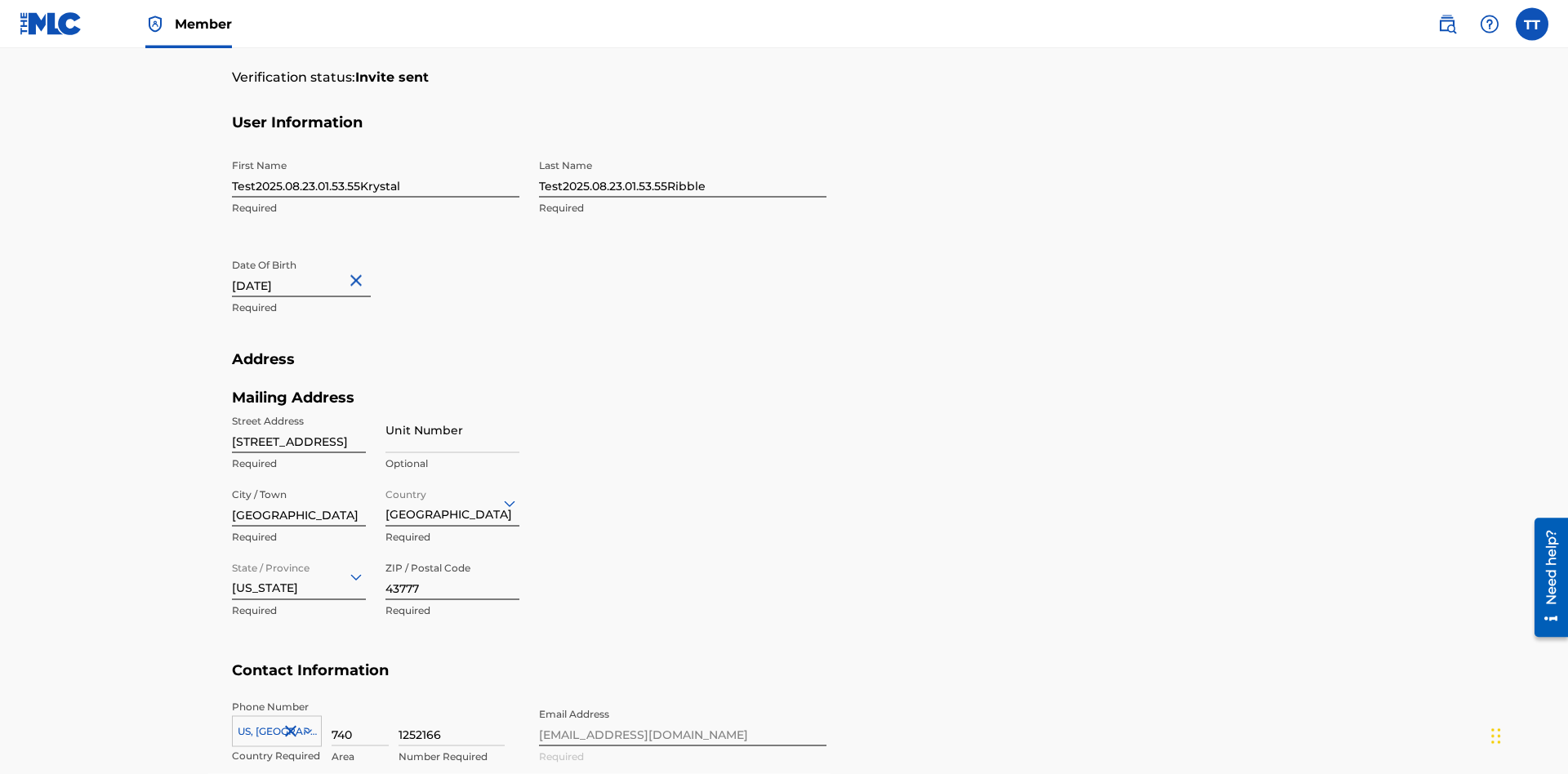
scroll to position [535, 0]
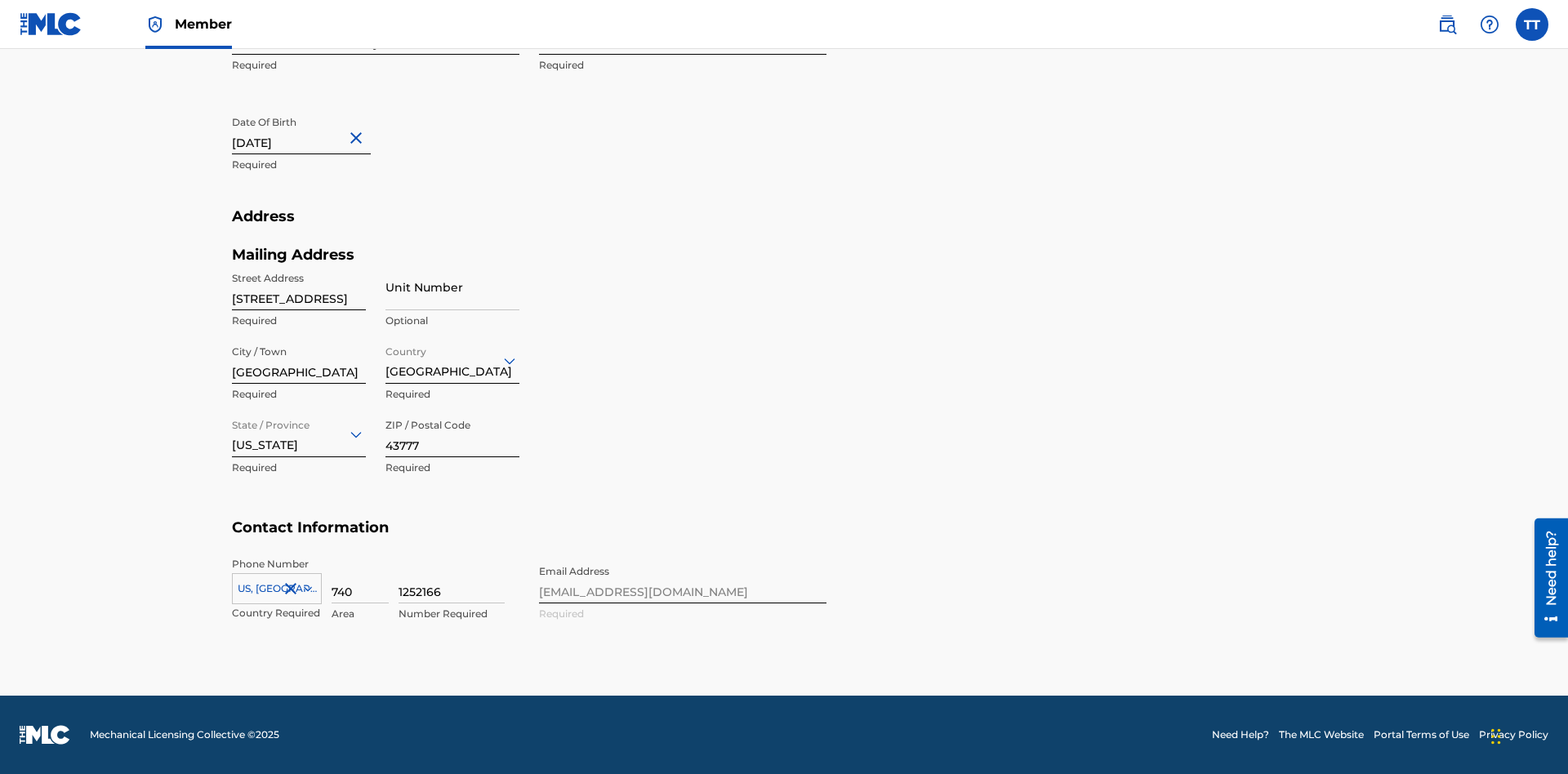
click at [361, 580] on input "740" at bounding box center [360, 580] width 57 height 47
type input "740"
click at [452, 580] on input "1252166" at bounding box center [451, 580] width 106 height 47
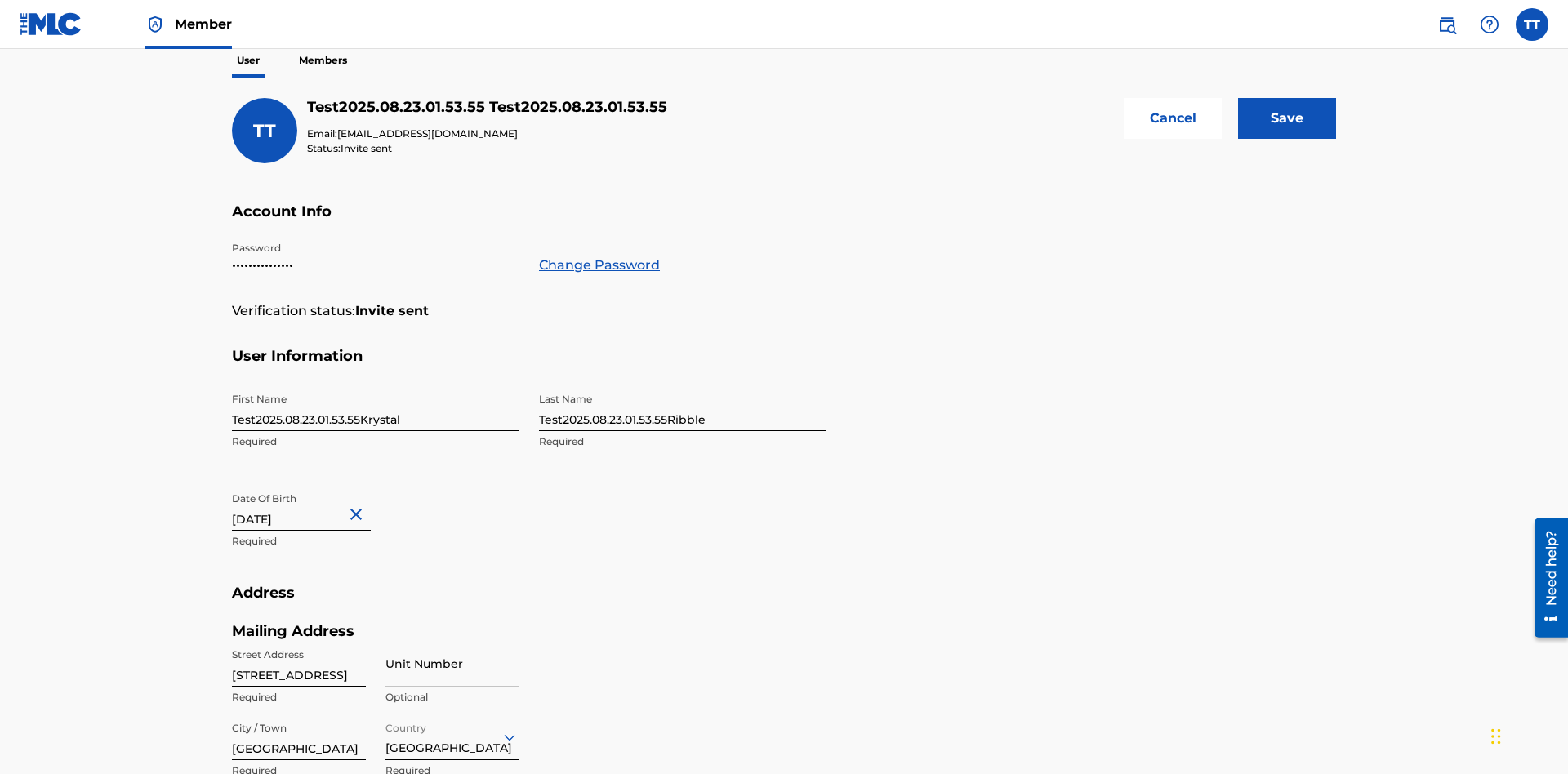
type input "8086351"
click at [1287, 118] on input "Save" at bounding box center [1287, 118] width 98 height 41
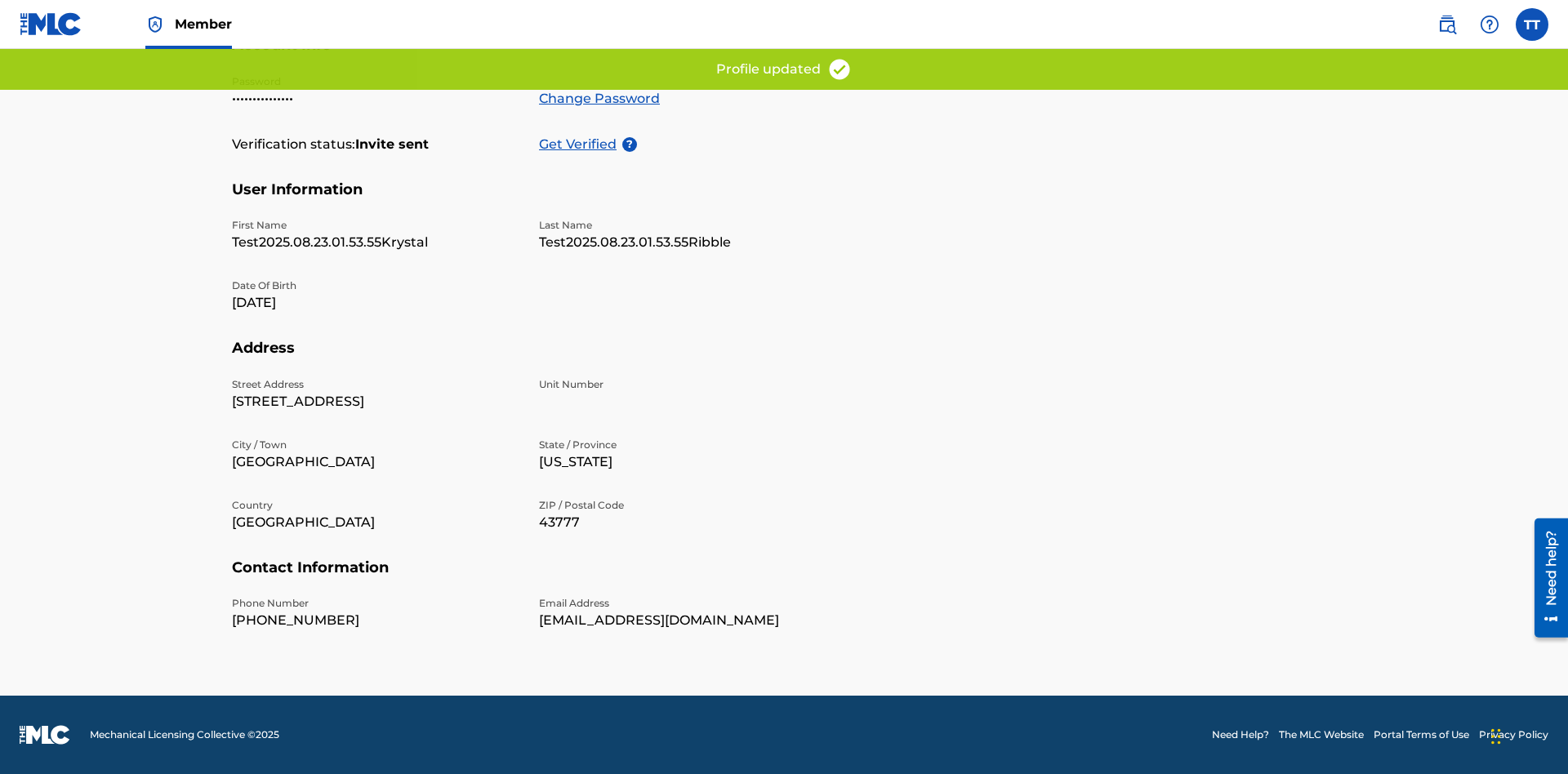
click at [581, 135] on p "Get Verified" at bounding box center [580, 145] width 83 height 19
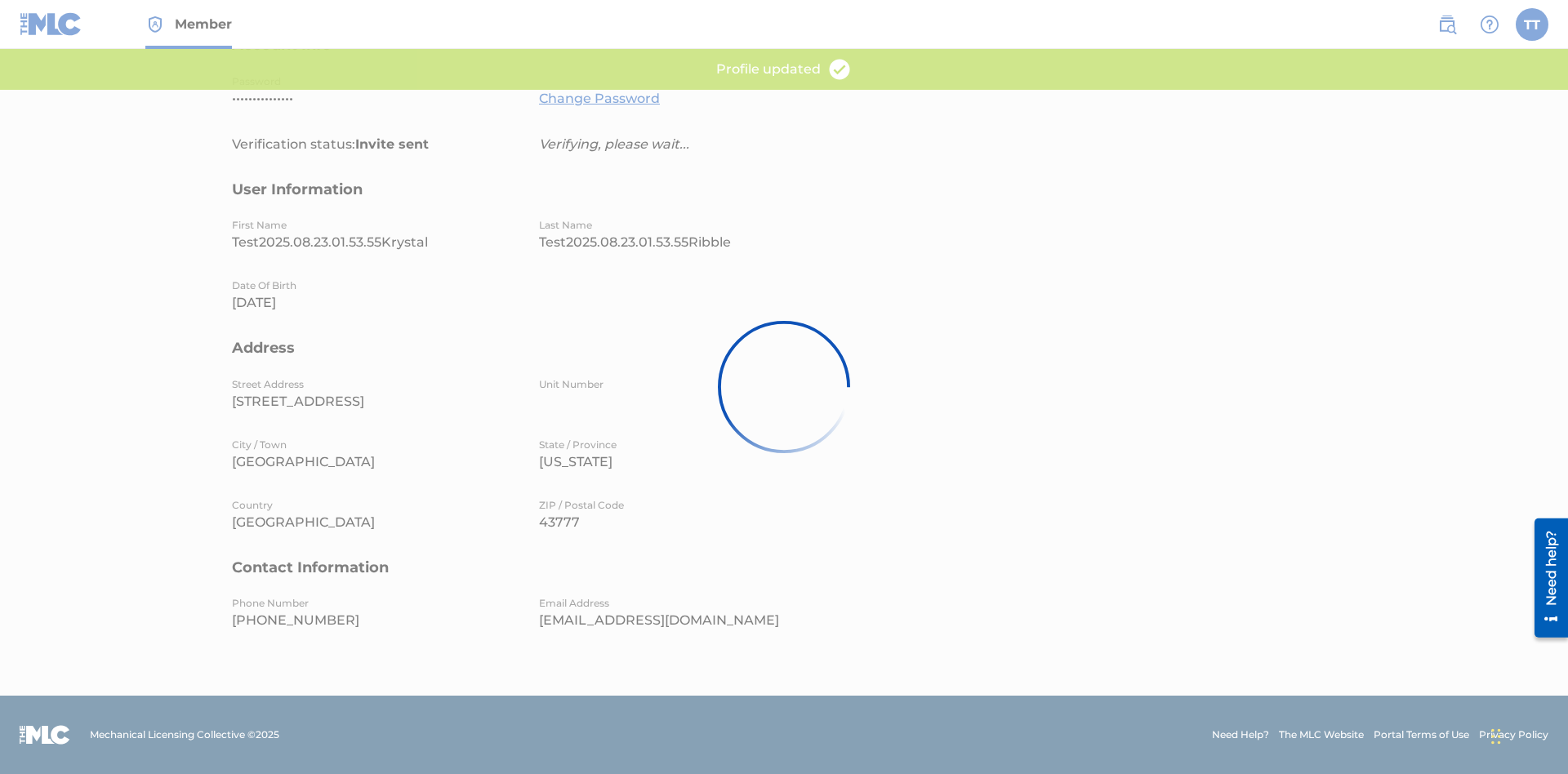
scroll to position [306, 0]
